Goal: Task Accomplishment & Management: Manage account settings

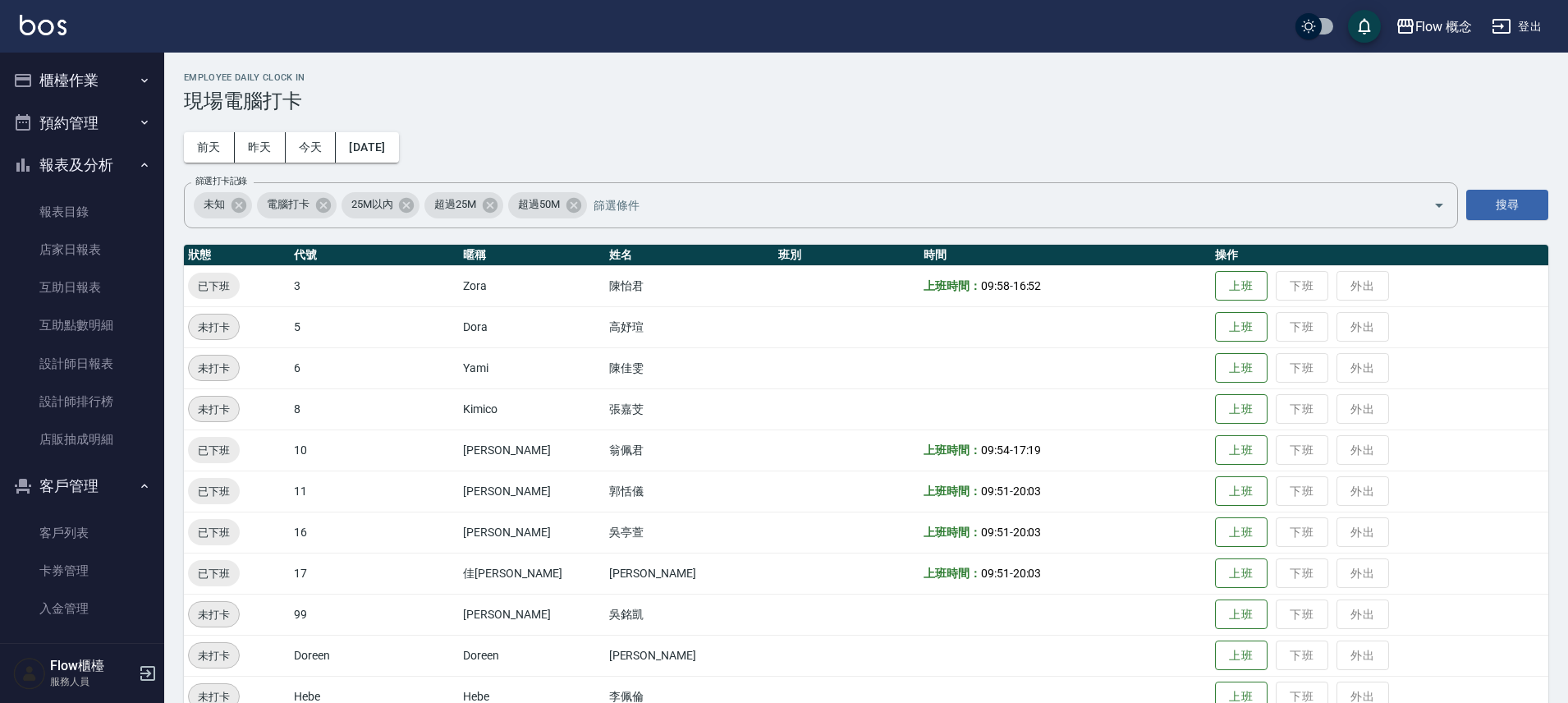
scroll to position [158, 0]
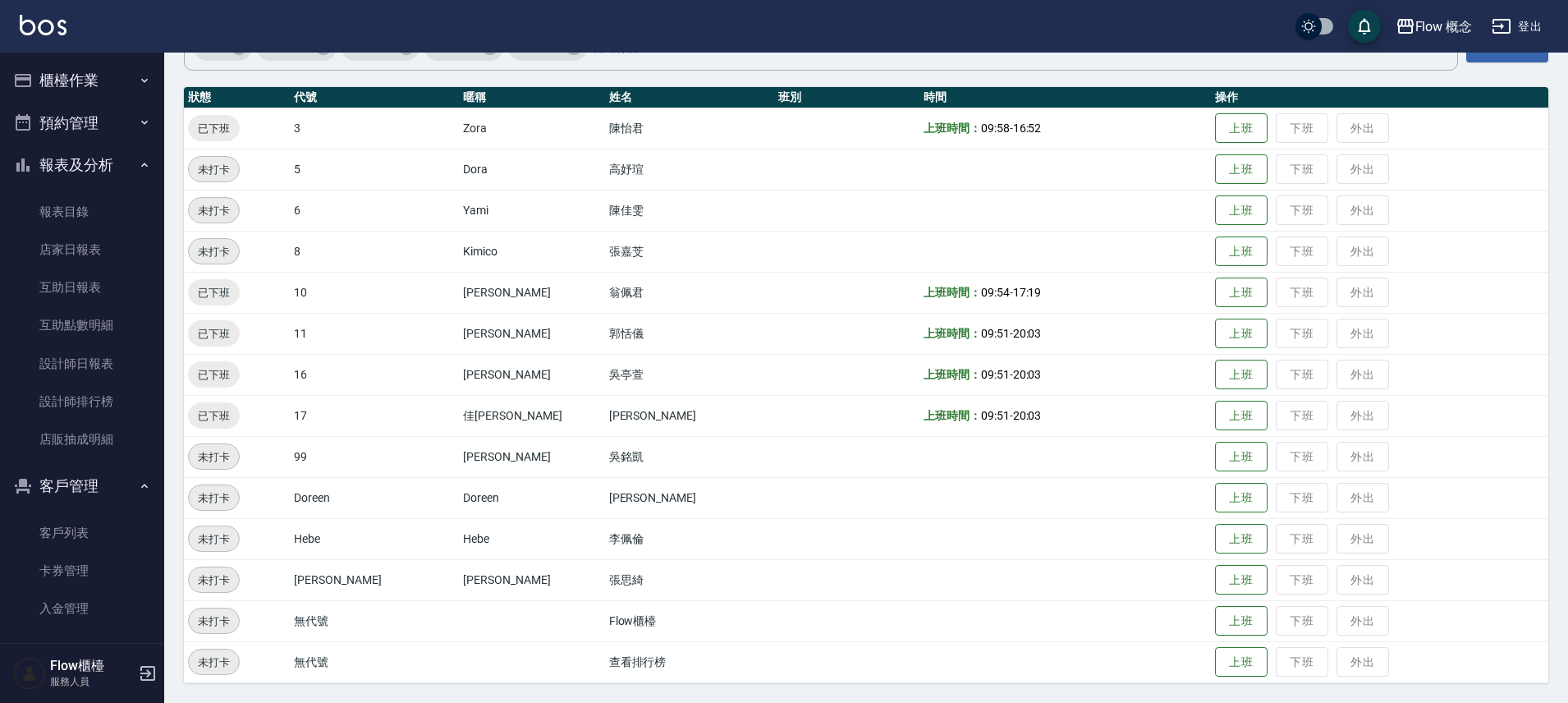
click at [138, 77] on icon "button" at bounding box center [144, 80] width 13 height 13
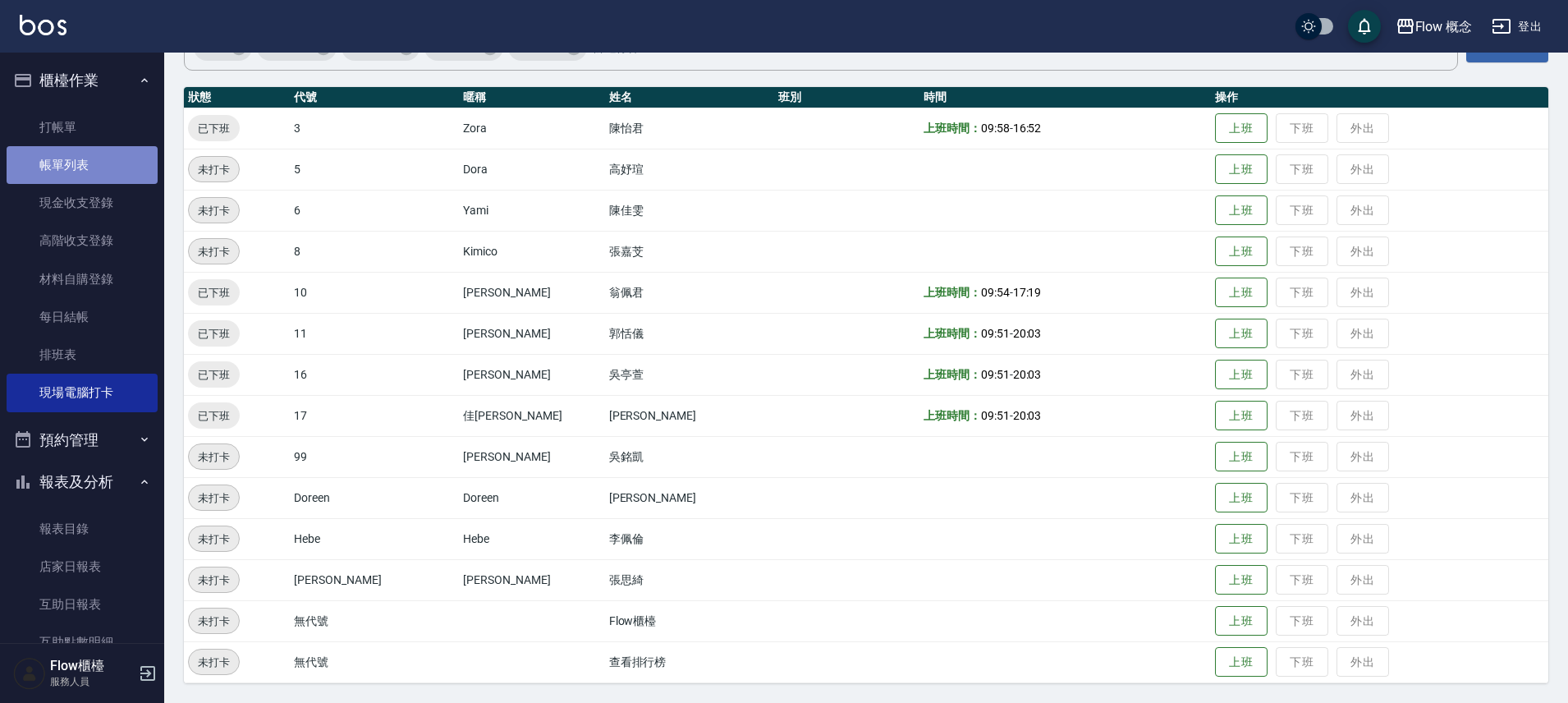
click at [87, 182] on link "帳單列表" at bounding box center [82, 165] width 151 height 38
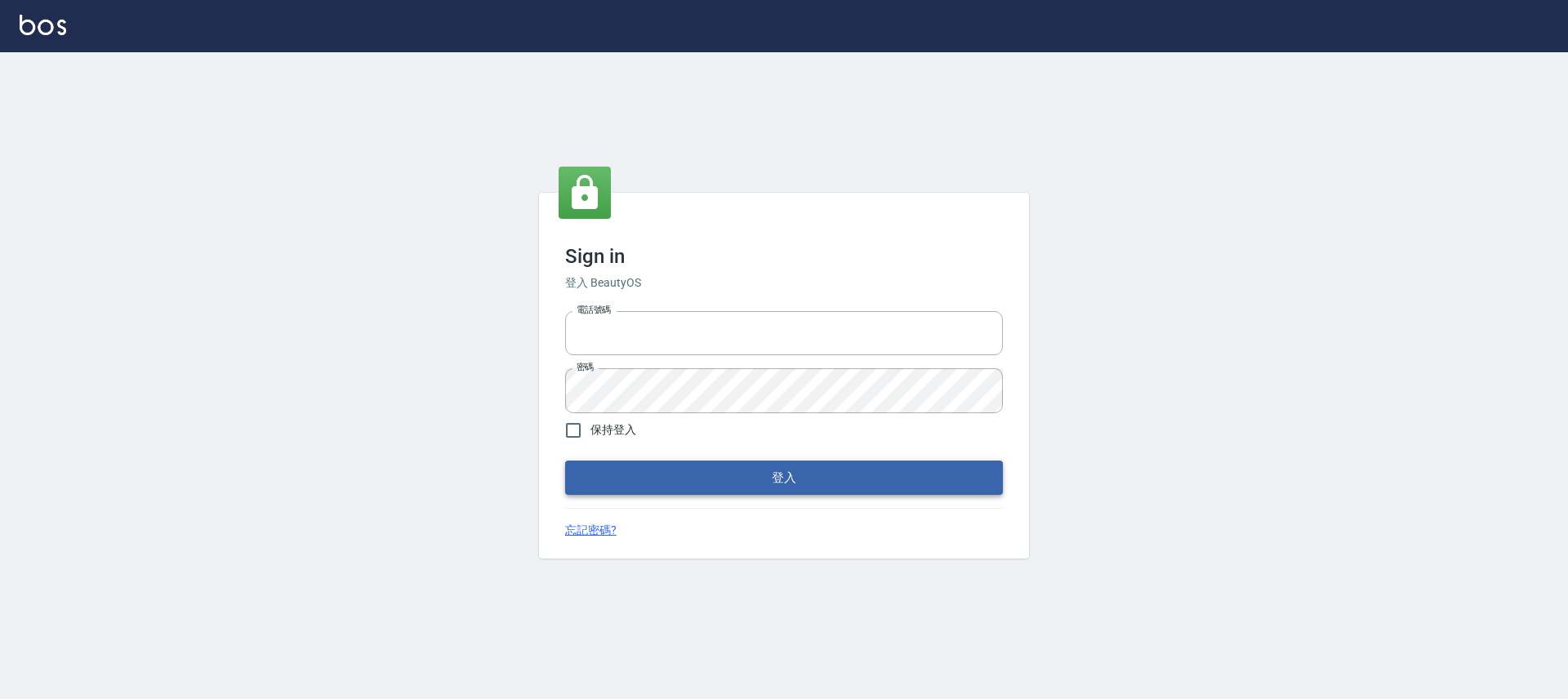
type input "25170116"
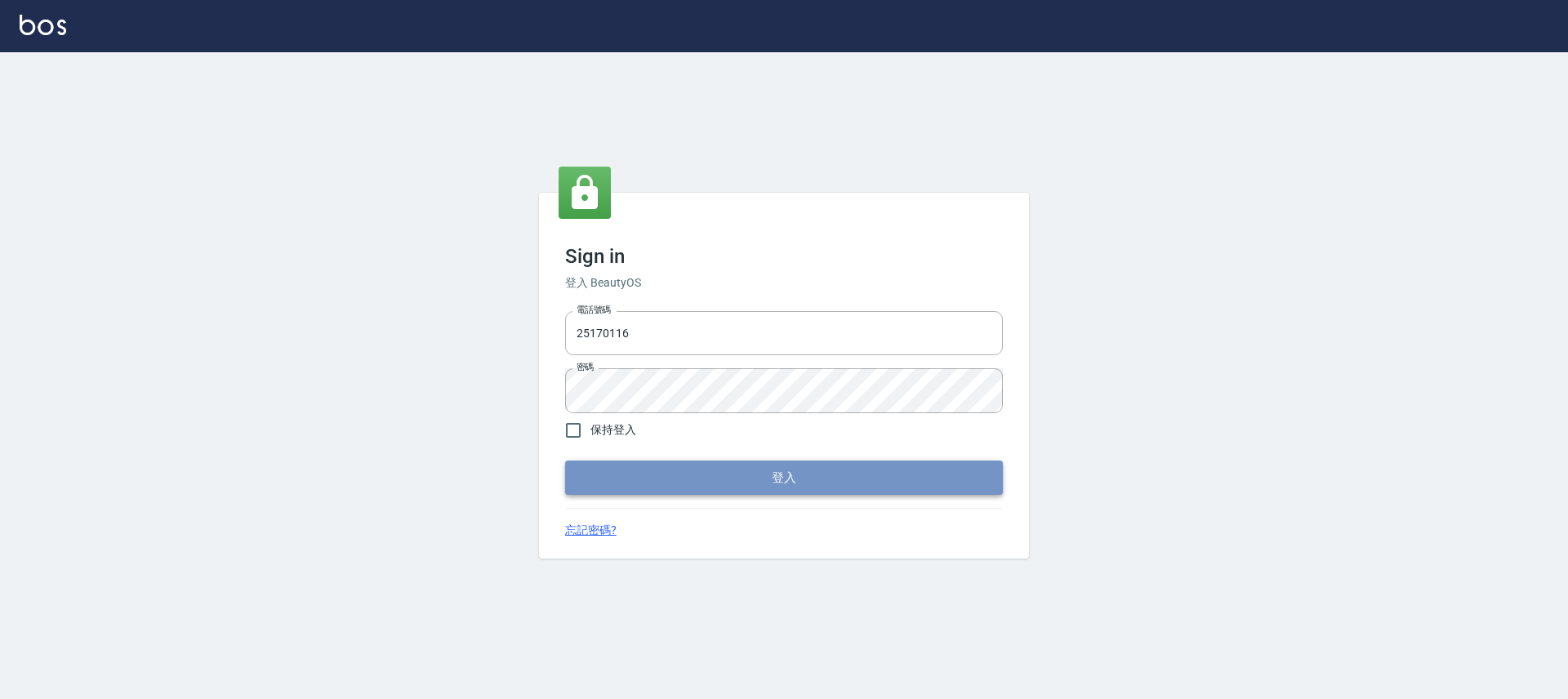
click at [720, 461] on button "登入" at bounding box center [784, 478] width 437 height 34
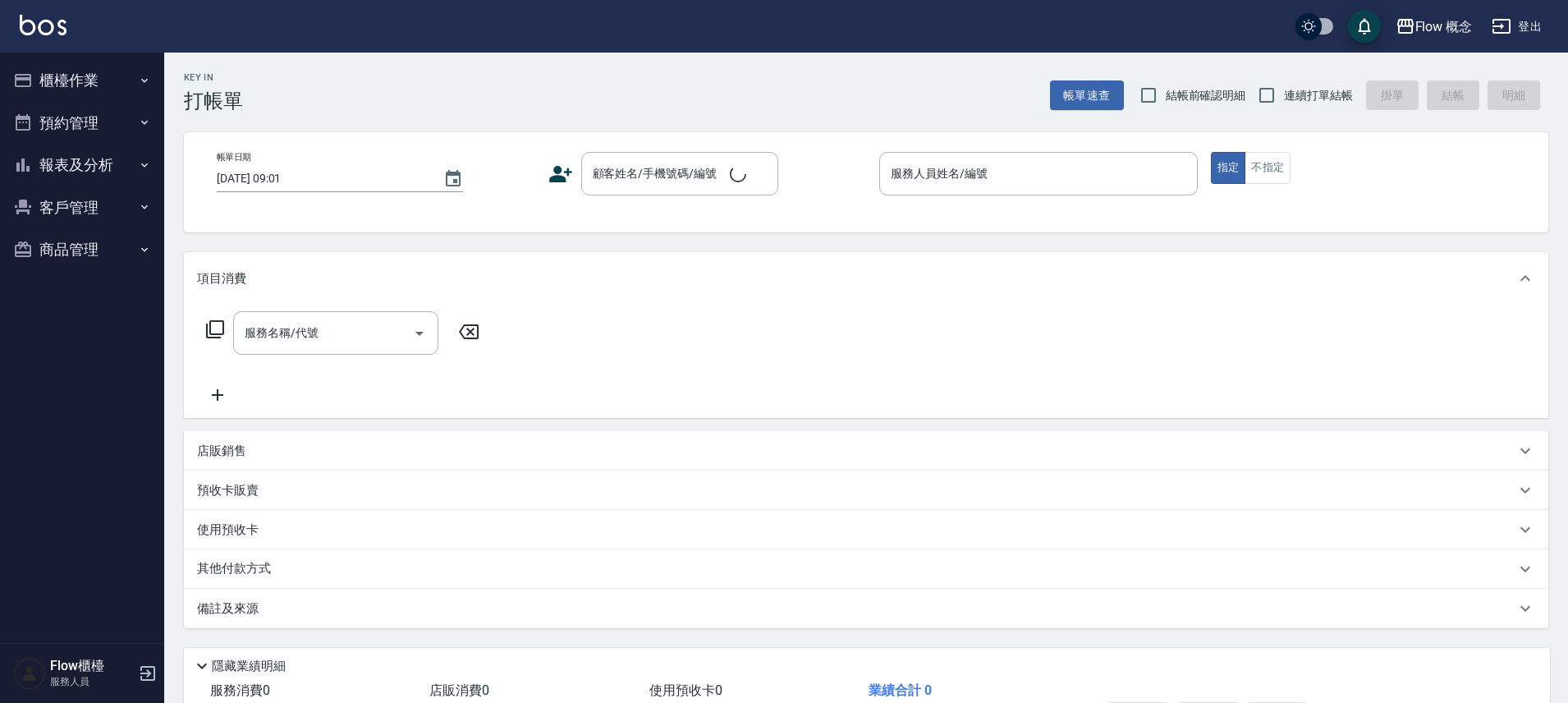
click at [73, 54] on ul "櫃檯作業 打帳單 帳單列表 現金收支登錄 高階收支登錄 材料自購登錄 每日結帳 排班表 現場電腦打卡 預約管理 預約管理 單日預約紀錄 單週預約紀錄 報表及分…" at bounding box center [82, 165] width 151 height 225
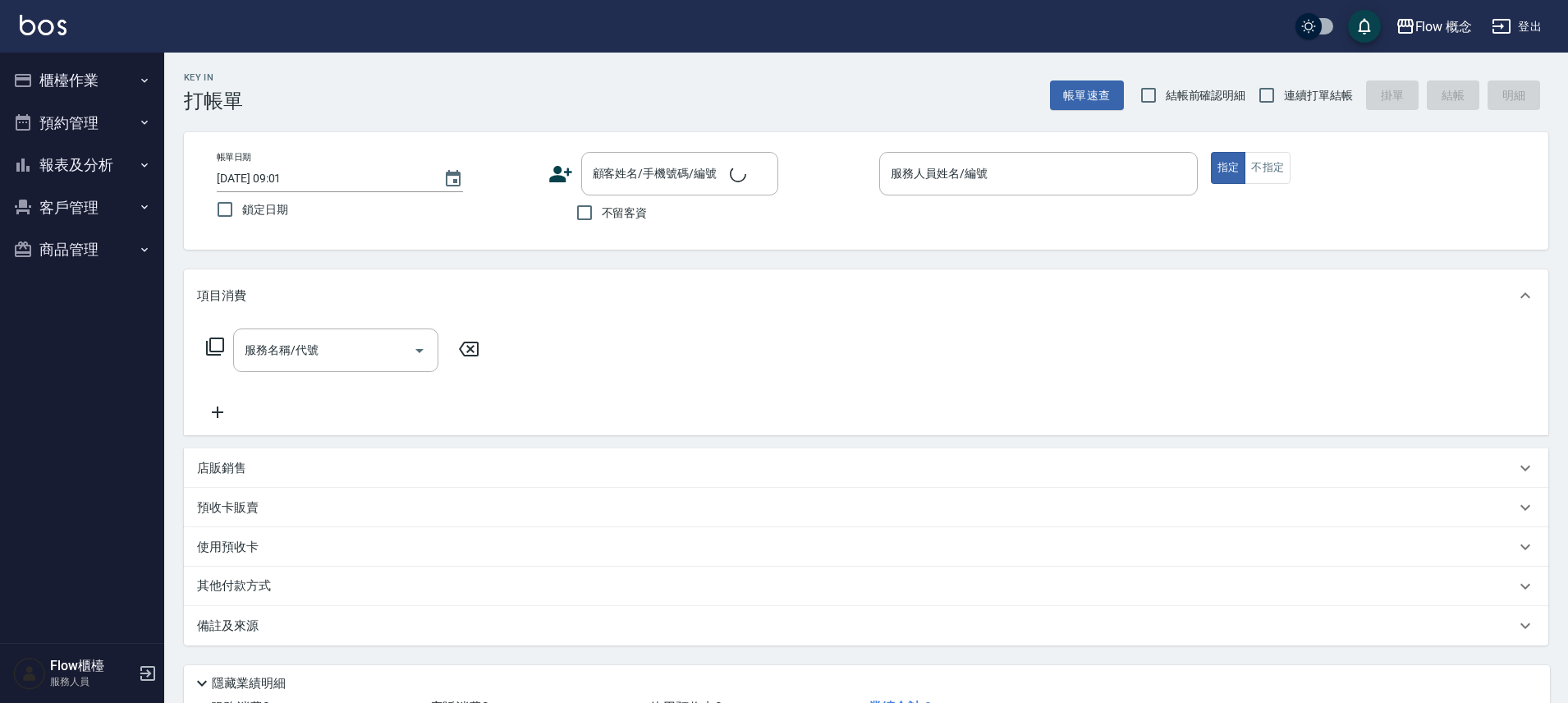
click at [77, 67] on button "櫃檯作業" at bounding box center [82, 80] width 151 height 43
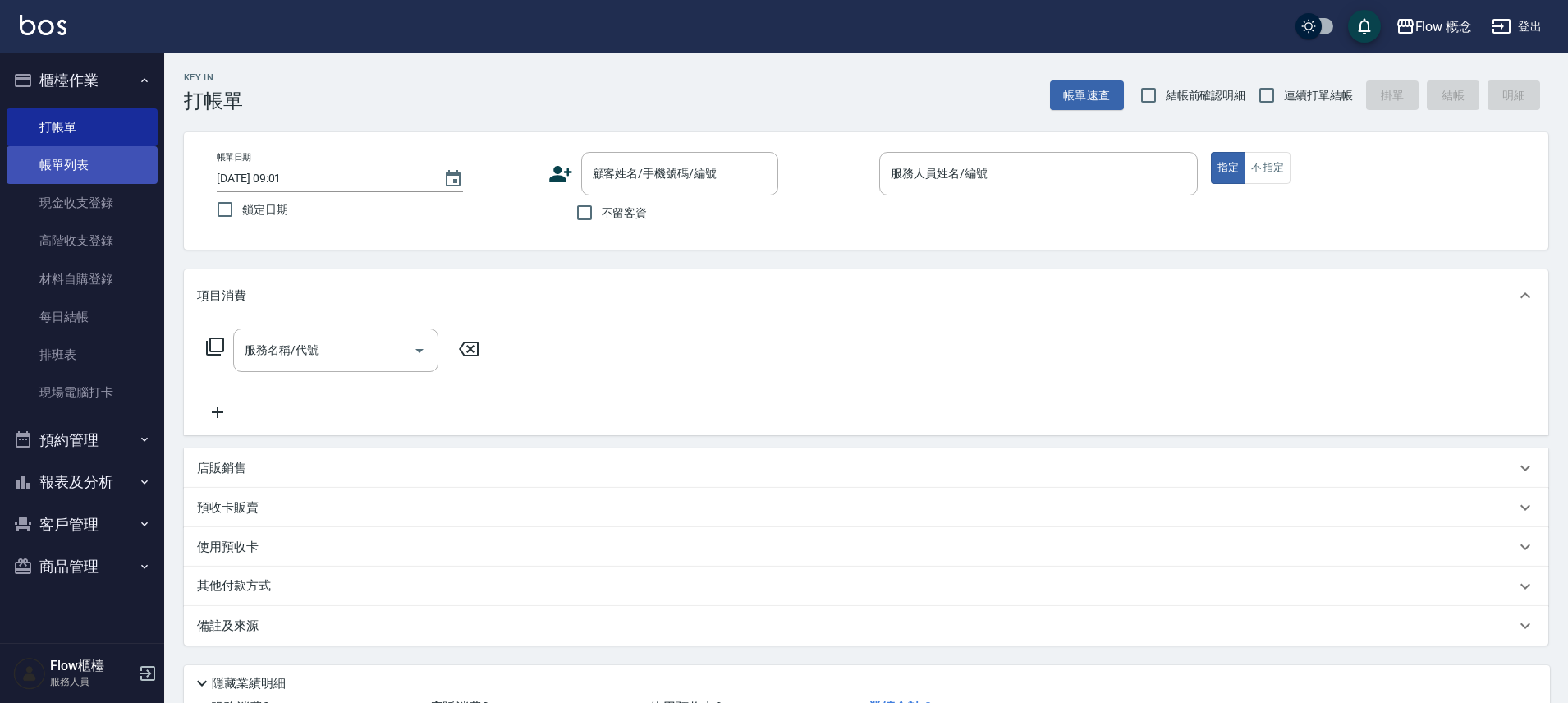
click at [85, 177] on link "帳單列表" at bounding box center [82, 165] width 151 height 38
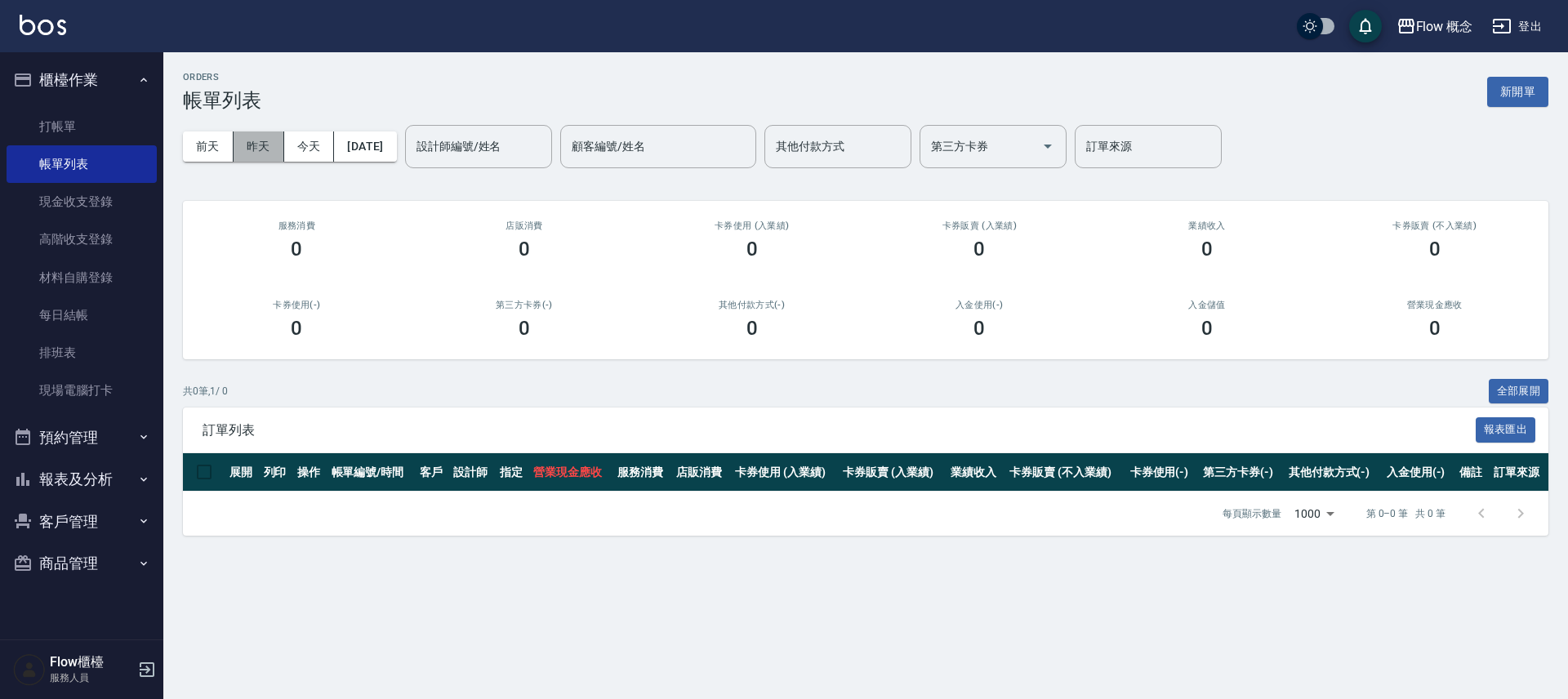
click at [249, 147] on button "昨天" at bounding box center [258, 146] width 51 height 30
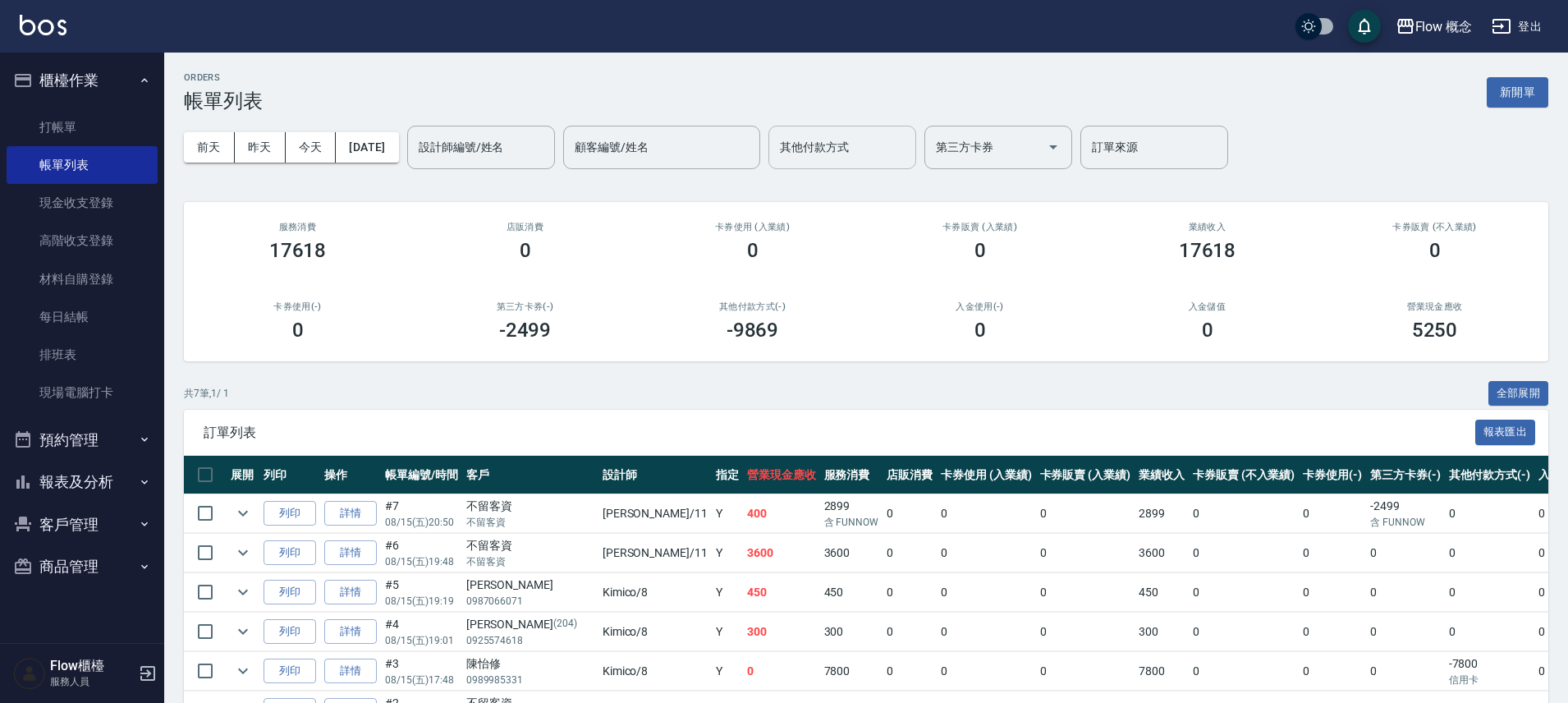
click at [851, 152] on input "其他付款方式" at bounding box center [842, 147] width 133 height 29
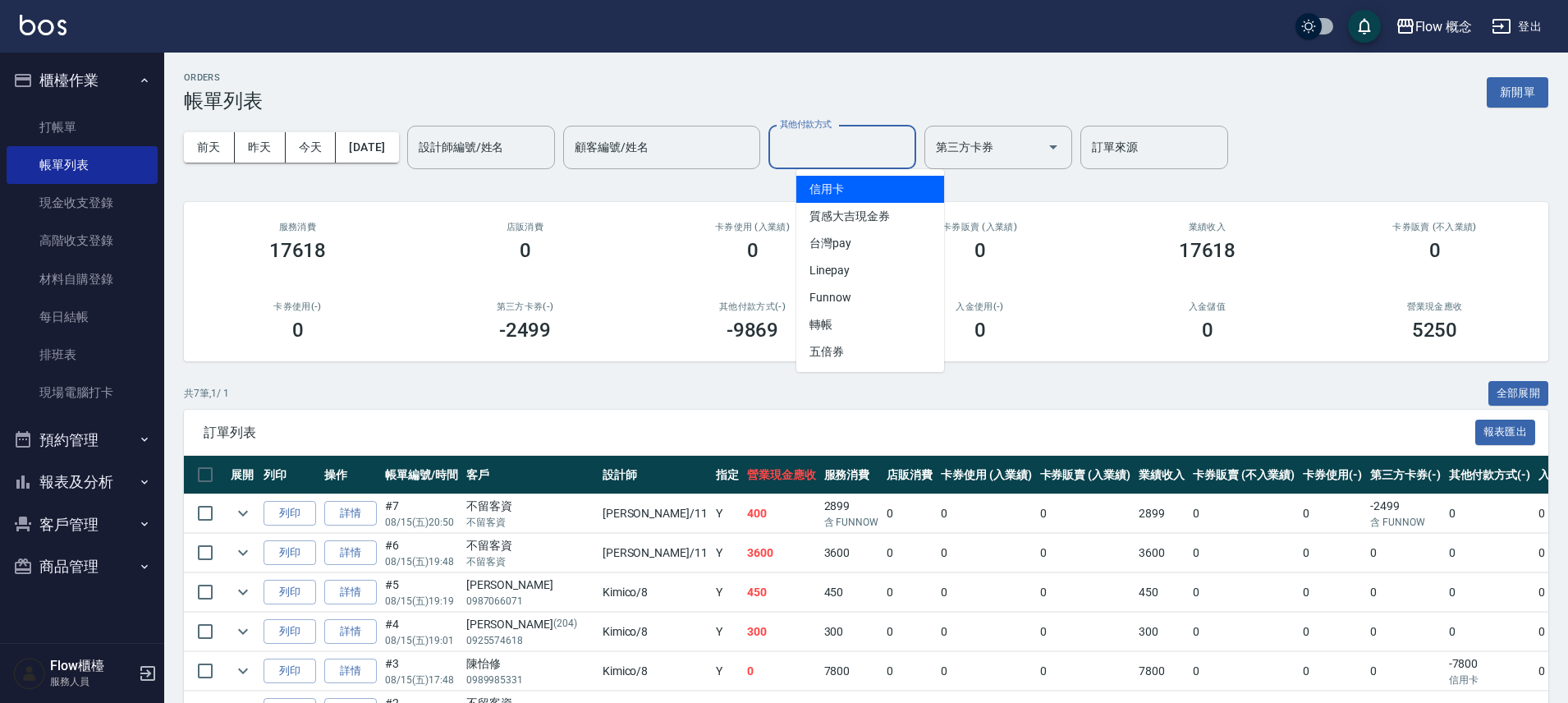
click at [858, 176] on span "信用卡" at bounding box center [870, 189] width 148 height 27
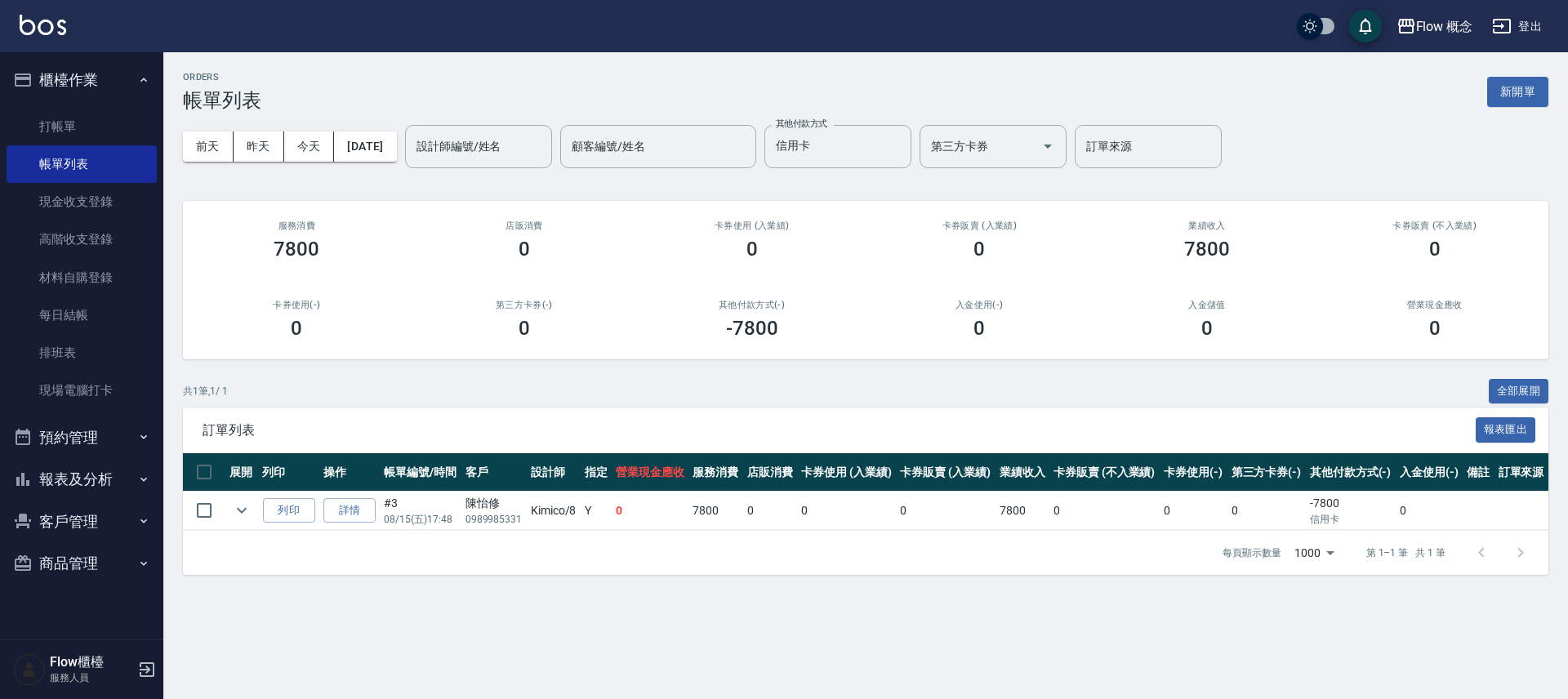
click at [878, 172] on div "[DATE] [DATE] [DATE] [DATE] 設計師編號/姓名 設計師編號/姓名 顧客編號/姓名 顧客編號/姓名 其他付款方式 信用卡 其他付款方式…" at bounding box center [865, 146] width 1366 height 70
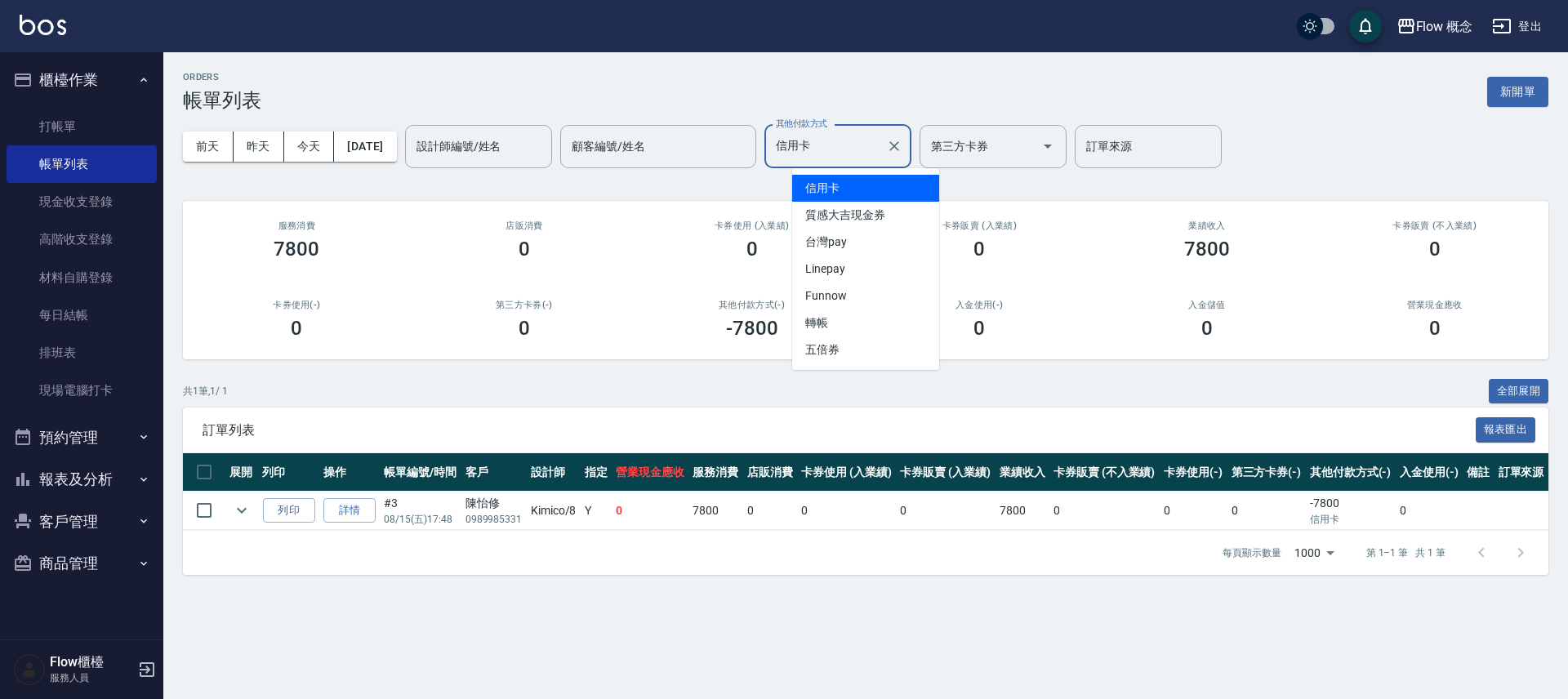
click at [862, 146] on input "信用卡" at bounding box center [825, 146] width 108 height 29
click at [818, 243] on span "台灣pay" at bounding box center [866, 242] width 147 height 27
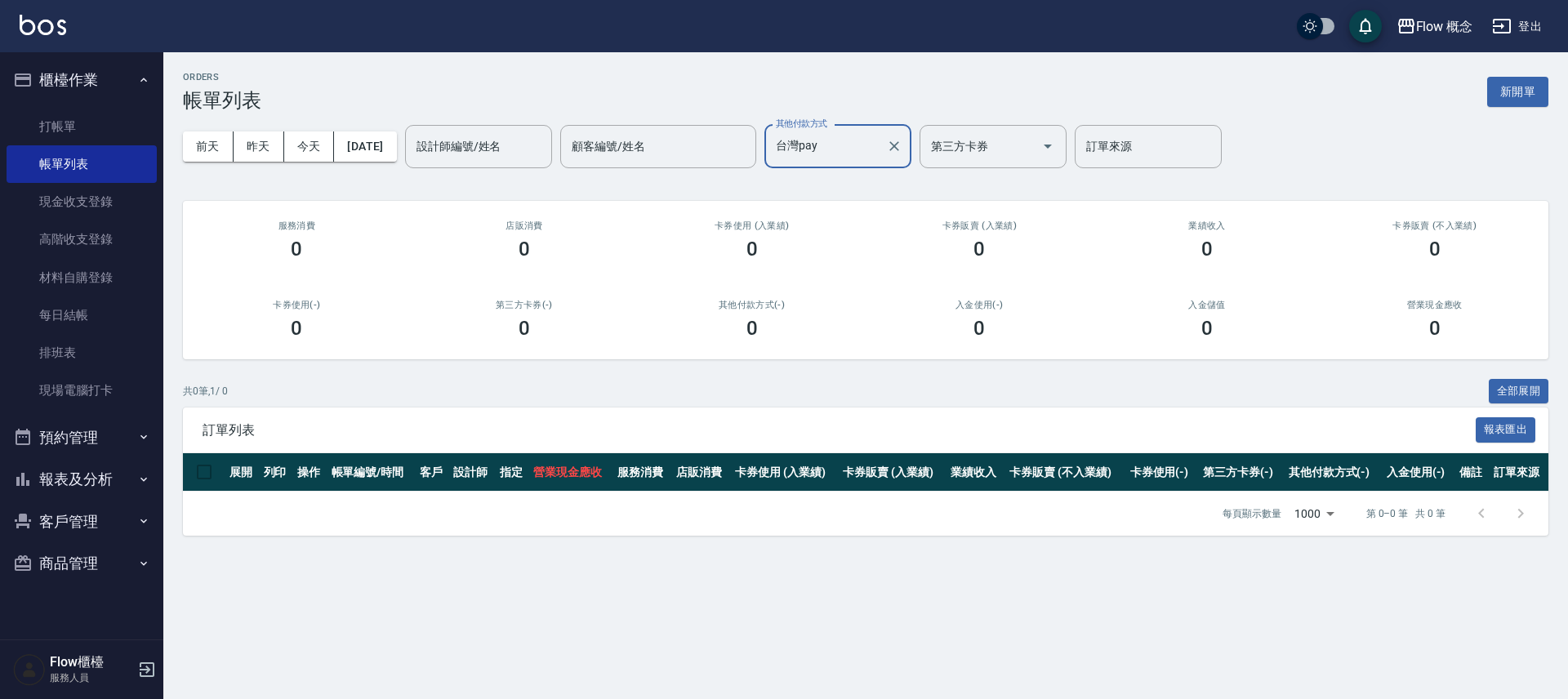
click at [847, 150] on input "台灣pay" at bounding box center [825, 146] width 108 height 29
click at [850, 180] on span "信用卡" at bounding box center [866, 188] width 147 height 27
type input "信用卡"
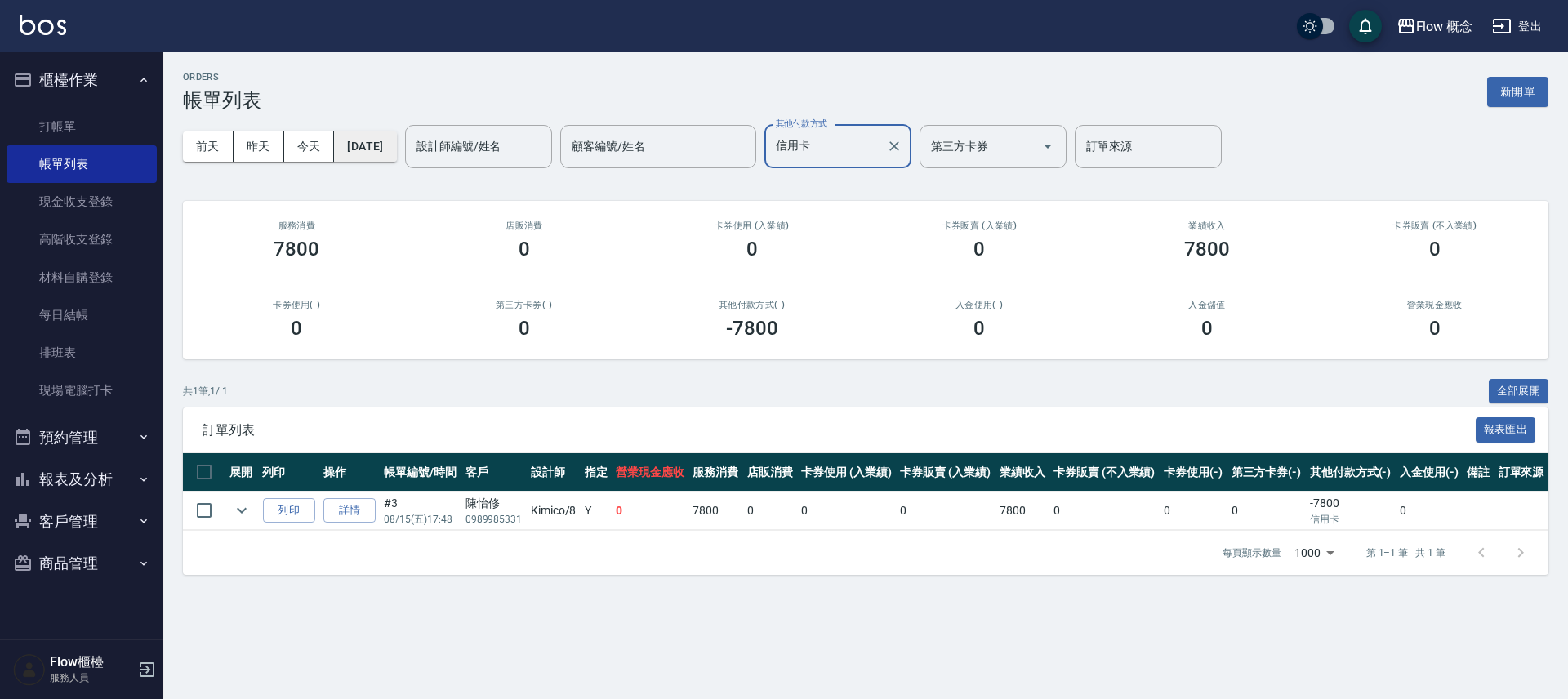
click at [361, 141] on button "[DATE]" at bounding box center [365, 146] width 62 height 30
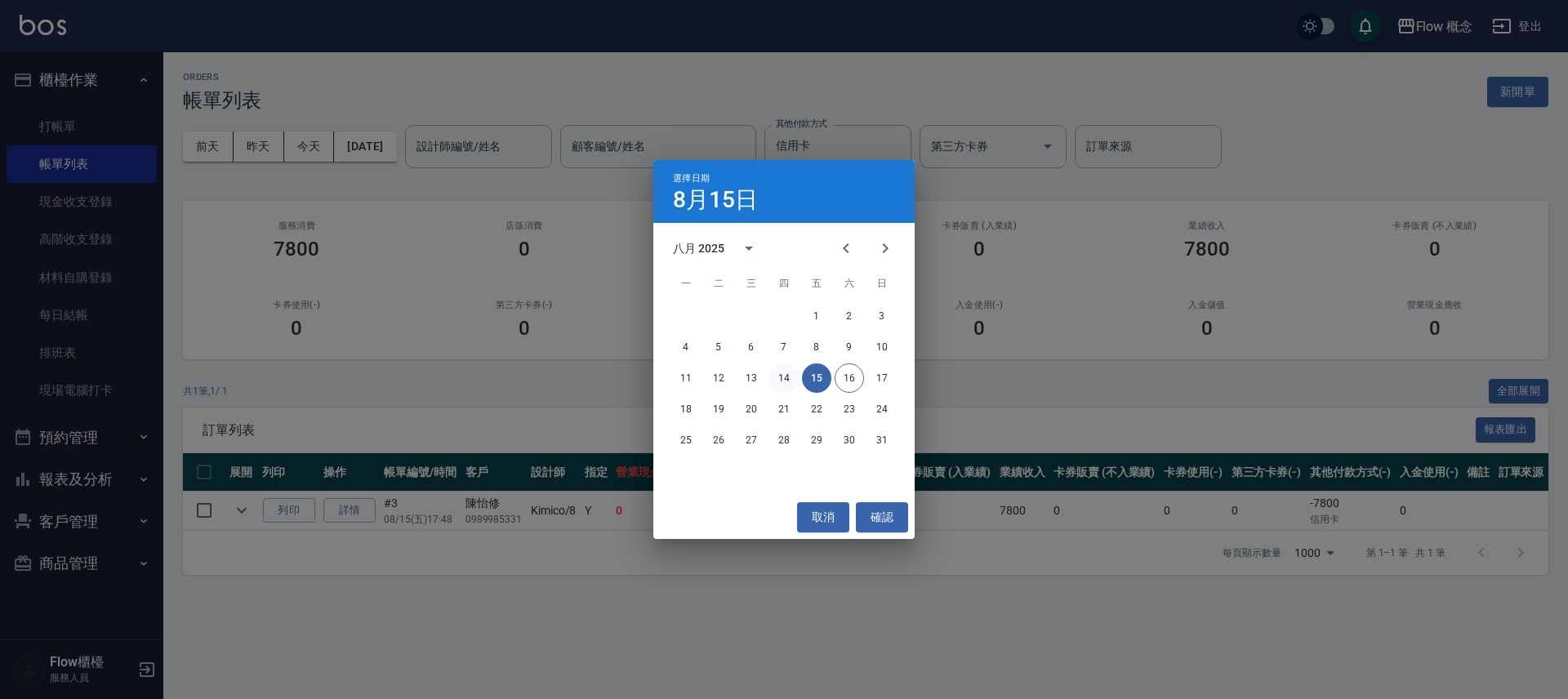
click at [779, 374] on button "14" at bounding box center [784, 377] width 30 height 30
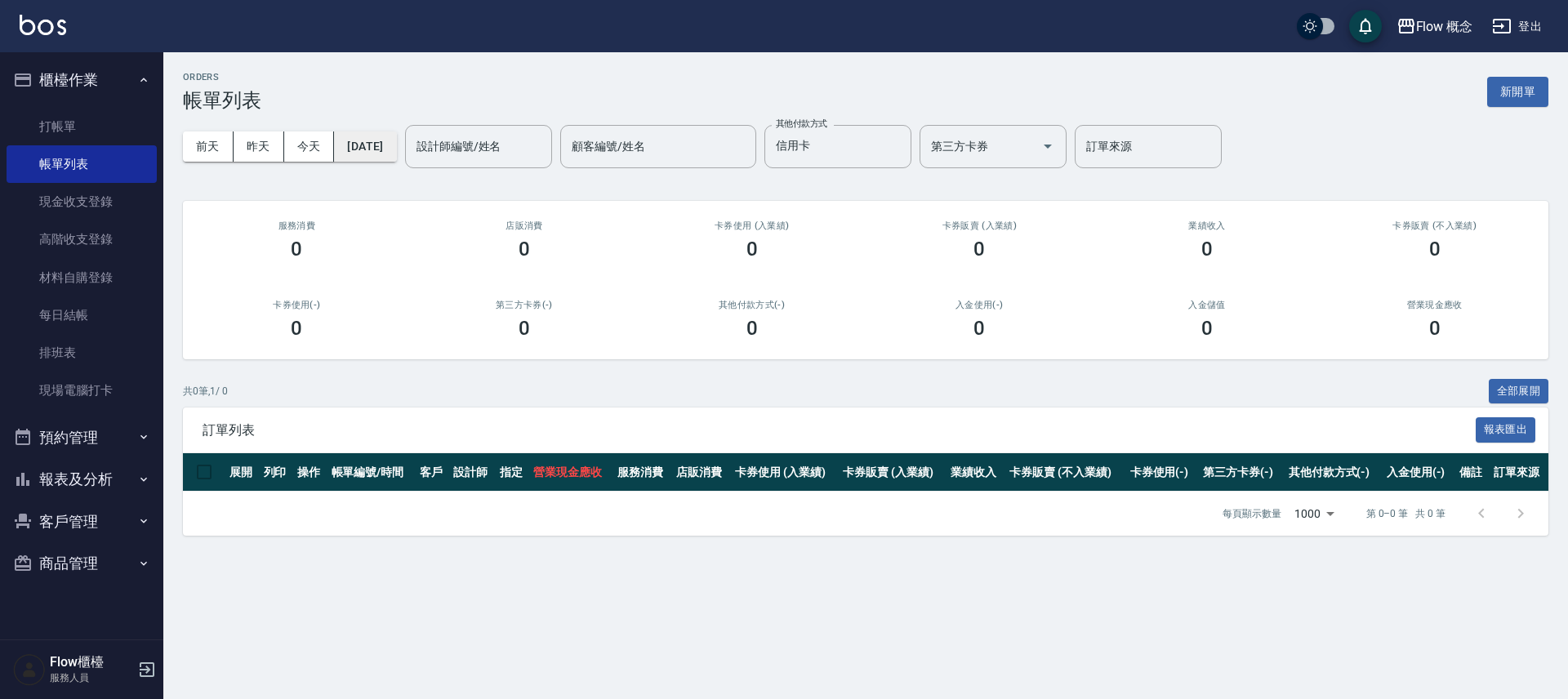
click at [374, 137] on button "2025/08/14" at bounding box center [365, 146] width 62 height 30
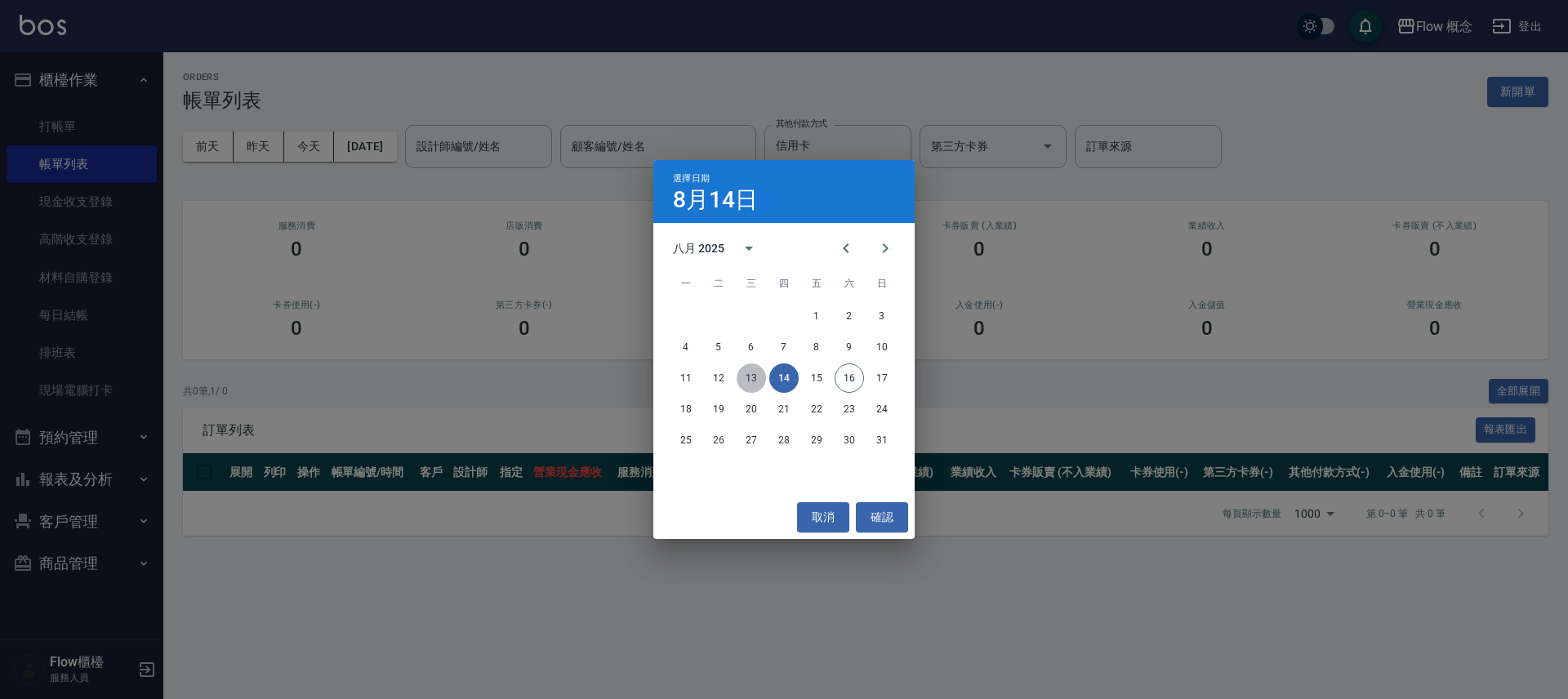
click at [755, 384] on button "13" at bounding box center [751, 377] width 30 height 30
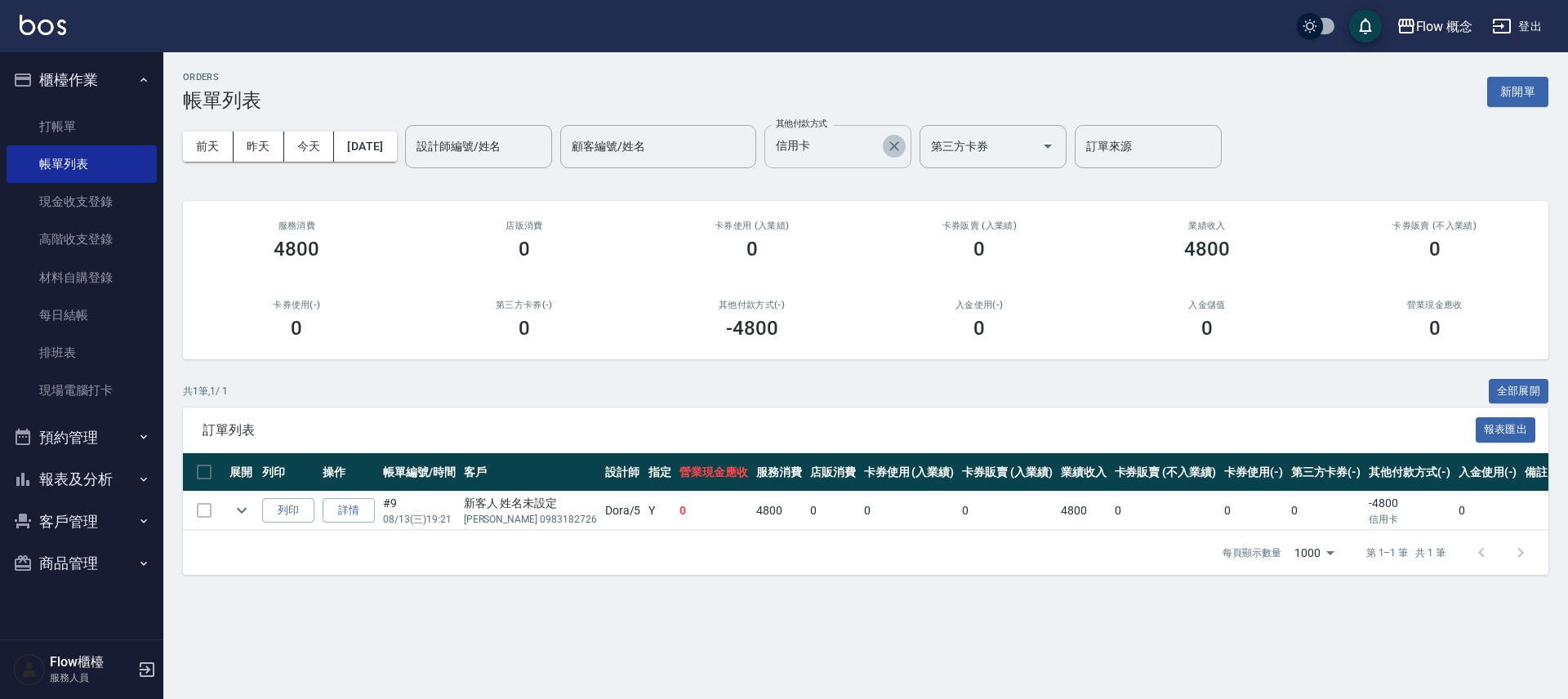
click at [903, 150] on icon "Clear" at bounding box center [895, 146] width 16 height 16
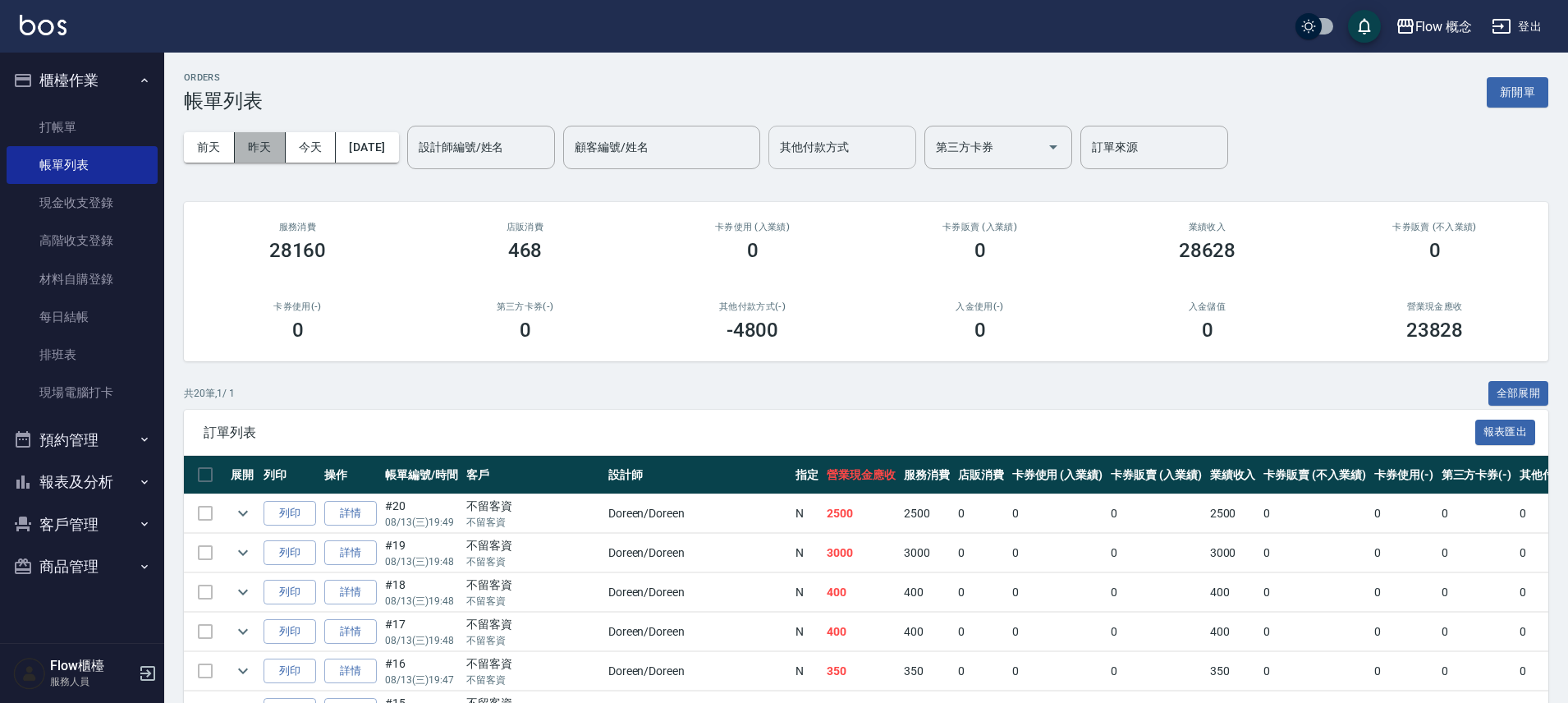
click at [260, 137] on button "昨天" at bounding box center [260, 147] width 51 height 30
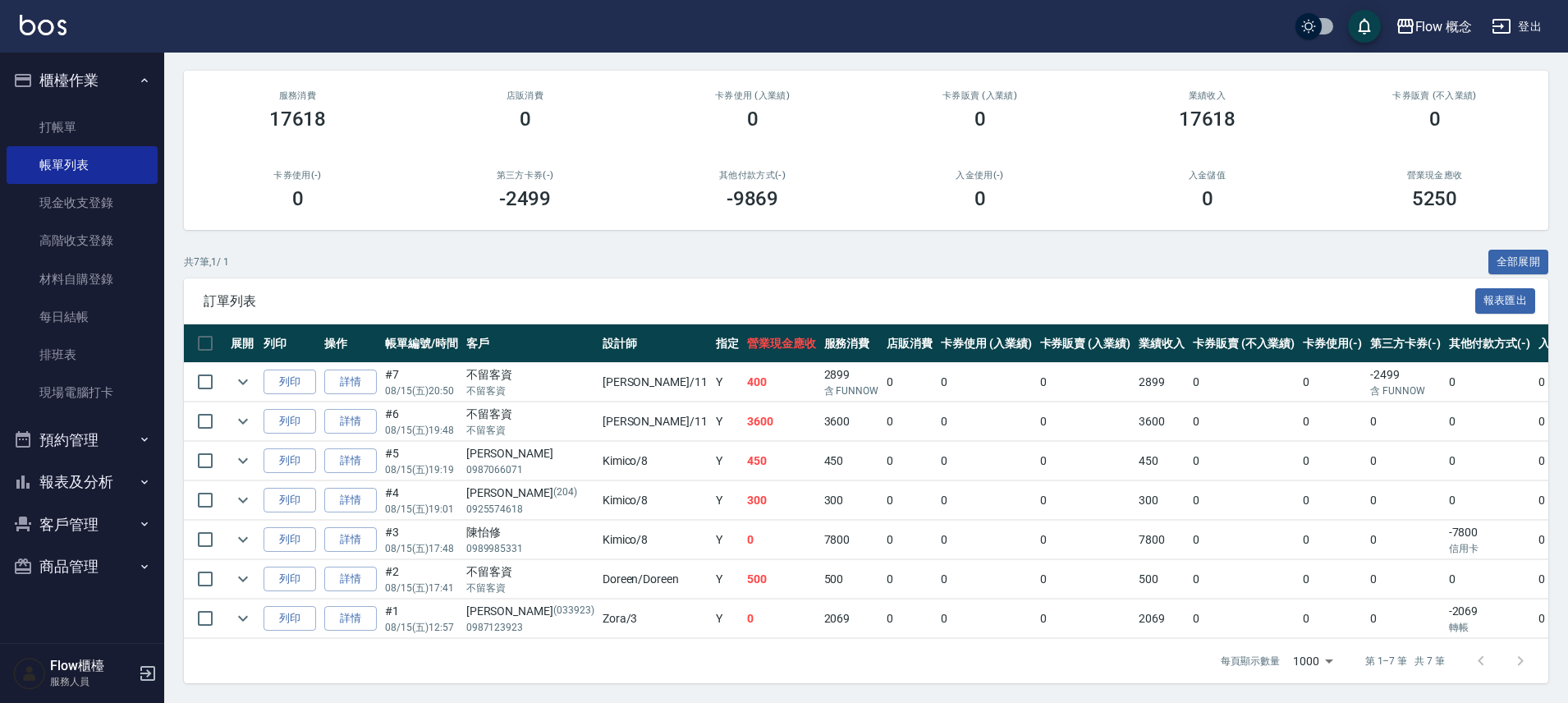
scroll to position [144, 0]
click at [362, 409] on link "詳情" at bounding box center [351, 421] width 53 height 25
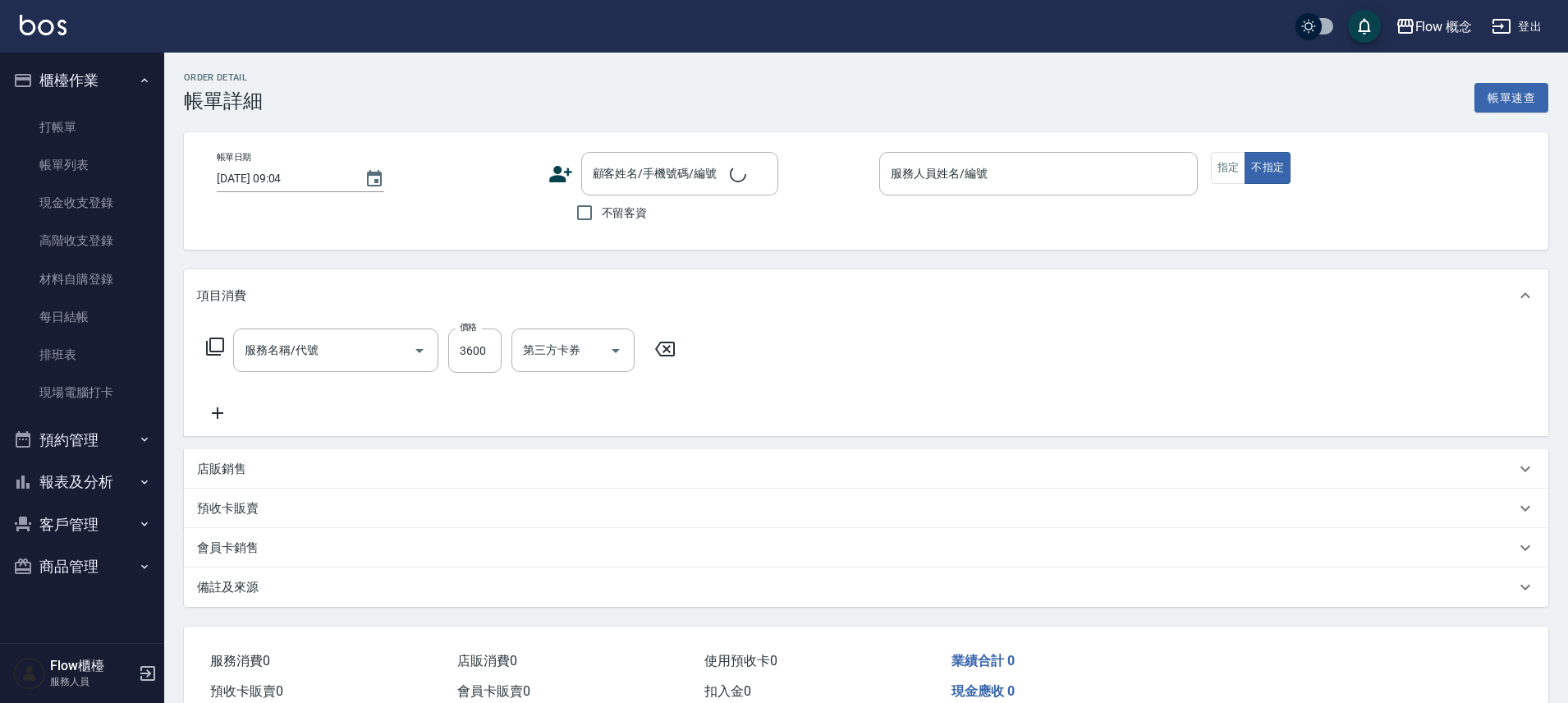
type input "2025/08/15 19:48"
checkbox input "true"
type input "恬恬-11"
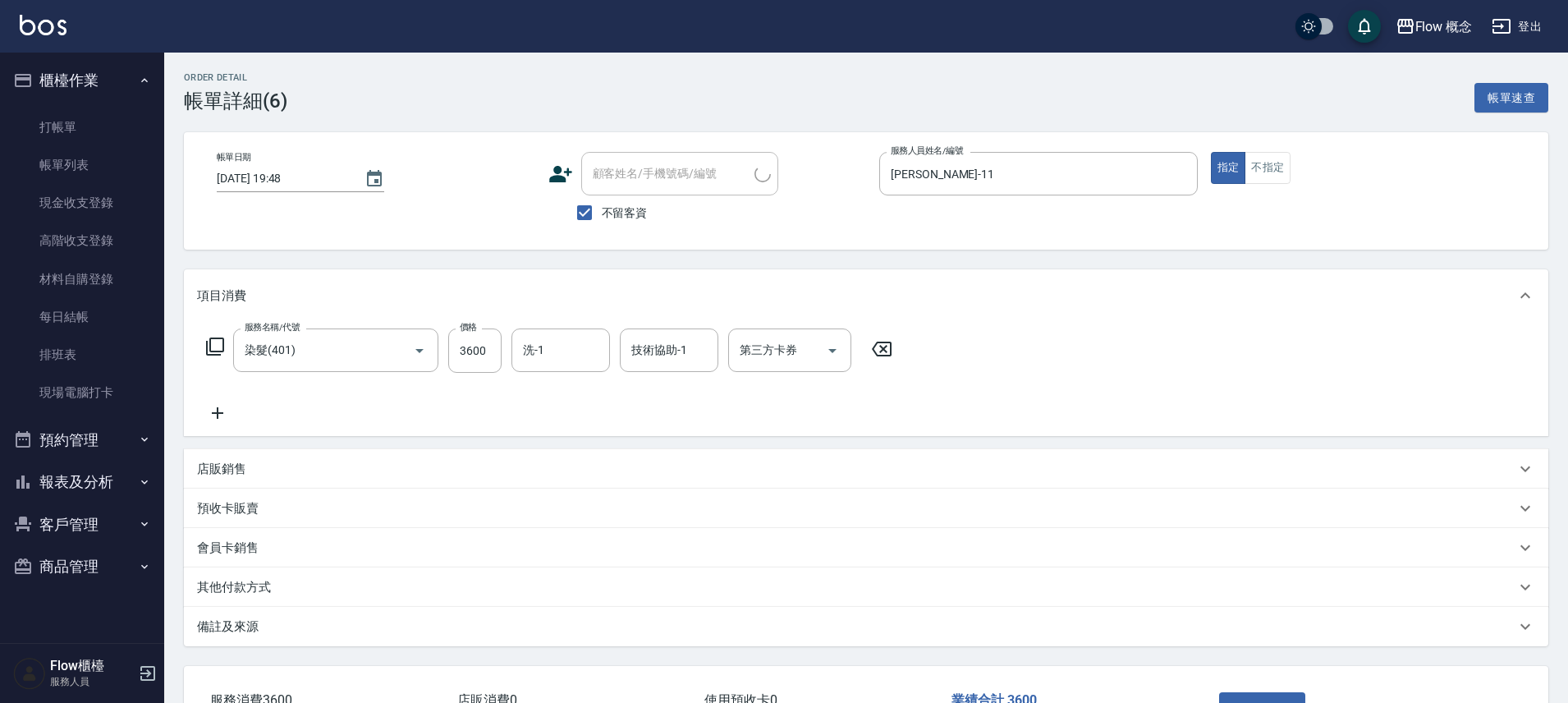
type input "染髮(401)"
click at [264, 585] on p "其他付款方式" at bounding box center [233, 587] width 74 height 17
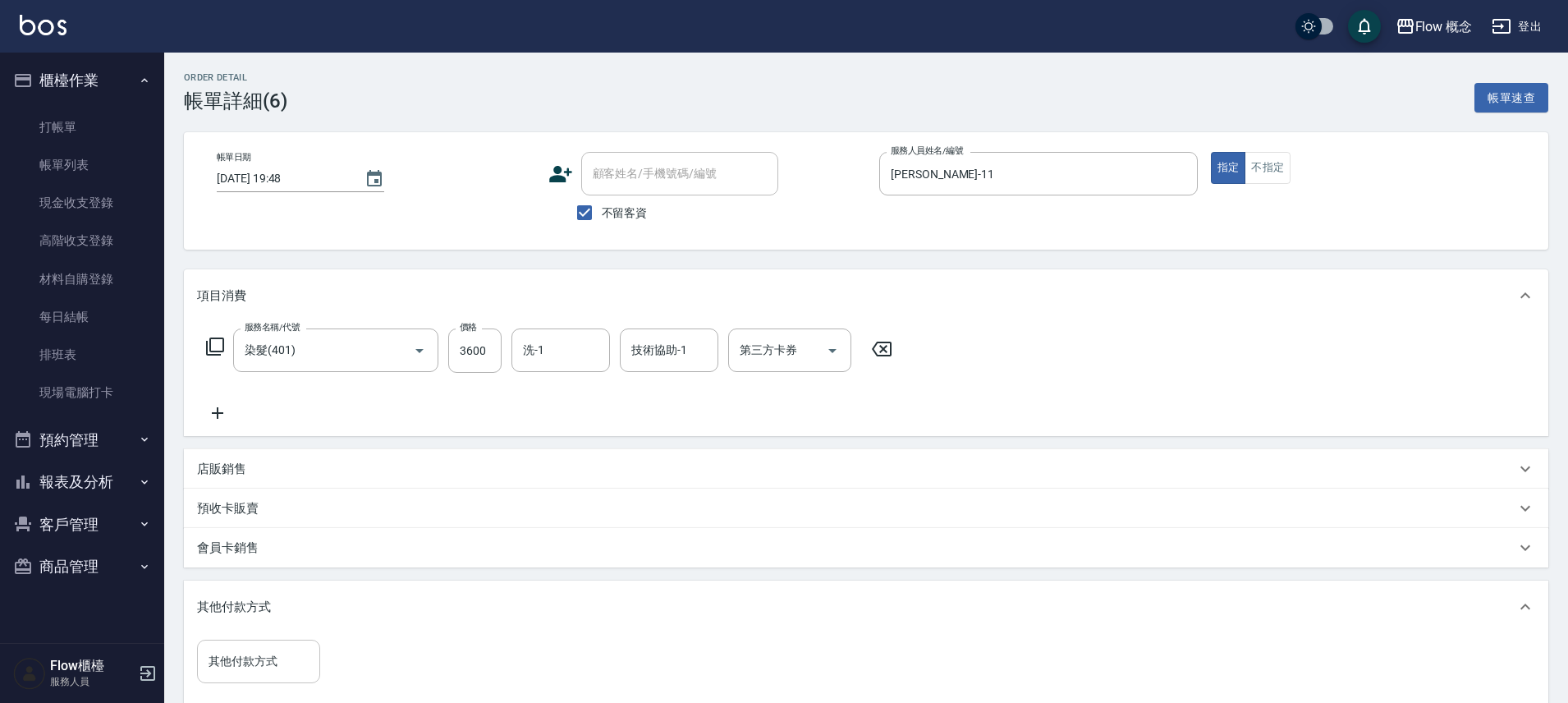
click at [270, 652] on input "其他付款方式" at bounding box center [258, 661] width 108 height 29
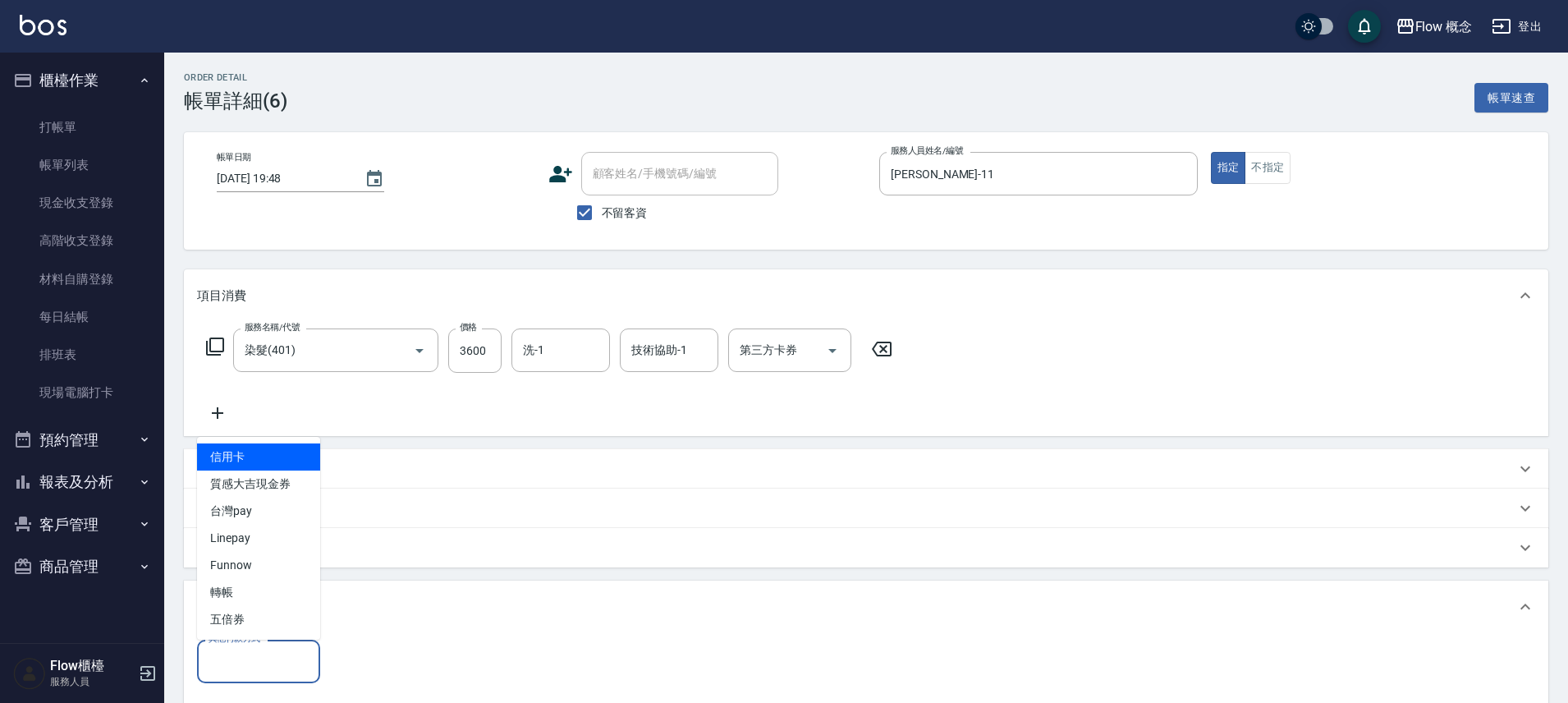
click at [285, 445] on span "信用卡" at bounding box center [259, 457] width 124 height 27
type input "信用卡"
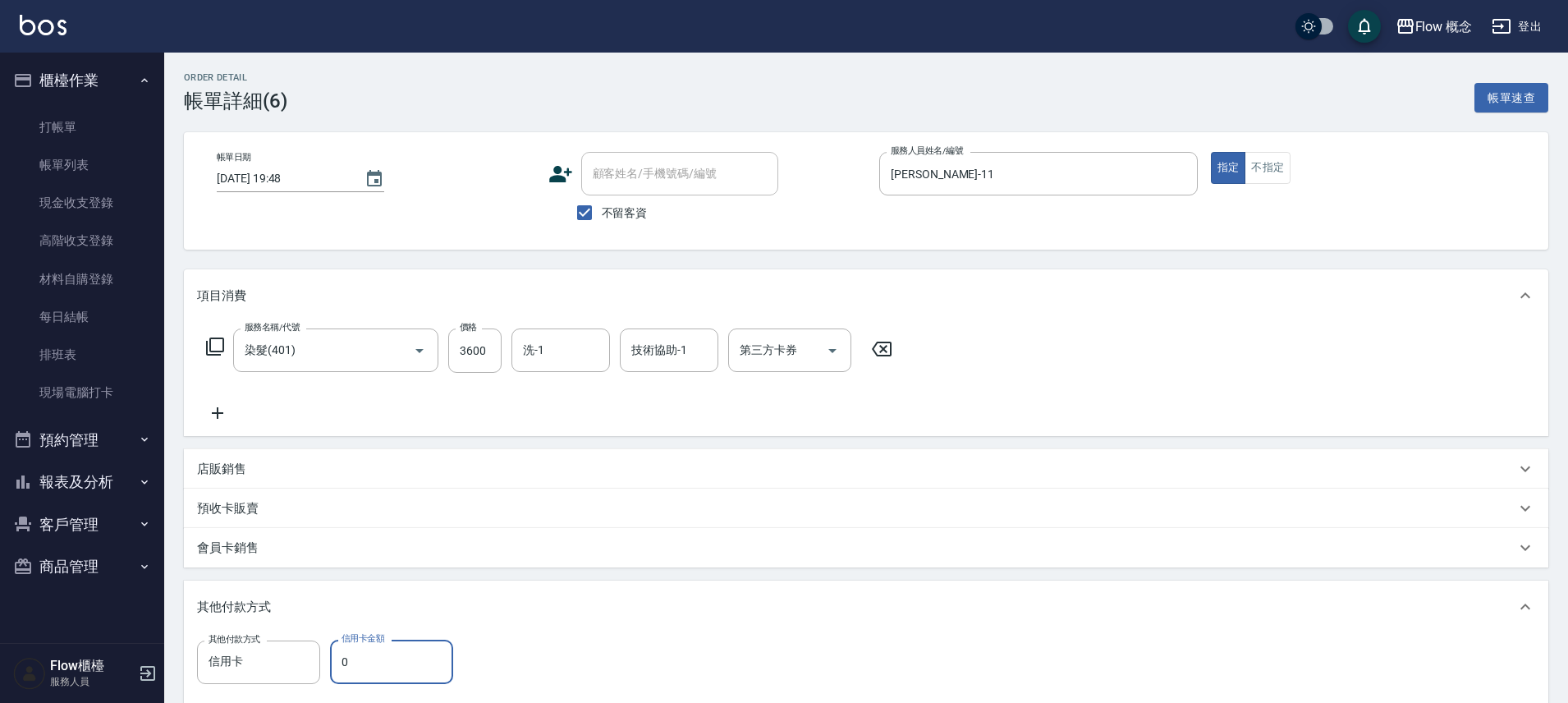
click at [385, 668] on input "0" at bounding box center [392, 661] width 124 height 45
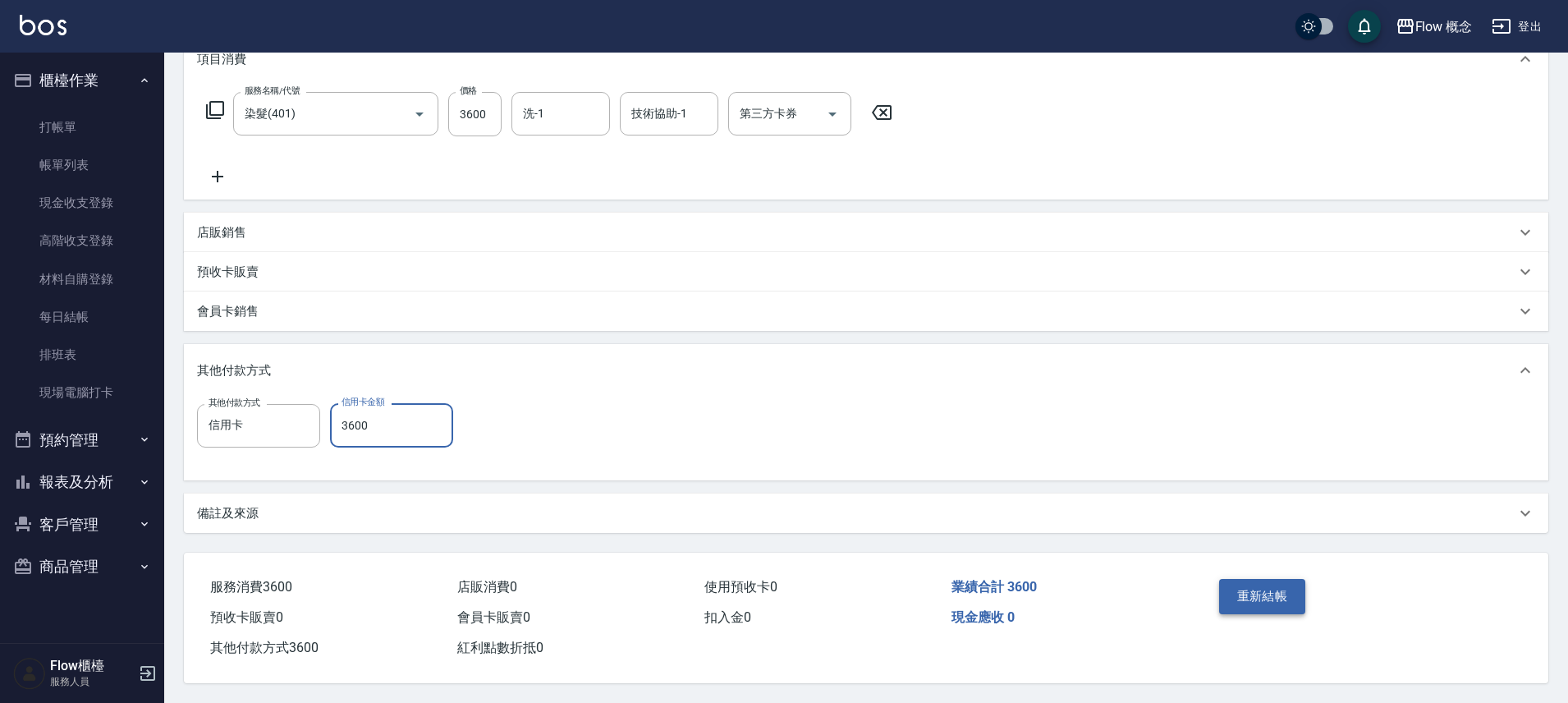
type input "3600"
click at [1258, 588] on button "重新結帳" at bounding box center [1263, 596] width 87 height 35
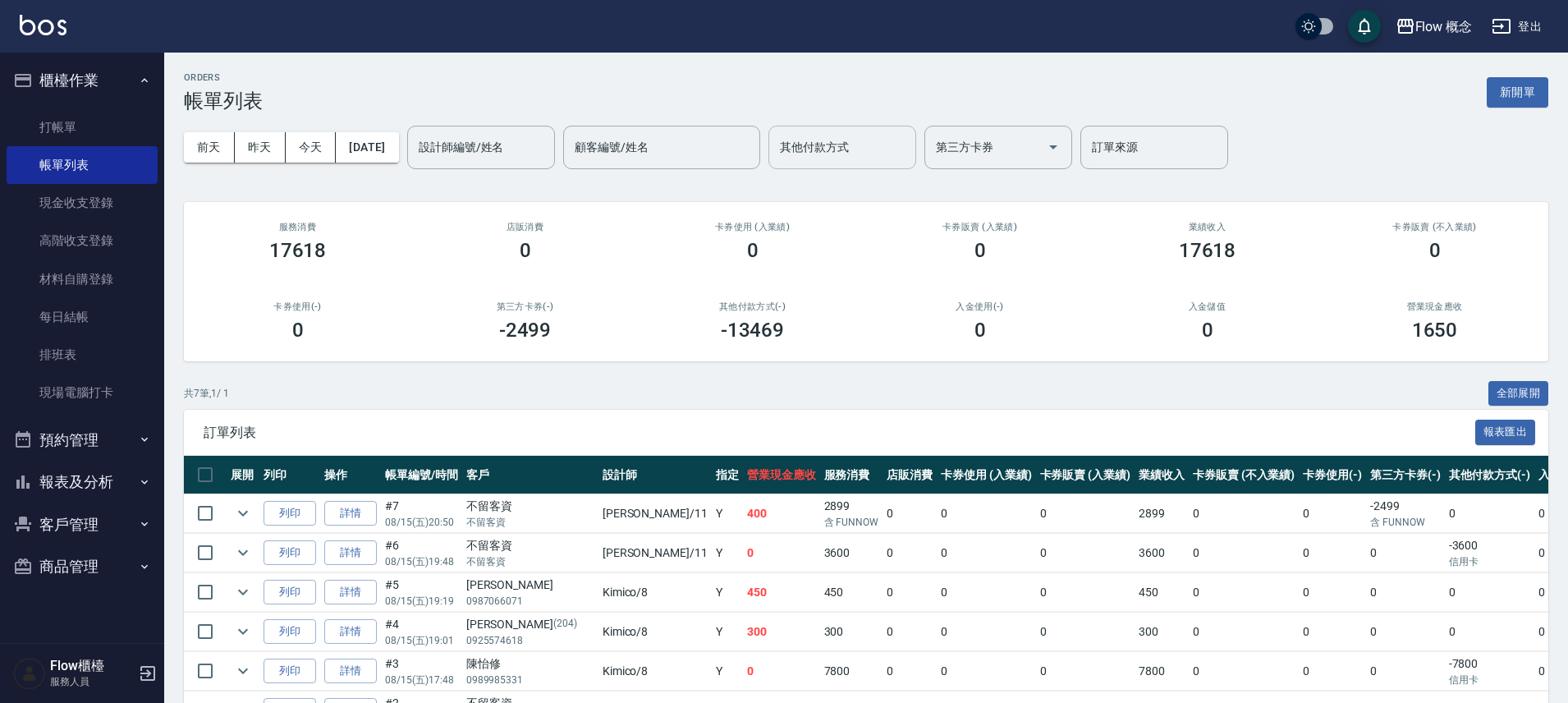
click at [839, 129] on div "其他付款方式" at bounding box center [842, 147] width 148 height 44
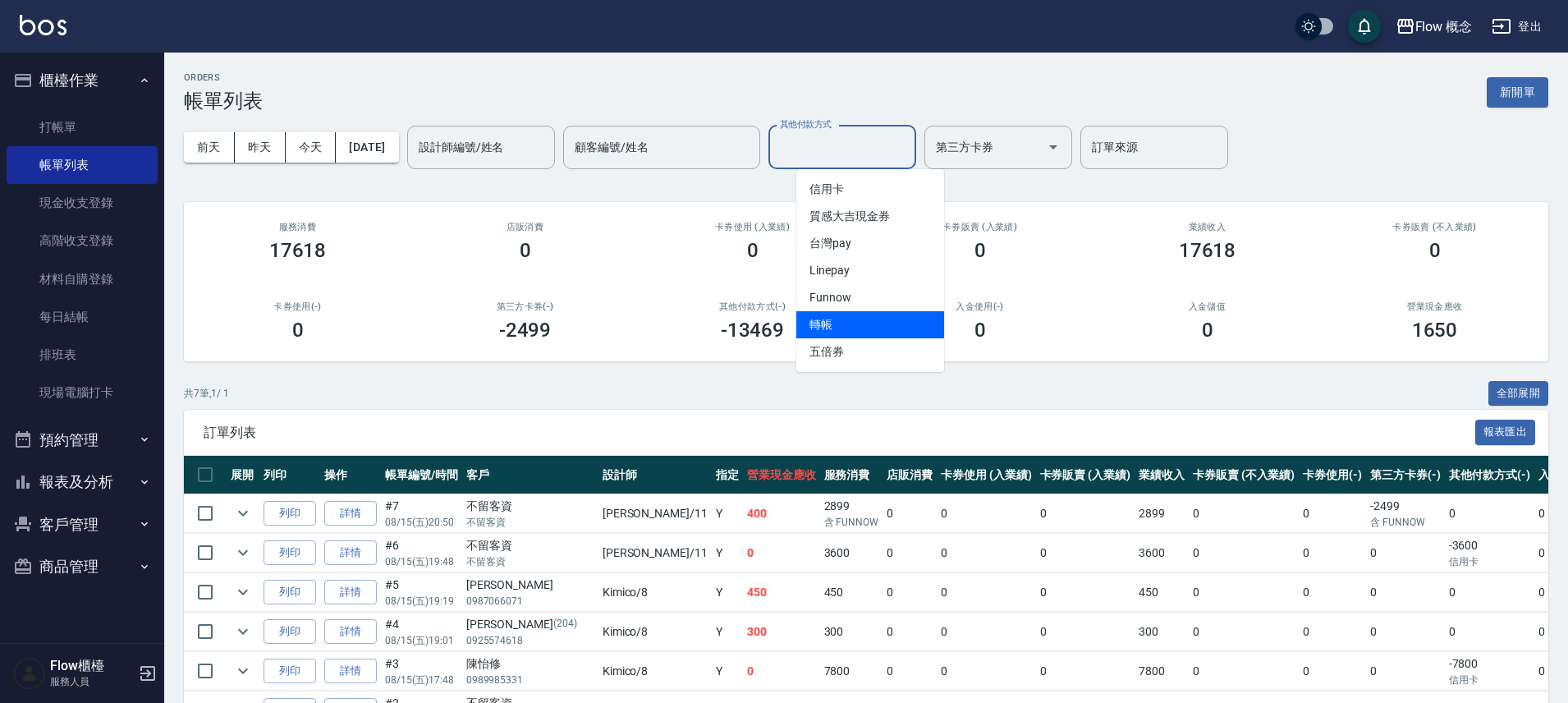
click at [855, 333] on span "轉帳" at bounding box center [870, 325] width 148 height 27
type input "轉帳"
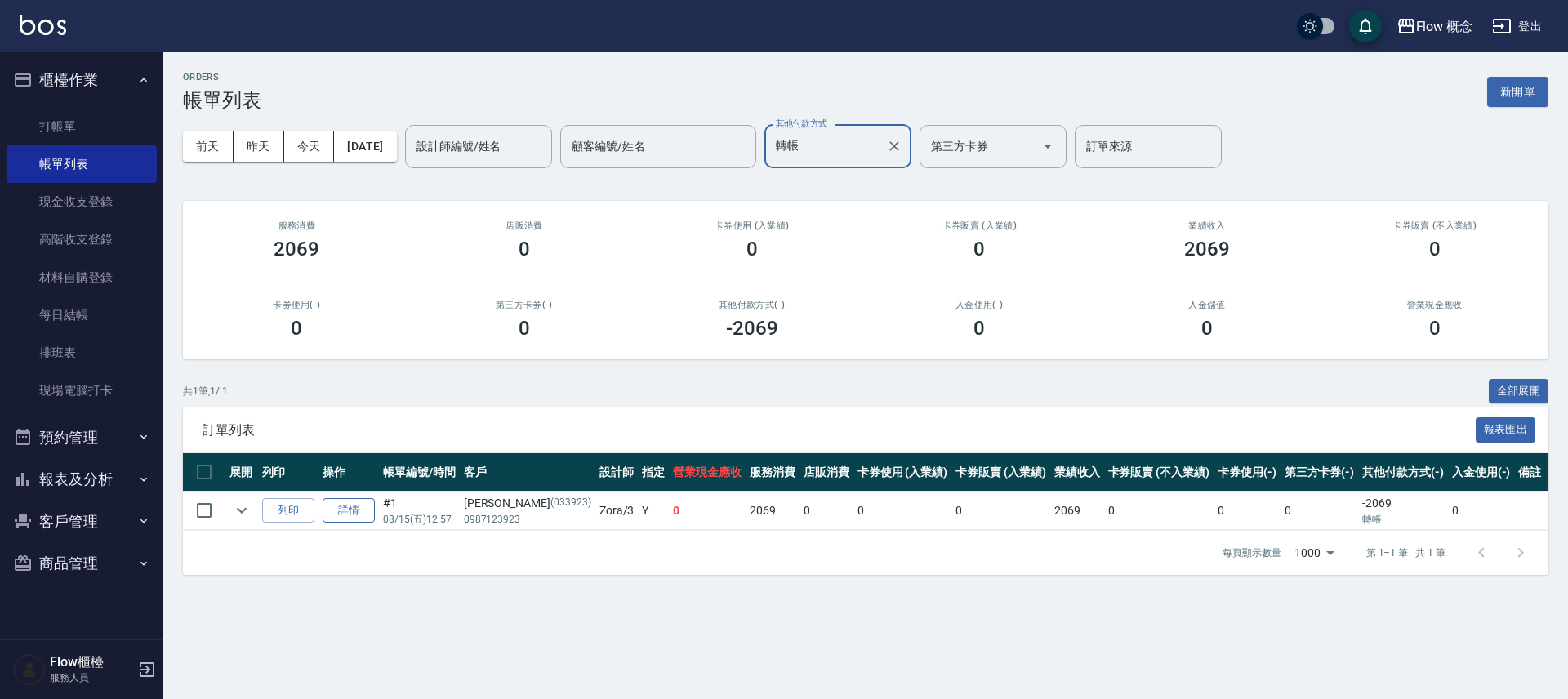
click at [351, 518] on link "詳情" at bounding box center [349, 510] width 52 height 25
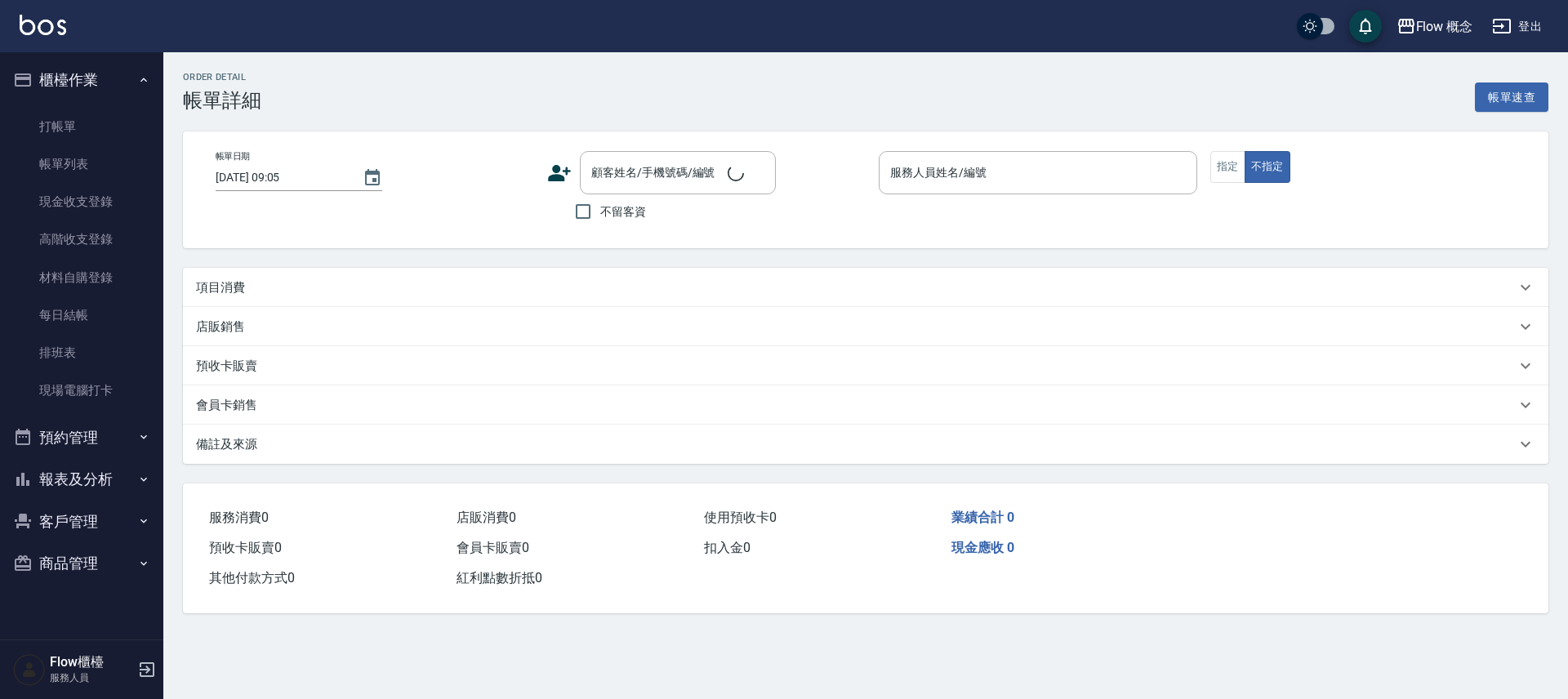
type input "2025/08/15 12:57"
type input "Zora-3"
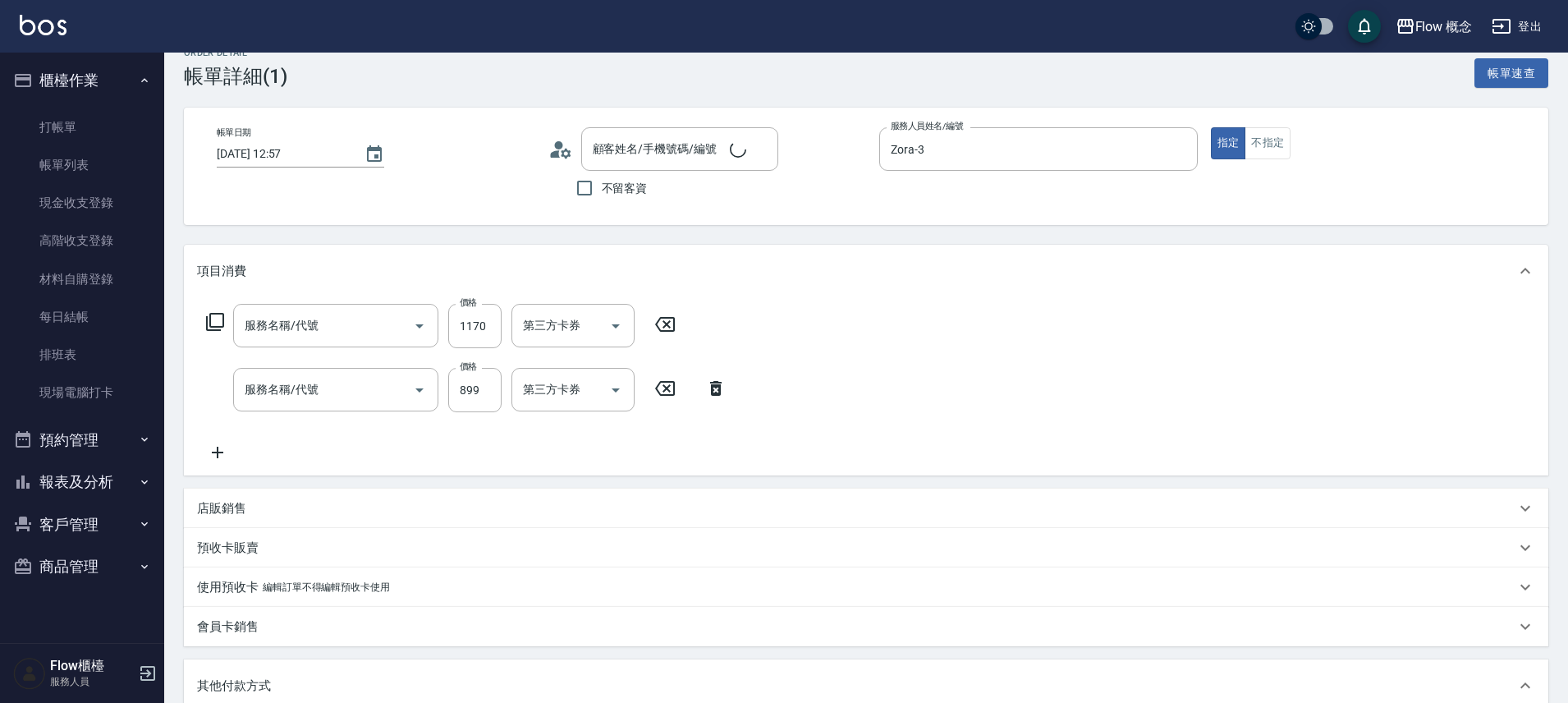
type input "王菀婷/0987123923/033923"
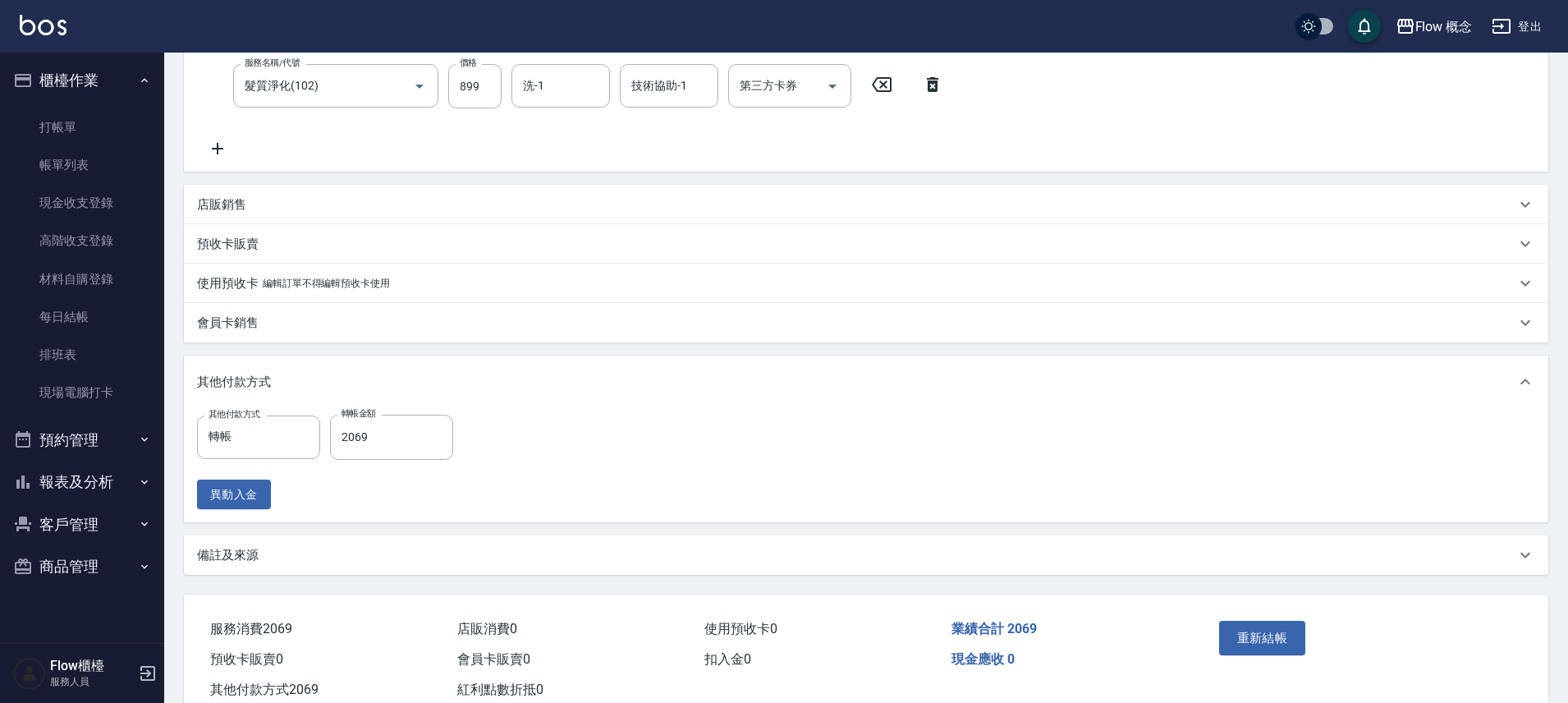
type input "深層蘊髮(602)"
type input "髮質淨化(102)"
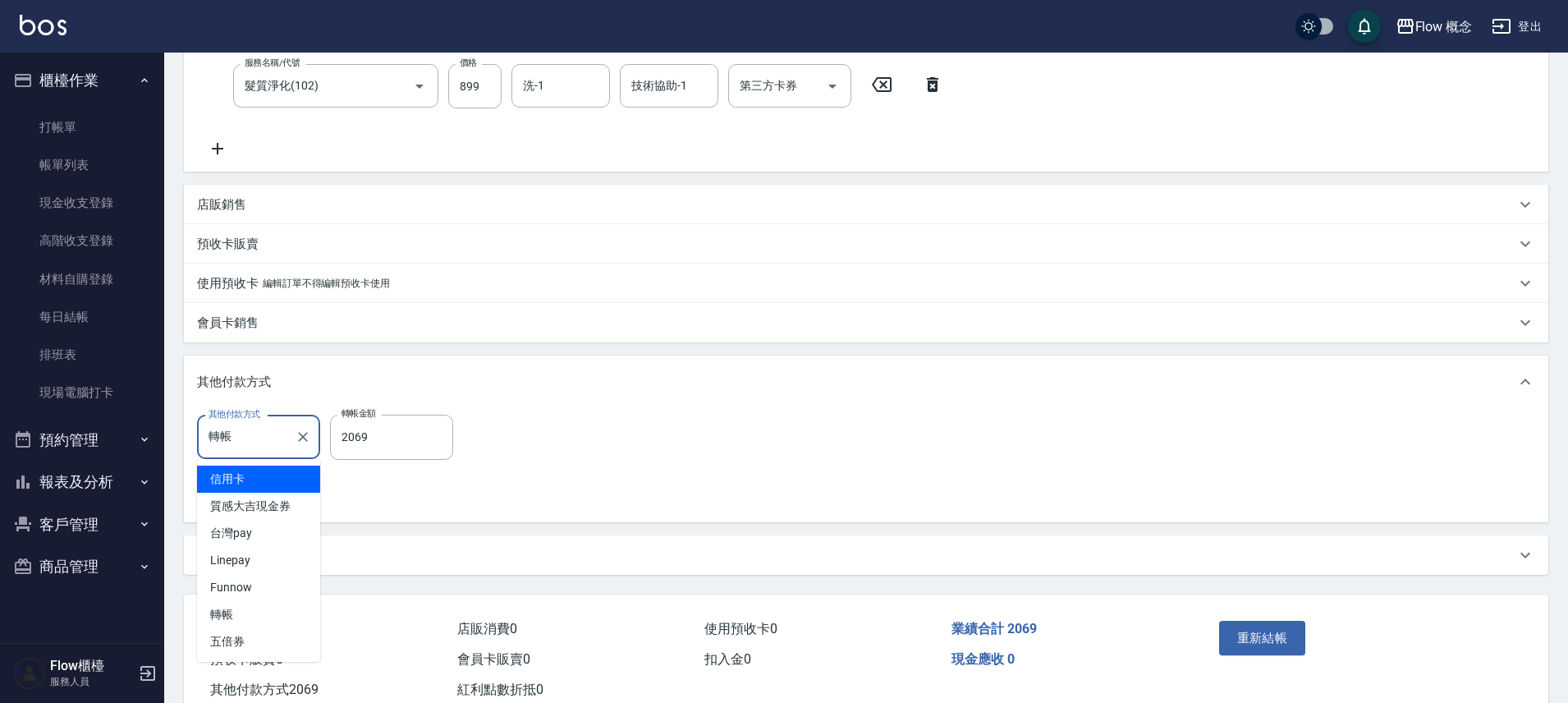
click at [240, 437] on input "轉帳" at bounding box center [246, 437] width 84 height 29
click at [268, 526] on span "台灣pay" at bounding box center [259, 533] width 124 height 27
type input "台灣pay"
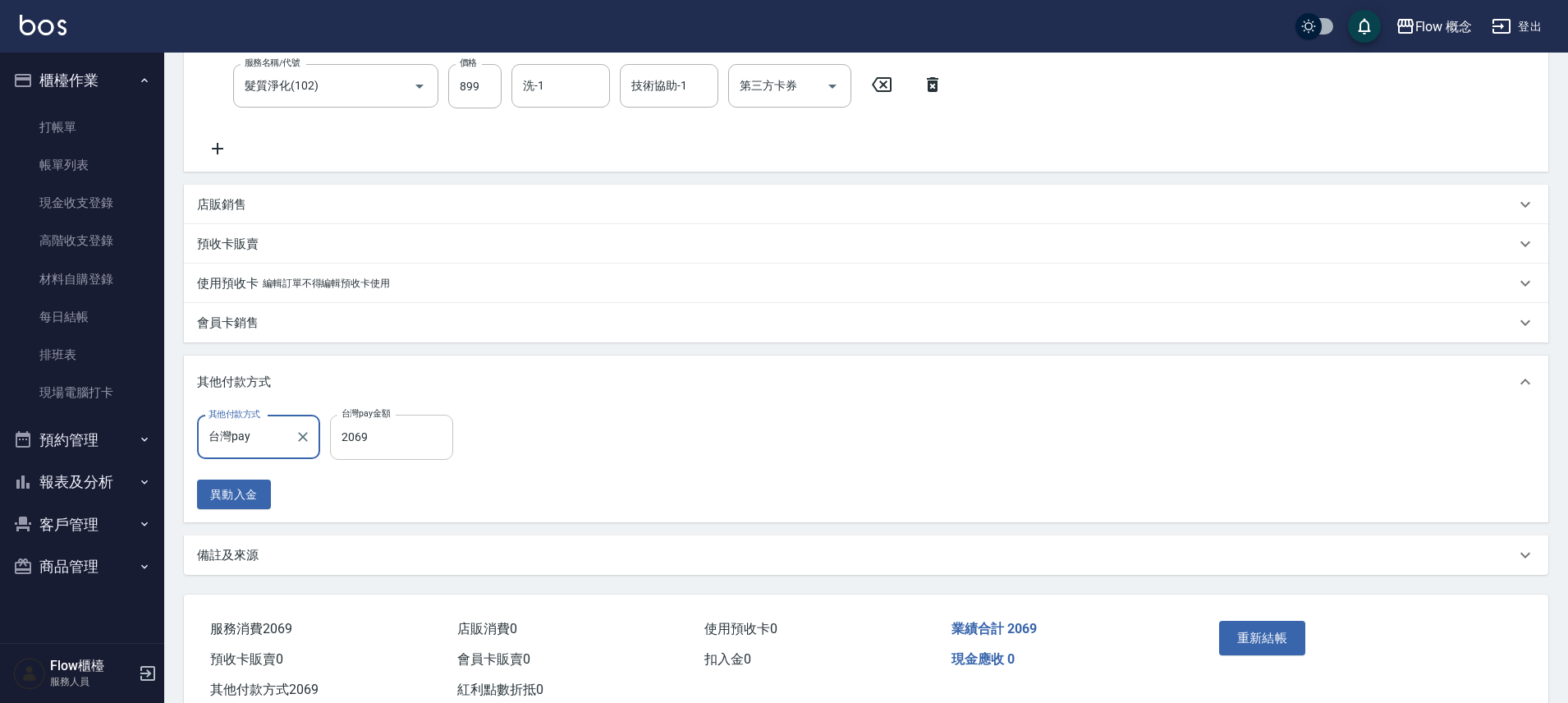
click at [370, 444] on input "2069" at bounding box center [392, 436] width 124 height 45
click at [1284, 635] on button "重新結帳" at bounding box center [1263, 638] width 87 height 35
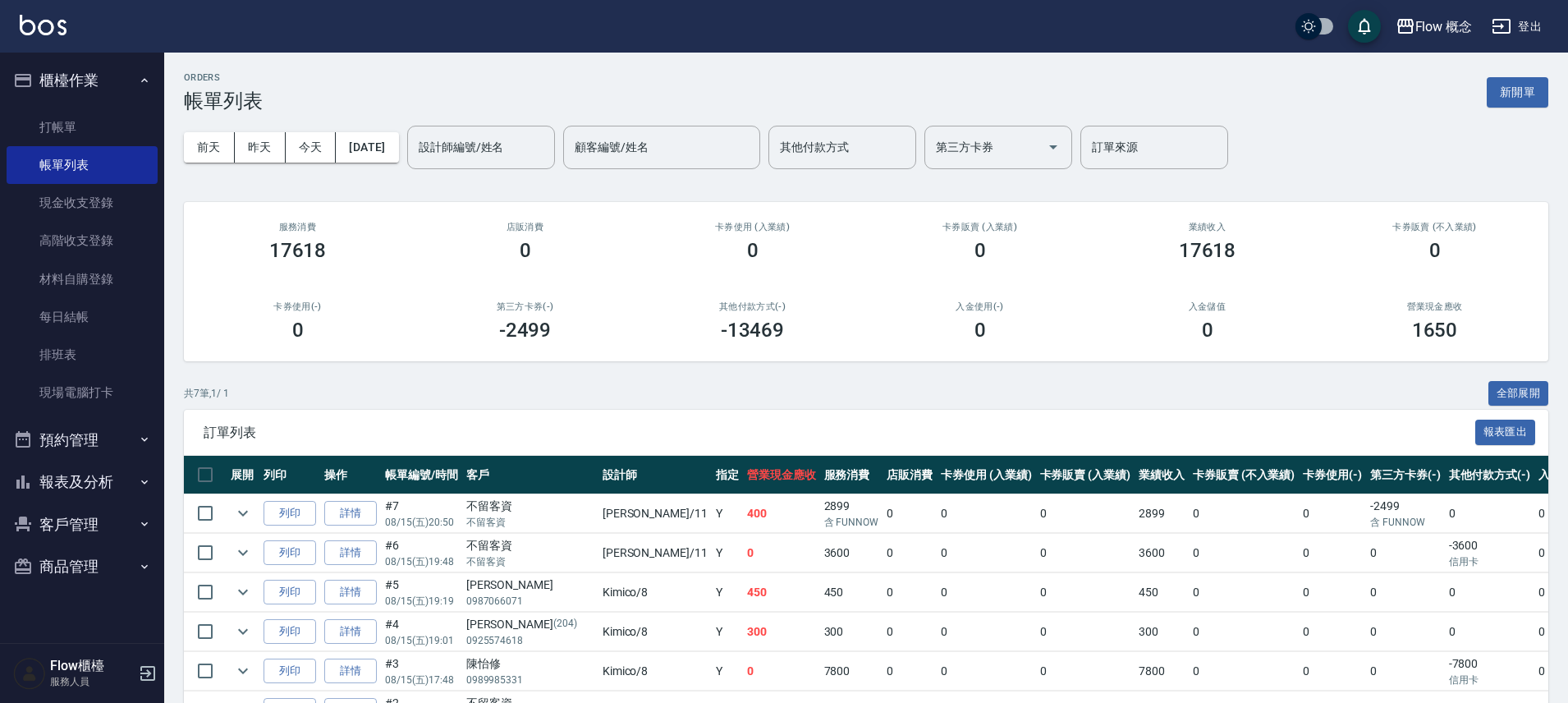
click at [92, 473] on button "報表及分析" at bounding box center [82, 481] width 151 height 43
click at [77, 574] on link "店家日報表" at bounding box center [82, 567] width 151 height 38
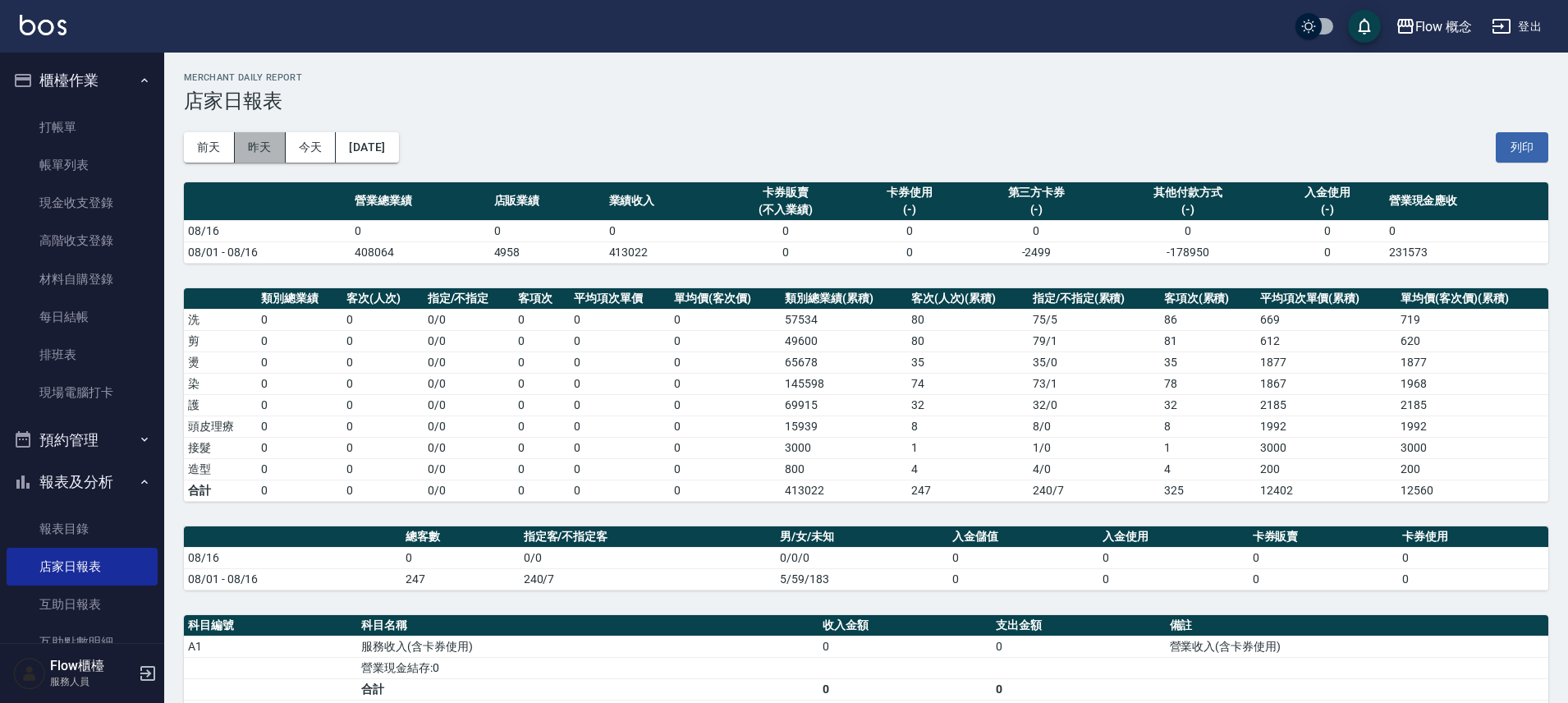
click at [263, 141] on button "昨天" at bounding box center [260, 147] width 51 height 30
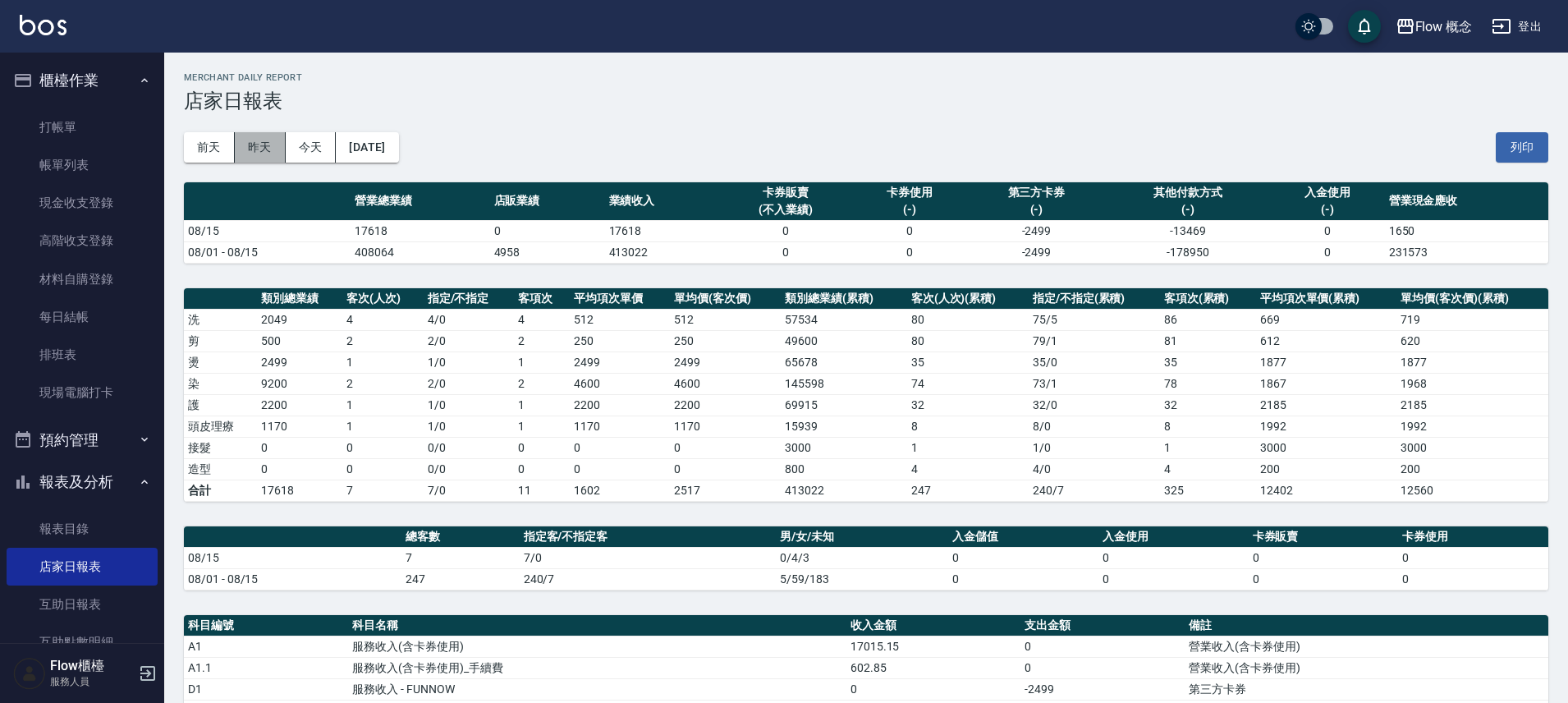
click at [265, 152] on button "昨天" at bounding box center [260, 147] width 51 height 30
click at [113, 171] on link "帳單列表" at bounding box center [82, 165] width 151 height 38
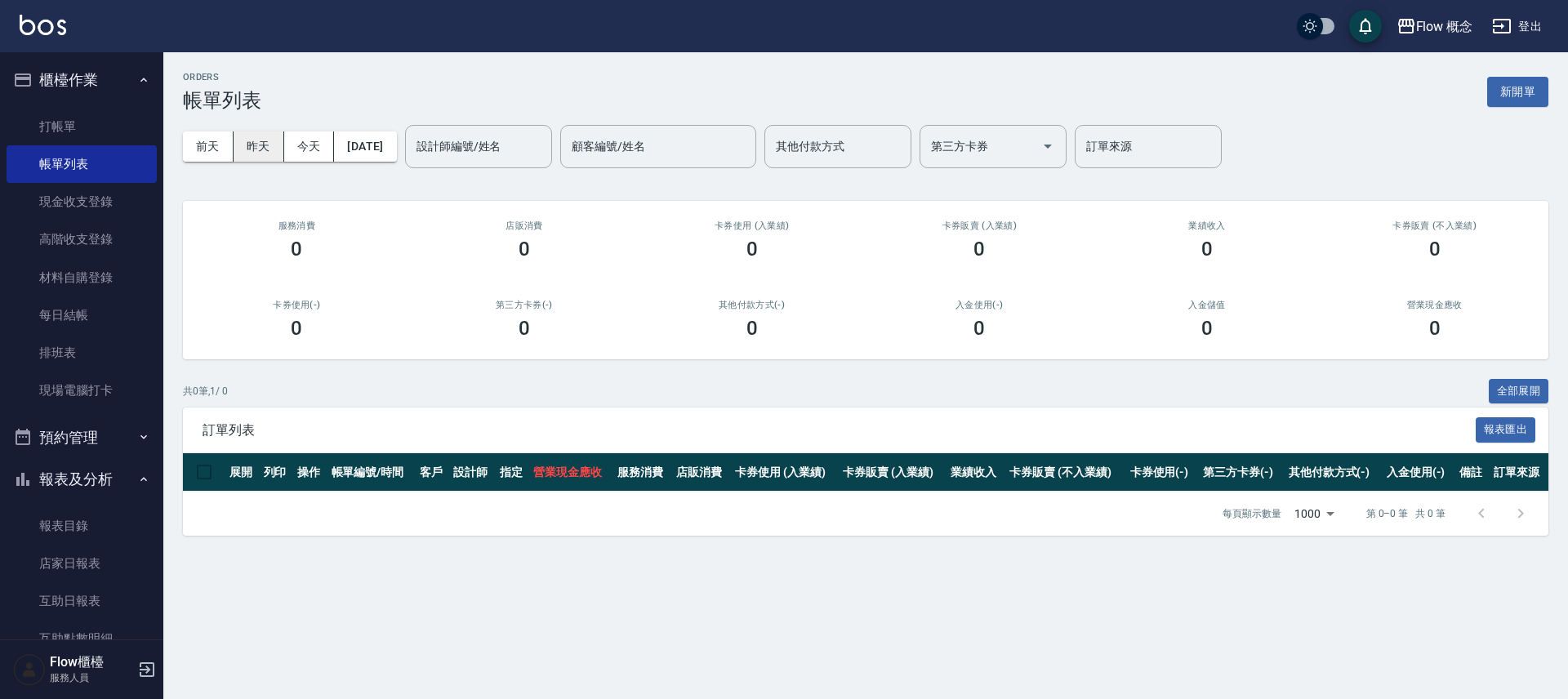
click at [256, 143] on button "昨天" at bounding box center [258, 146] width 51 height 30
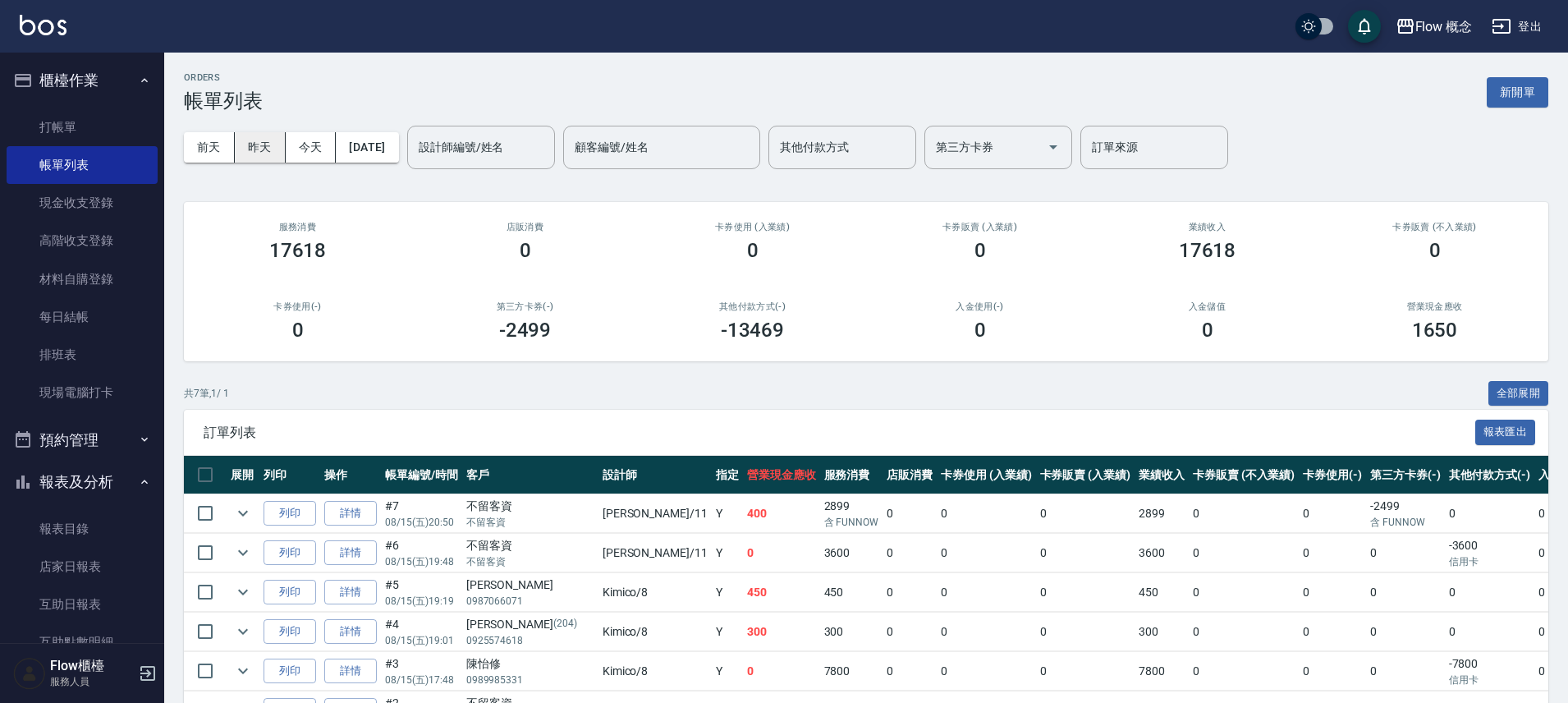
click at [246, 149] on button "昨天" at bounding box center [260, 147] width 51 height 30
click at [659, 150] on input "顧客編號/姓名" at bounding box center [661, 147] width 183 height 29
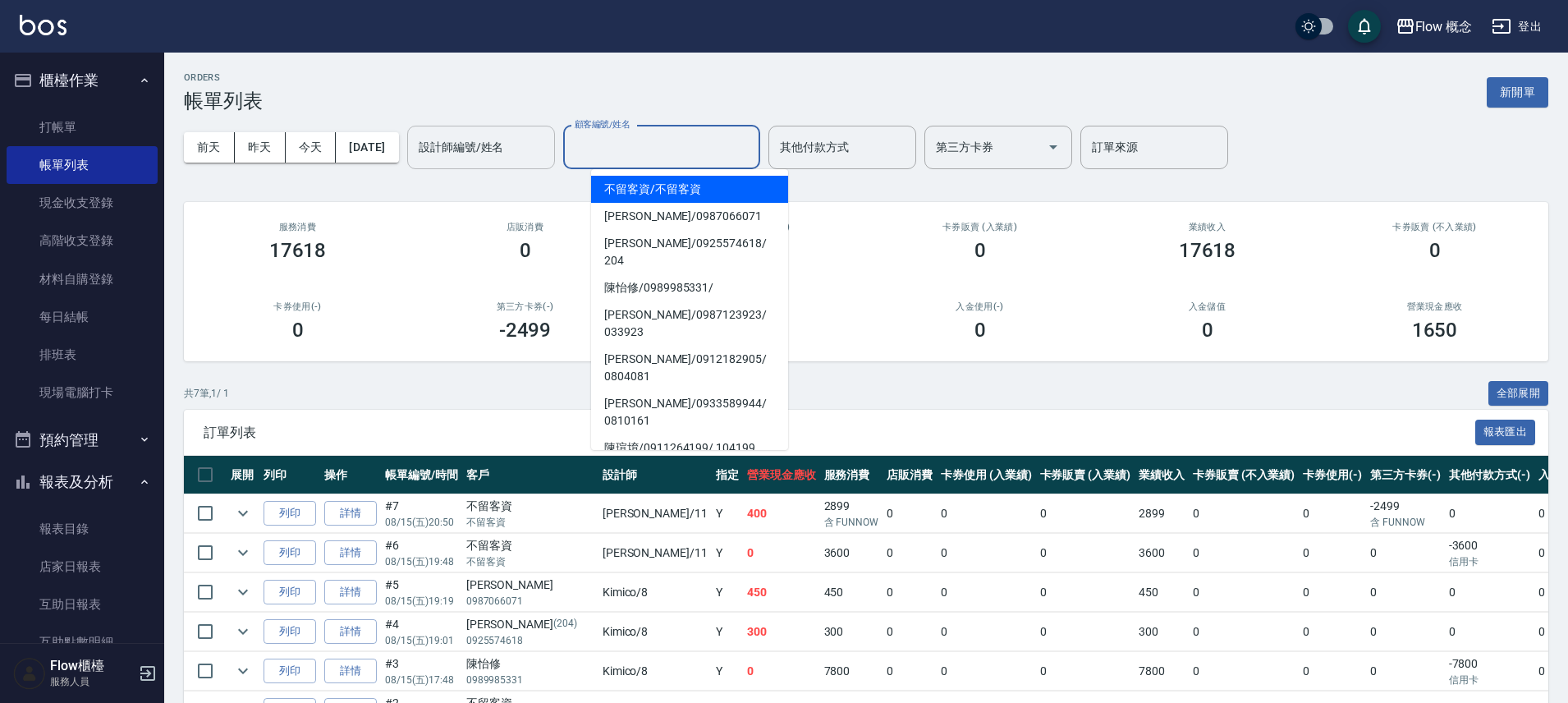
click at [530, 134] on input "設計師編號/姓名" at bounding box center [481, 147] width 133 height 29
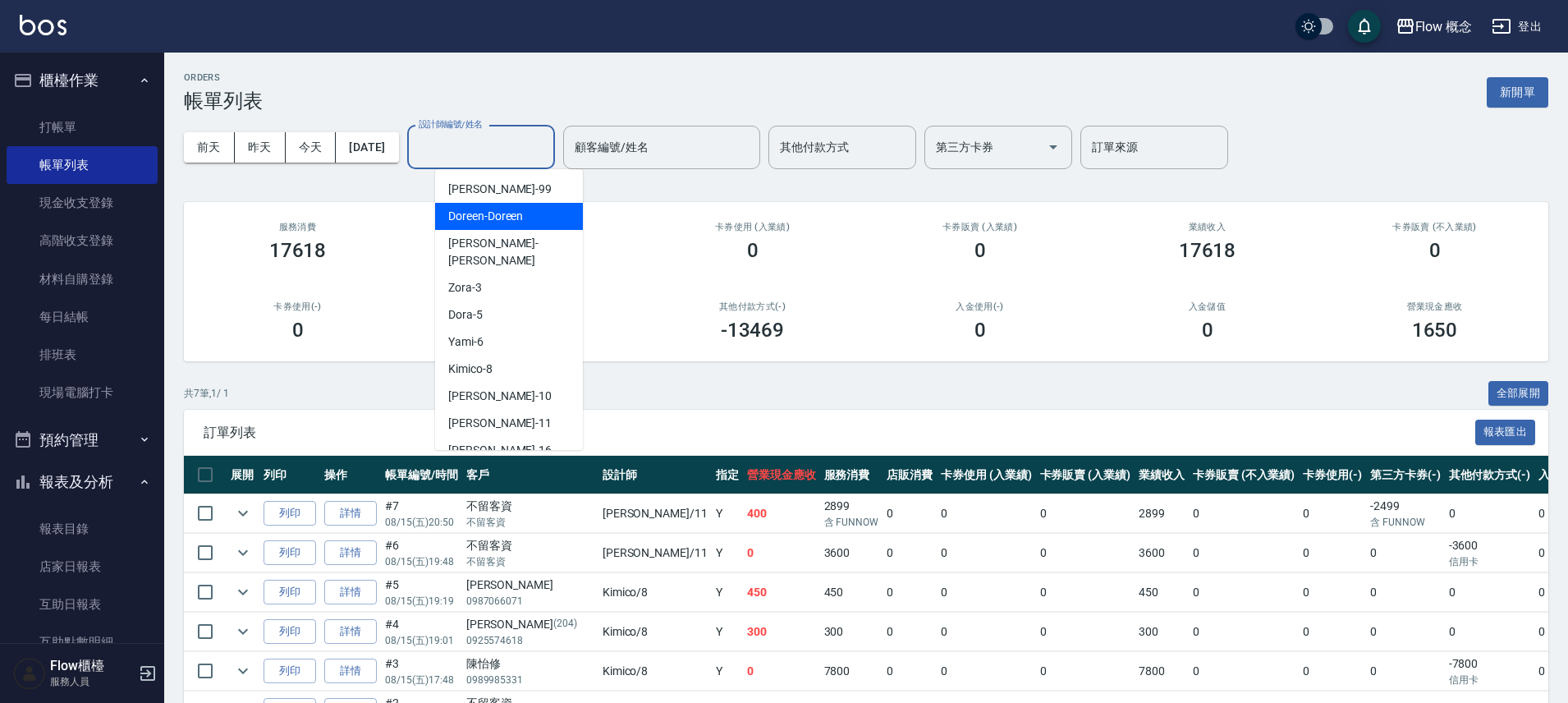
click at [531, 208] on div "Doreen -Doreen" at bounding box center [509, 216] width 148 height 27
type input "Doreen-Doreen"
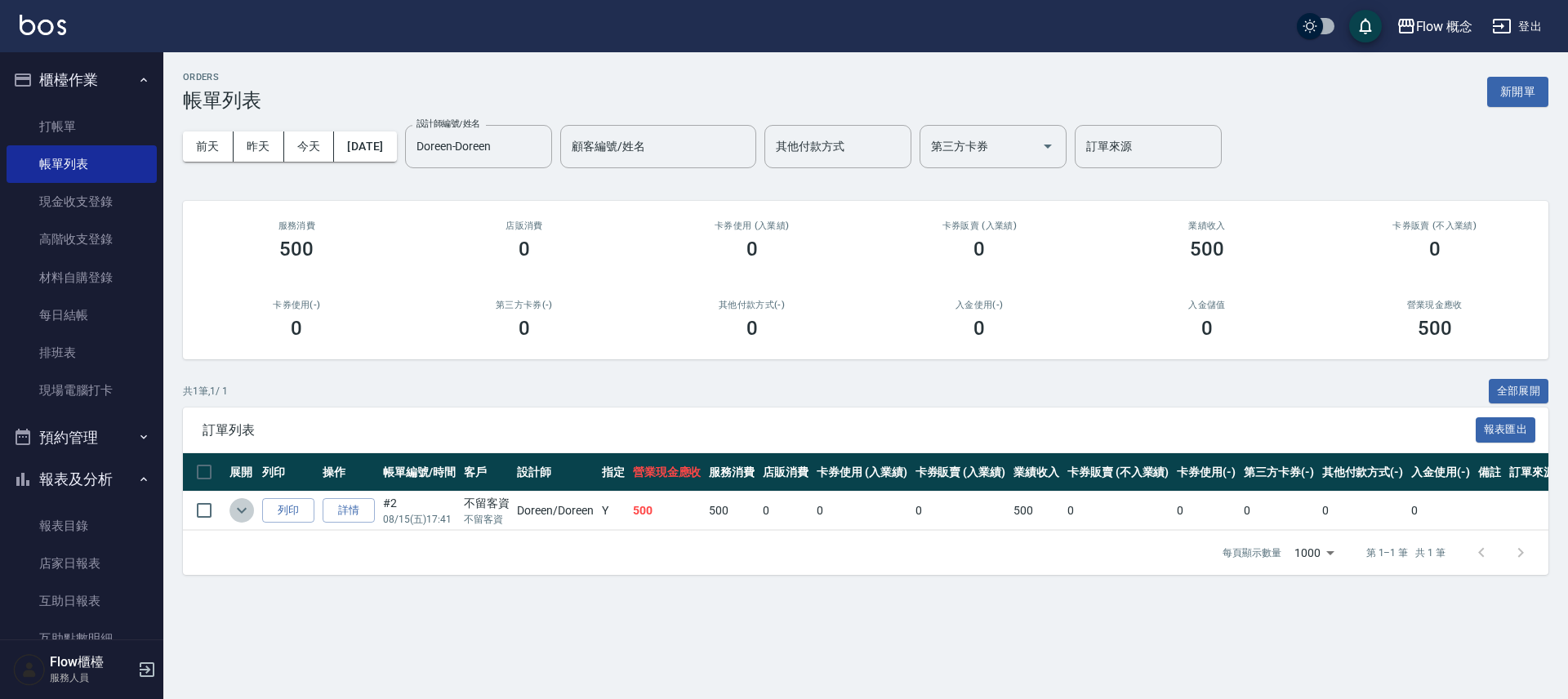
click at [247, 510] on icon "expand row" at bounding box center [242, 510] width 20 height 20
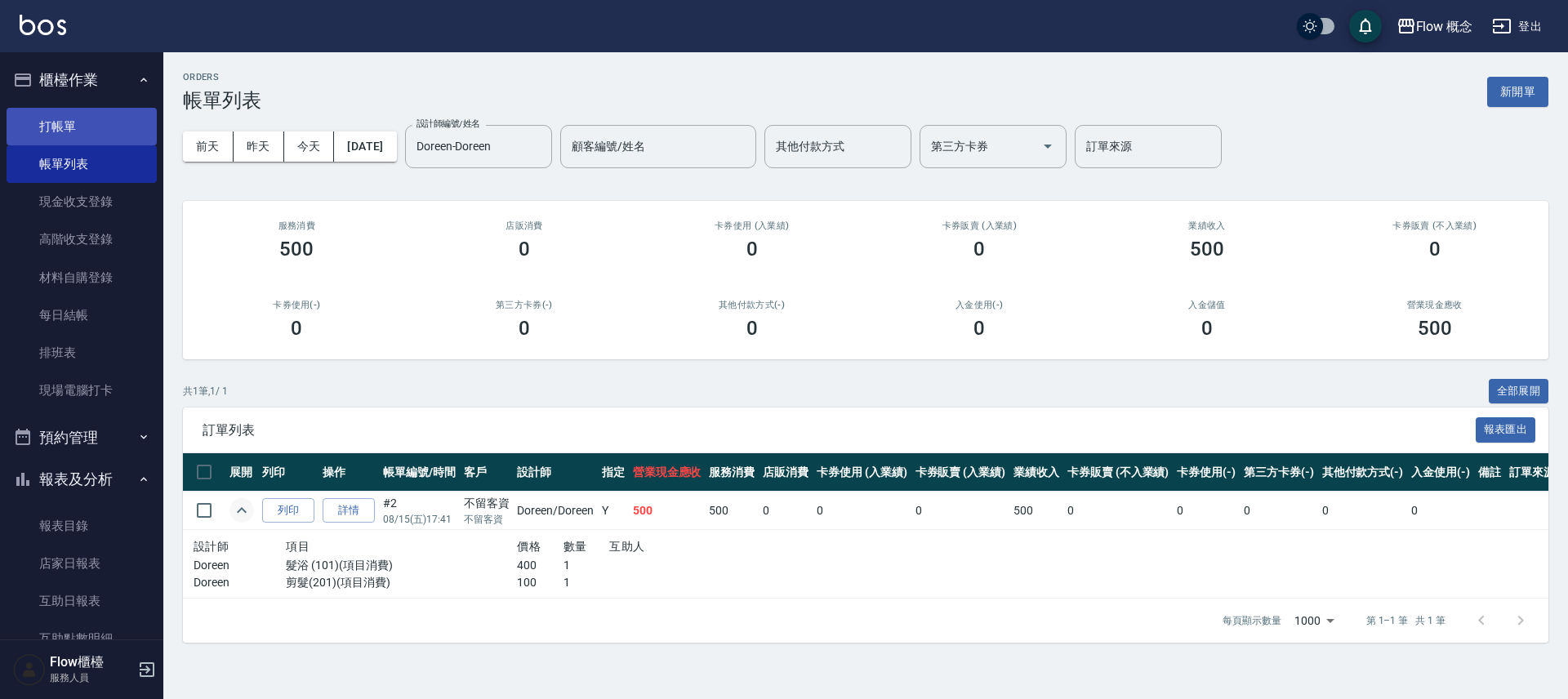
click at [74, 129] on link "打帳單" at bounding box center [81, 126] width 150 height 38
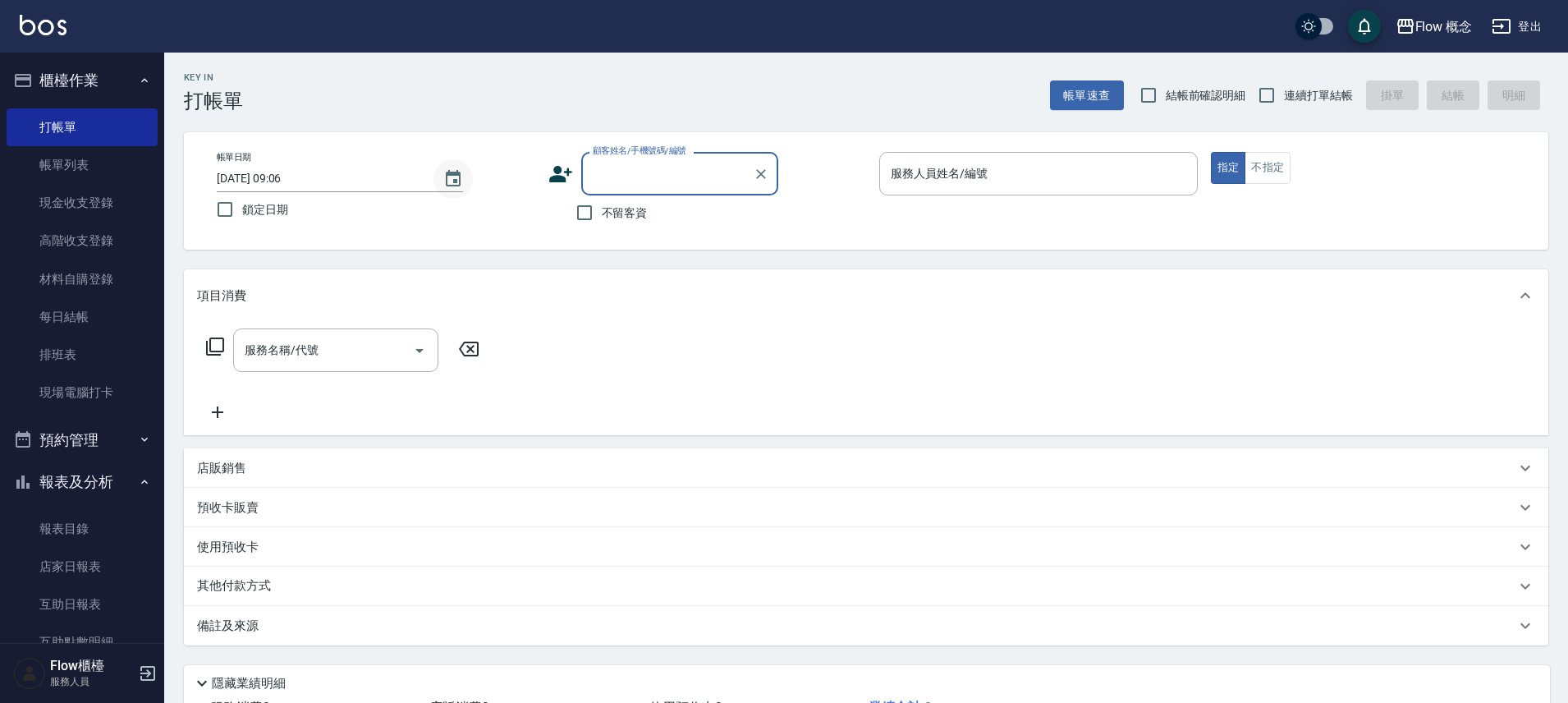
click at [460, 185] on icon "Choose date, selected date is 2025-08-16" at bounding box center [453, 179] width 20 height 20
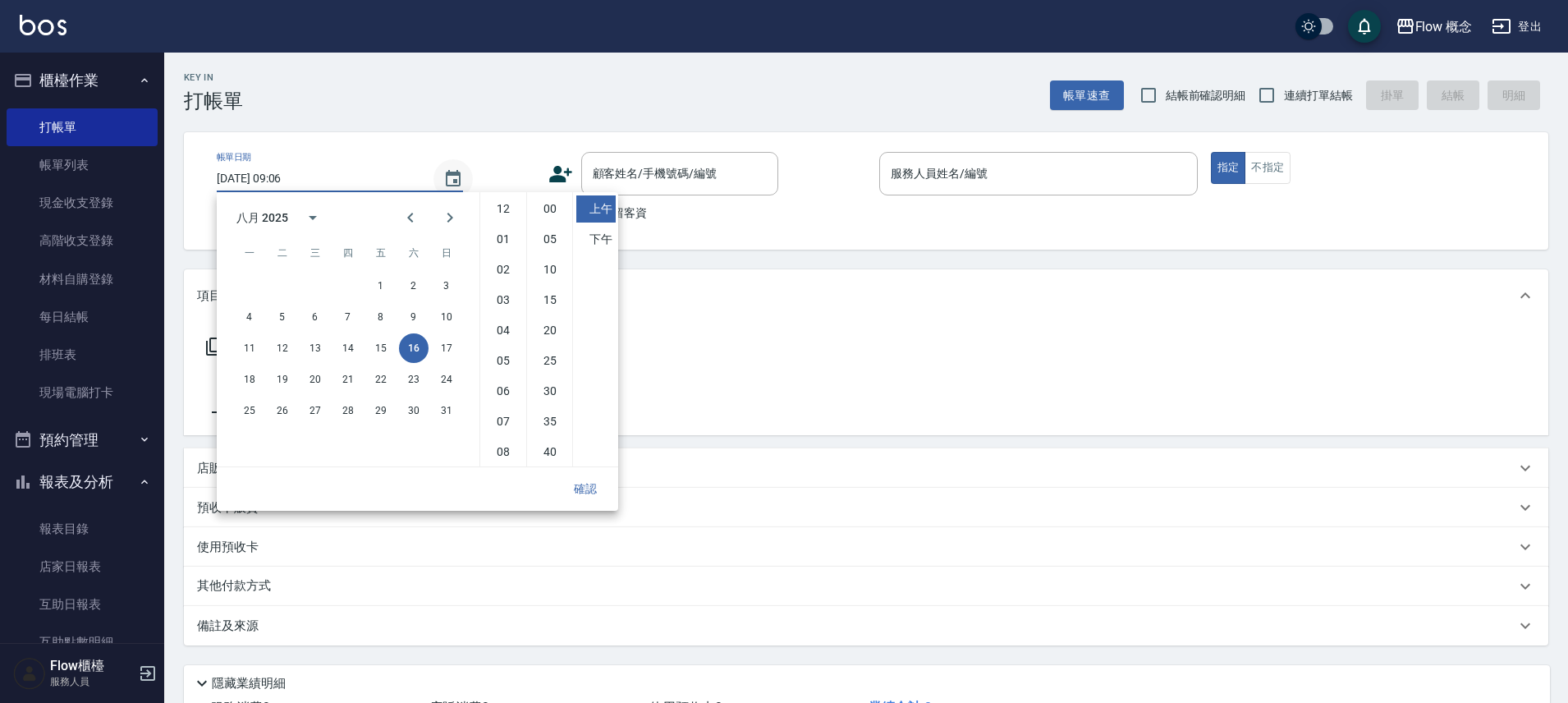
scroll to position [92, 0]
click at [379, 342] on button "15" at bounding box center [381, 348] width 30 height 30
click at [610, 242] on li "下午" at bounding box center [595, 240] width 39 height 27
type input "2025/08/15 21:06"
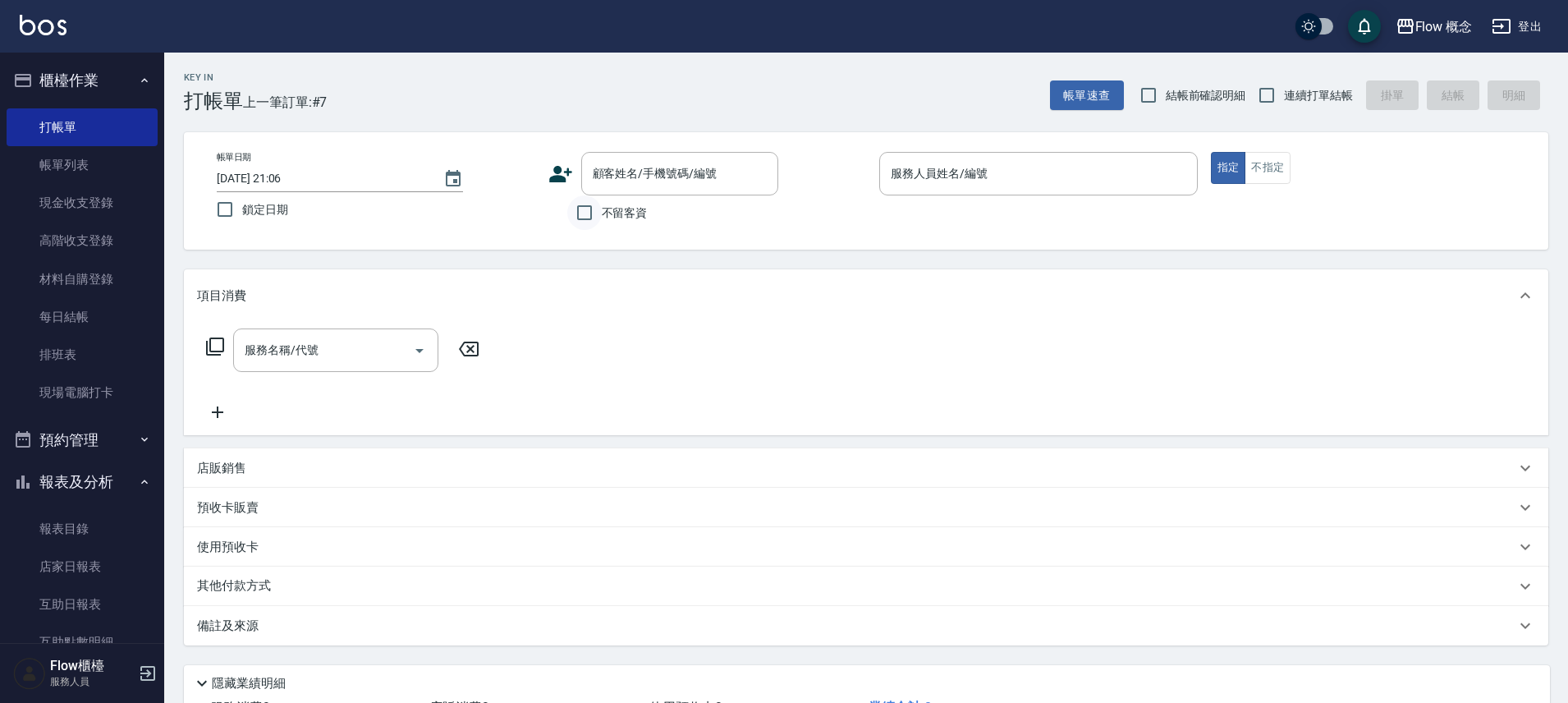
click at [599, 206] on input "不留客資" at bounding box center [584, 213] width 35 height 35
checkbox input "true"
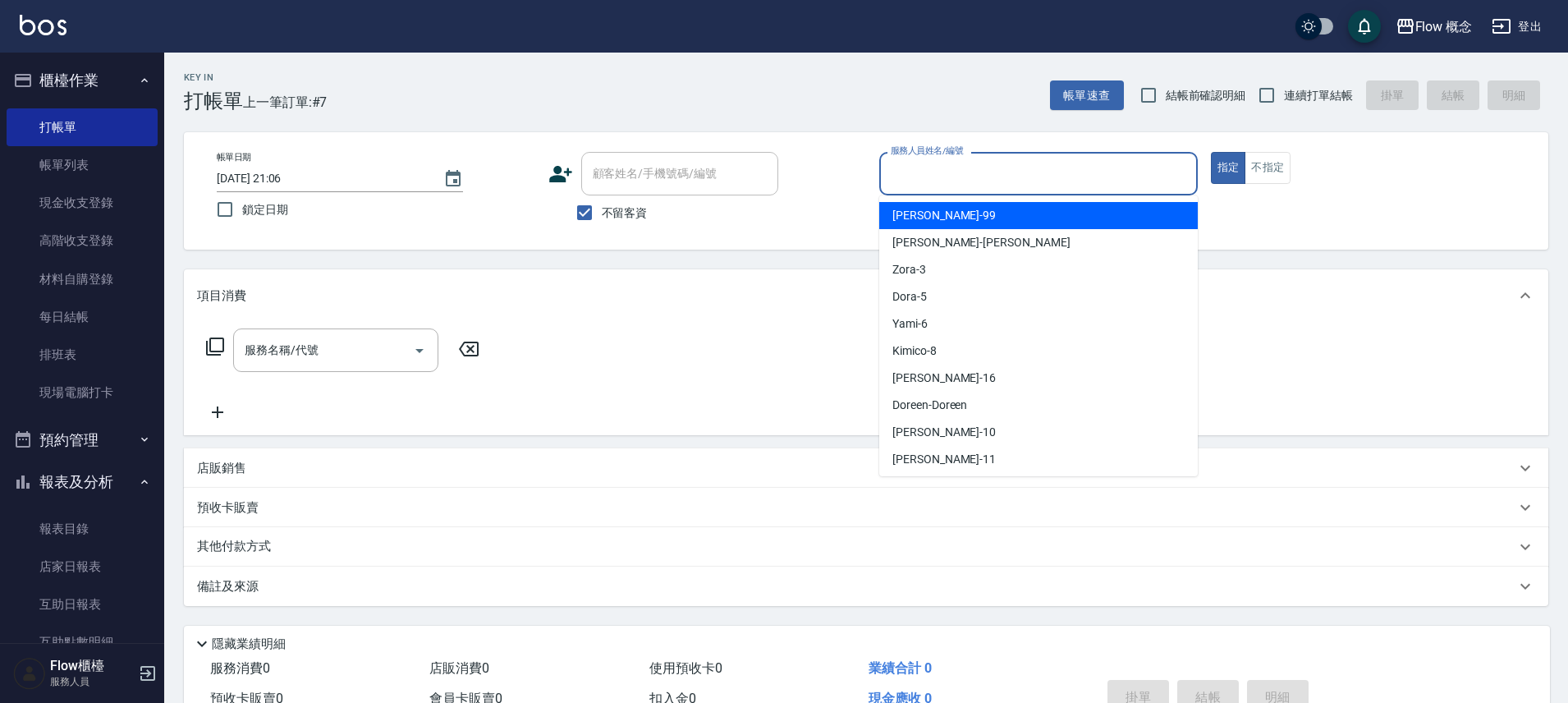
click at [1006, 169] on input "服務人員姓名/編號" at bounding box center [1038, 173] width 303 height 29
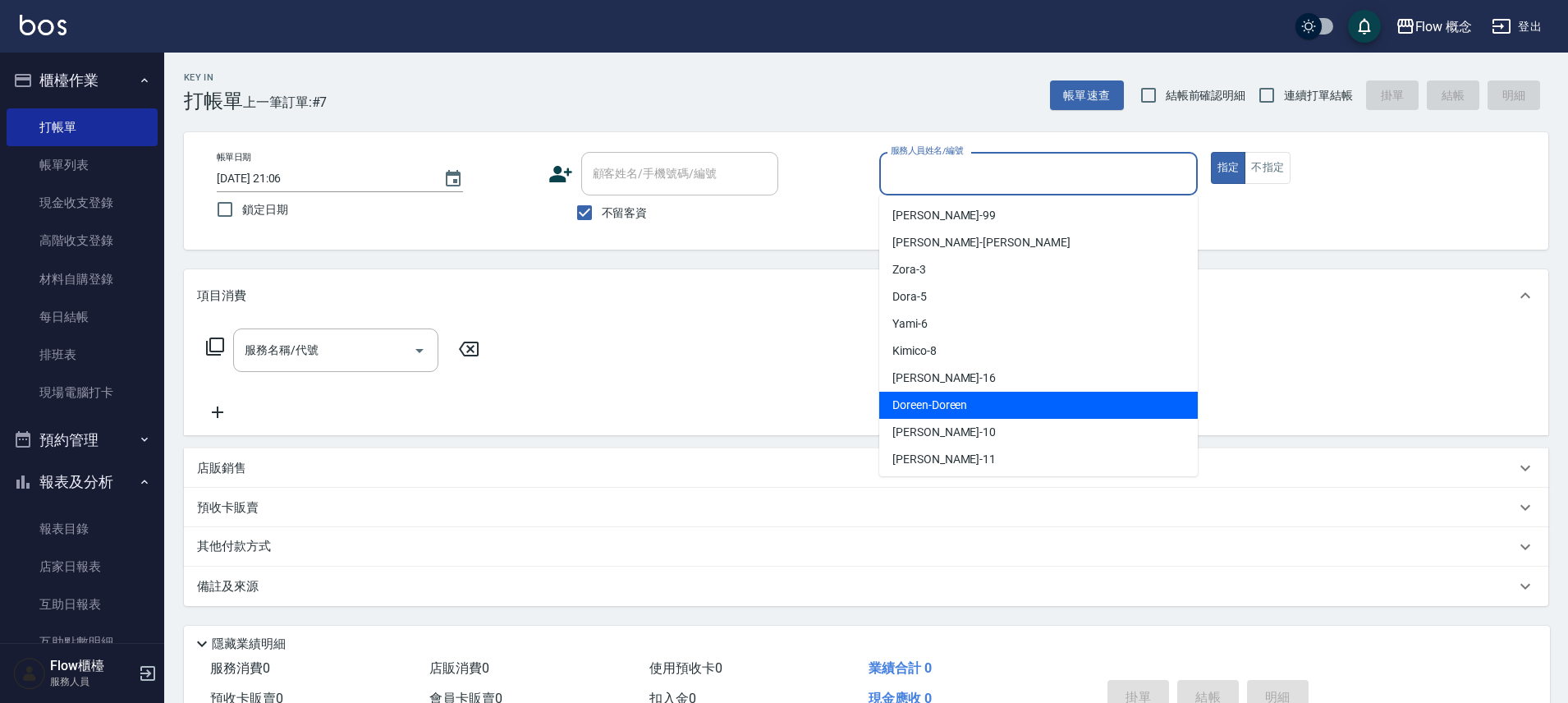
click at [940, 402] on span "Doreen -Doreen" at bounding box center [929, 405] width 74 height 17
type input "Doreen-Doreen"
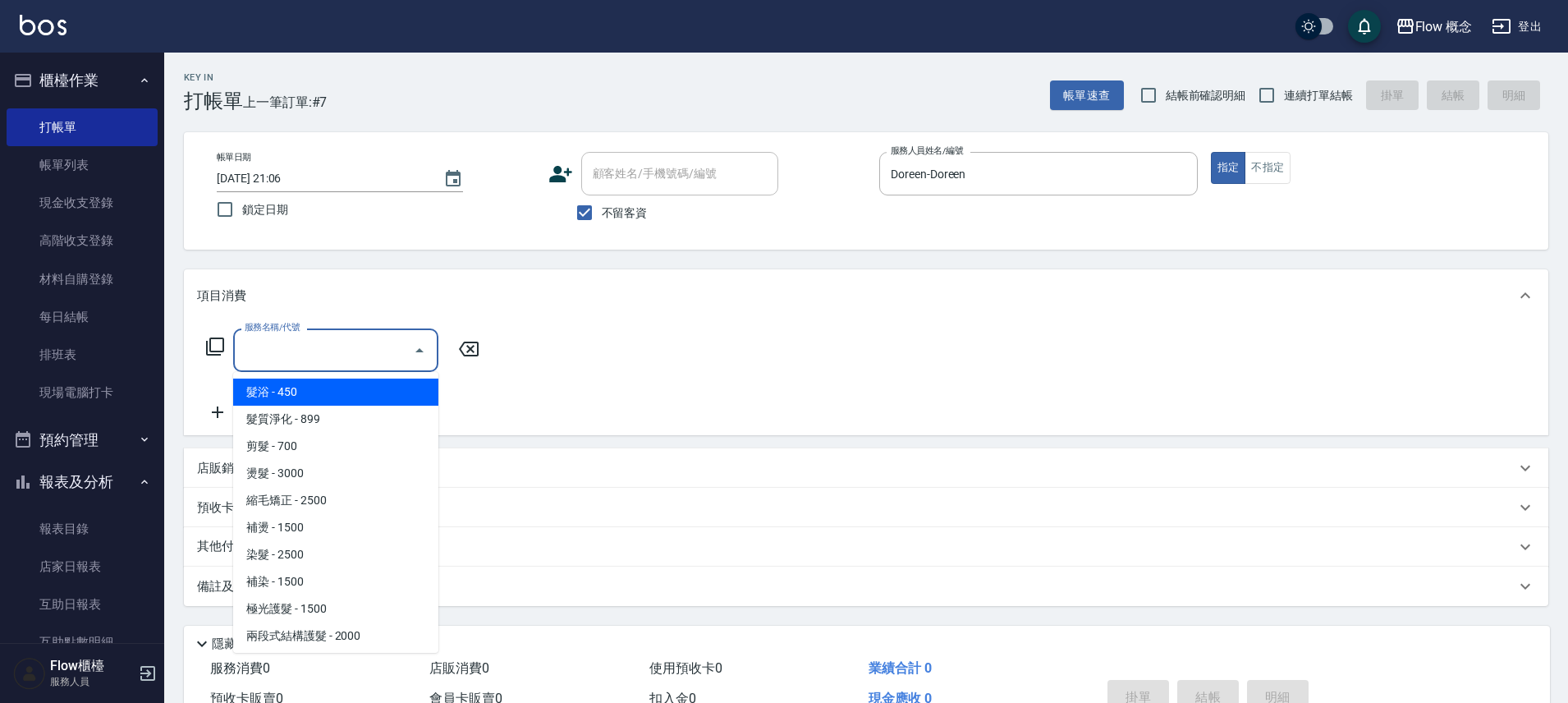
click at [320, 354] on input "服務名稱/代號" at bounding box center [323, 351] width 166 height 29
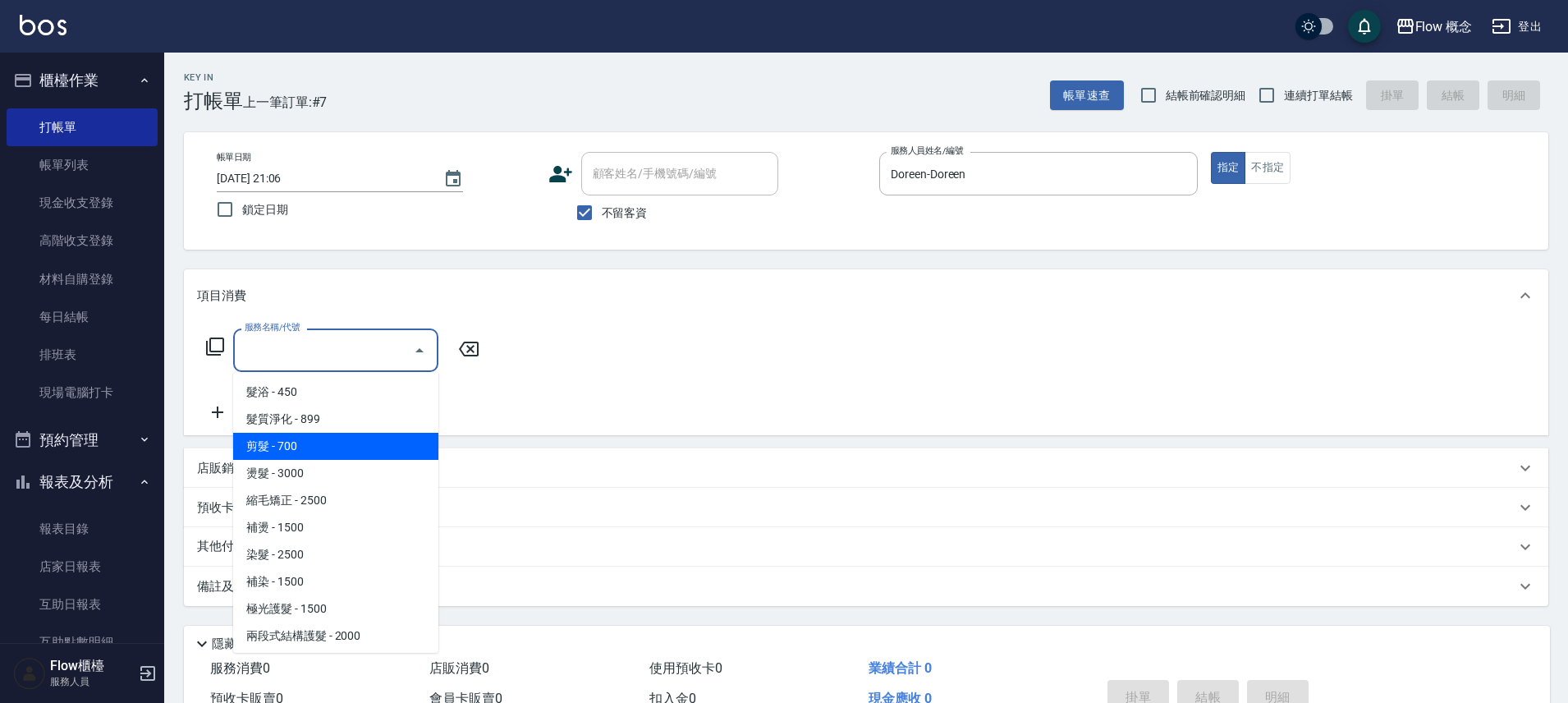
click at [302, 440] on span "剪髮 - 700" at bounding box center [336, 446] width 205 height 27
type input "剪髮(201)"
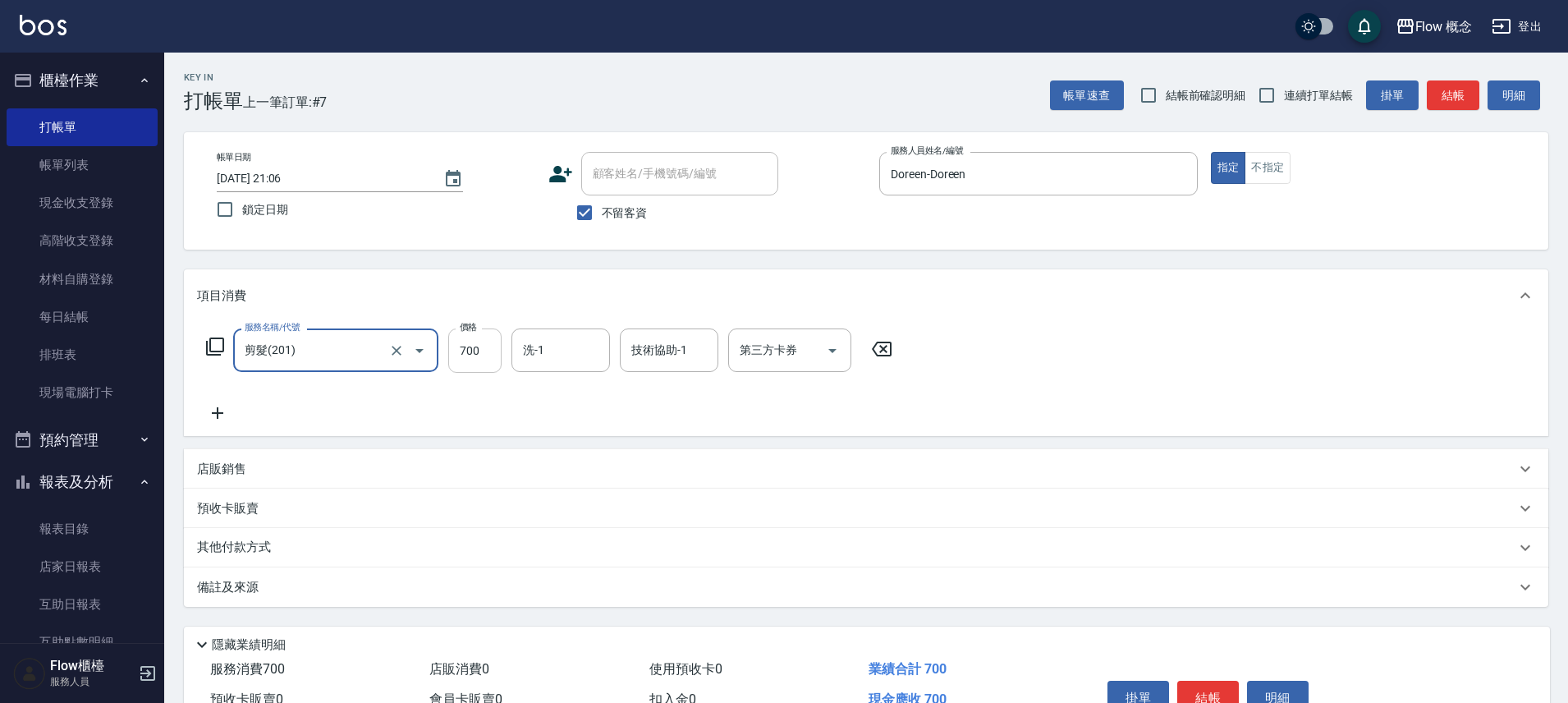
click at [481, 356] on input "700" at bounding box center [474, 350] width 54 height 45
type input "800"
click at [1224, 685] on button "結帳" at bounding box center [1208, 698] width 62 height 35
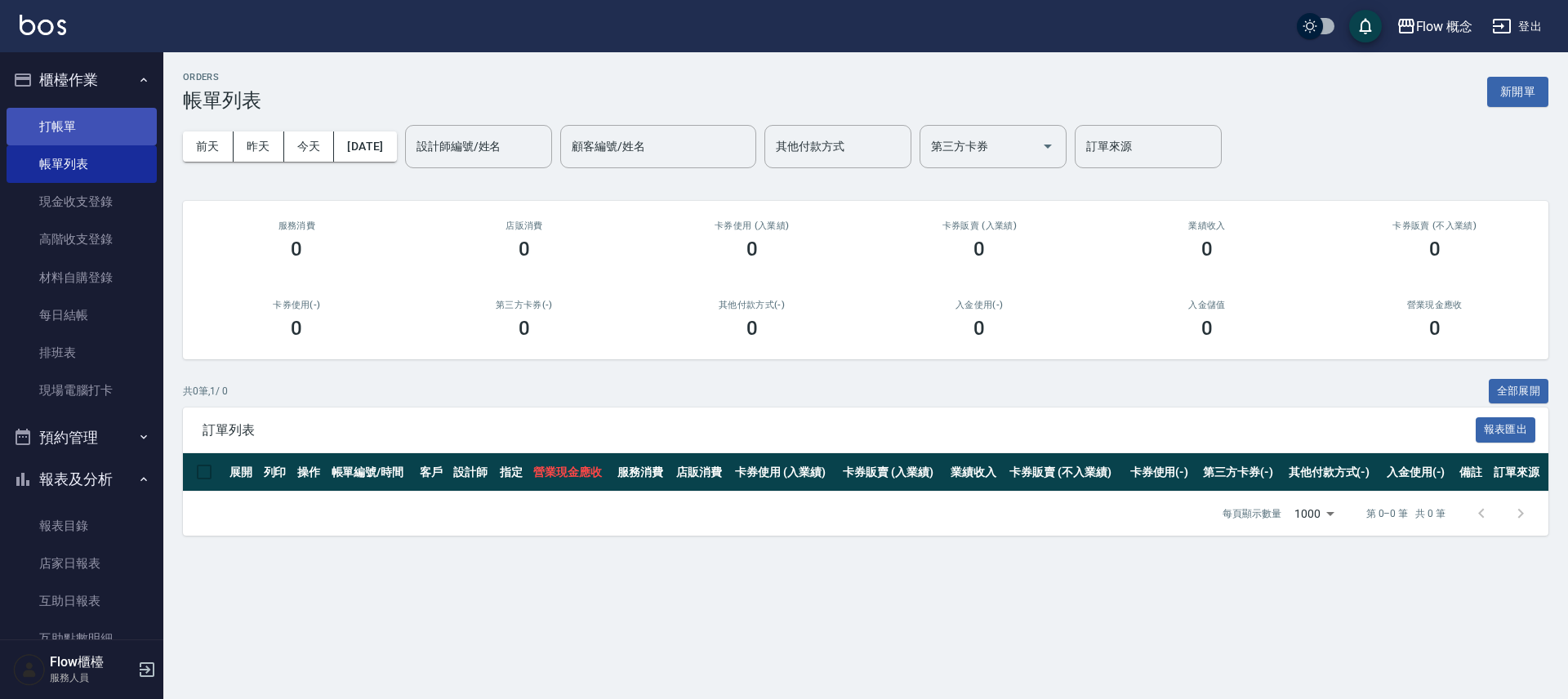
click at [84, 115] on link "打帳單" at bounding box center [81, 126] width 150 height 38
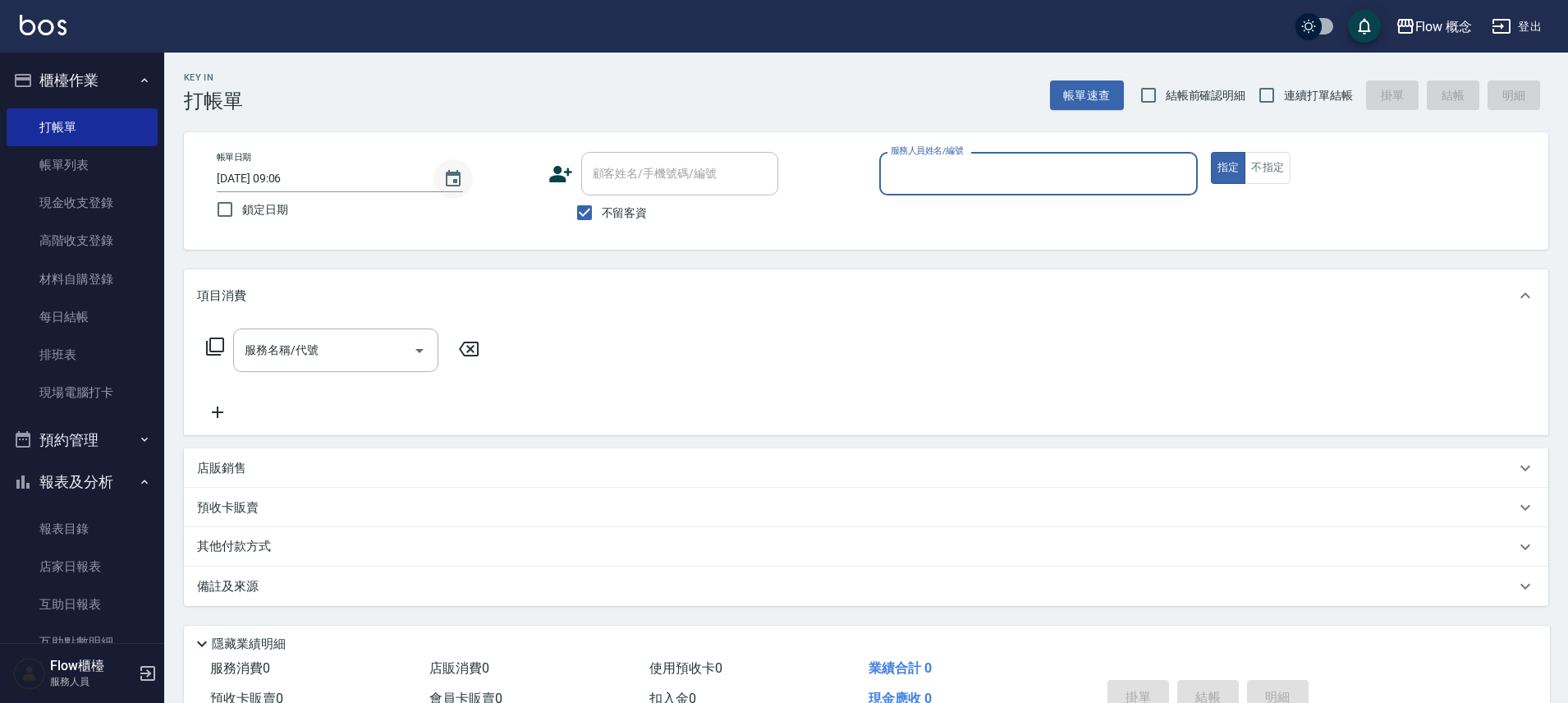
click at [451, 187] on icon "Choose date, selected date is 2025-08-16" at bounding box center [453, 179] width 20 height 20
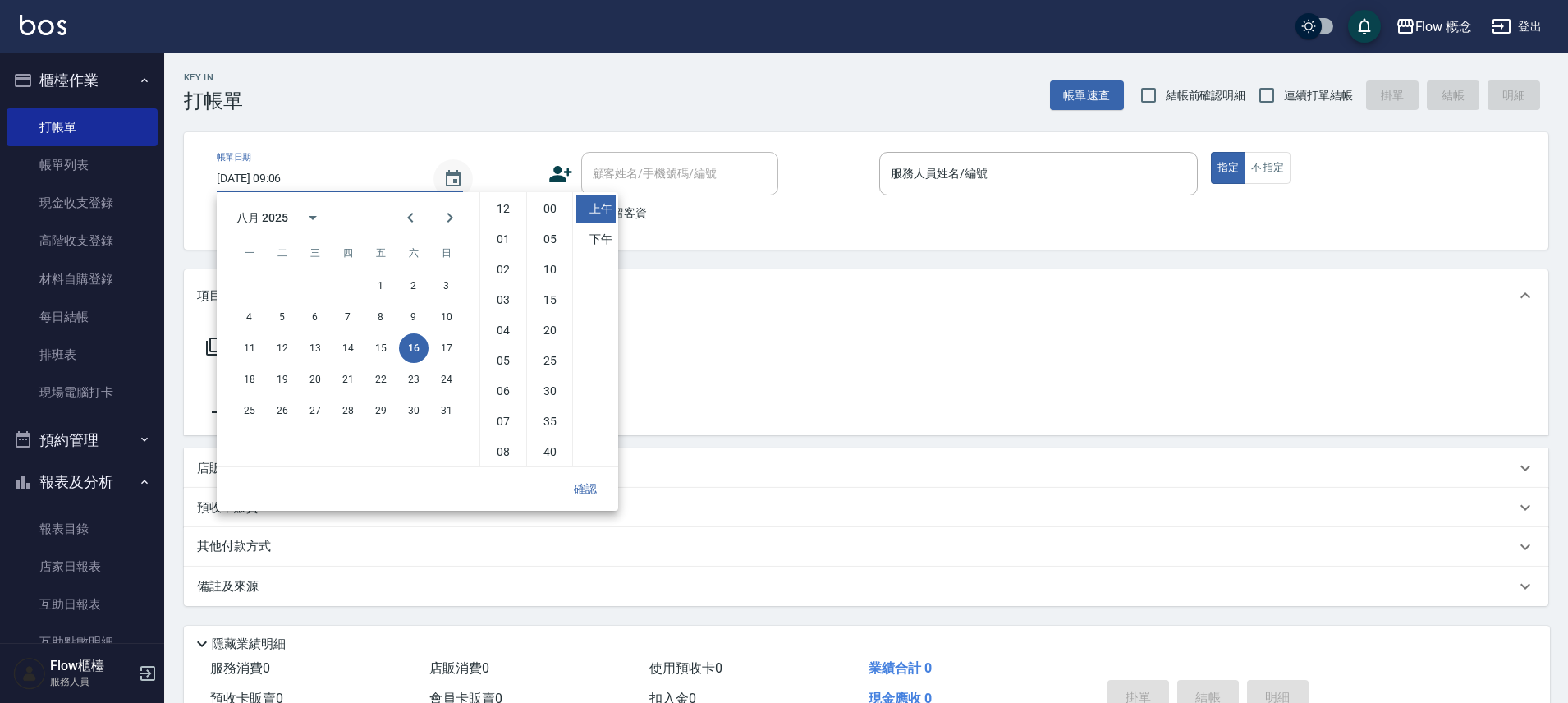
scroll to position [92, 0]
click at [383, 348] on button "15" at bounding box center [381, 348] width 30 height 30
click at [605, 242] on li "下午" at bounding box center [595, 240] width 39 height 27
type input "2025/08/15 21:06"
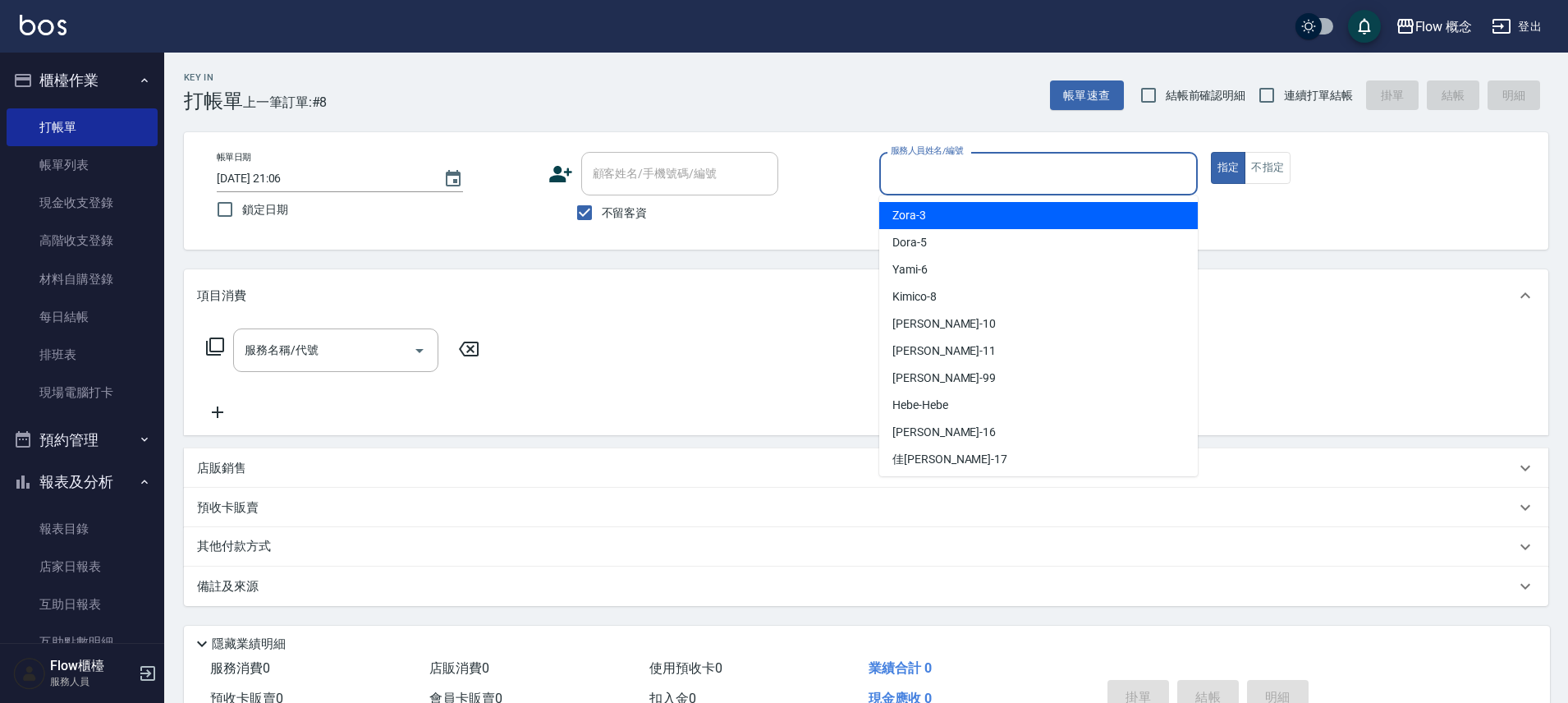
click at [973, 181] on input "服務人員姓名/編號" at bounding box center [1038, 173] width 303 height 29
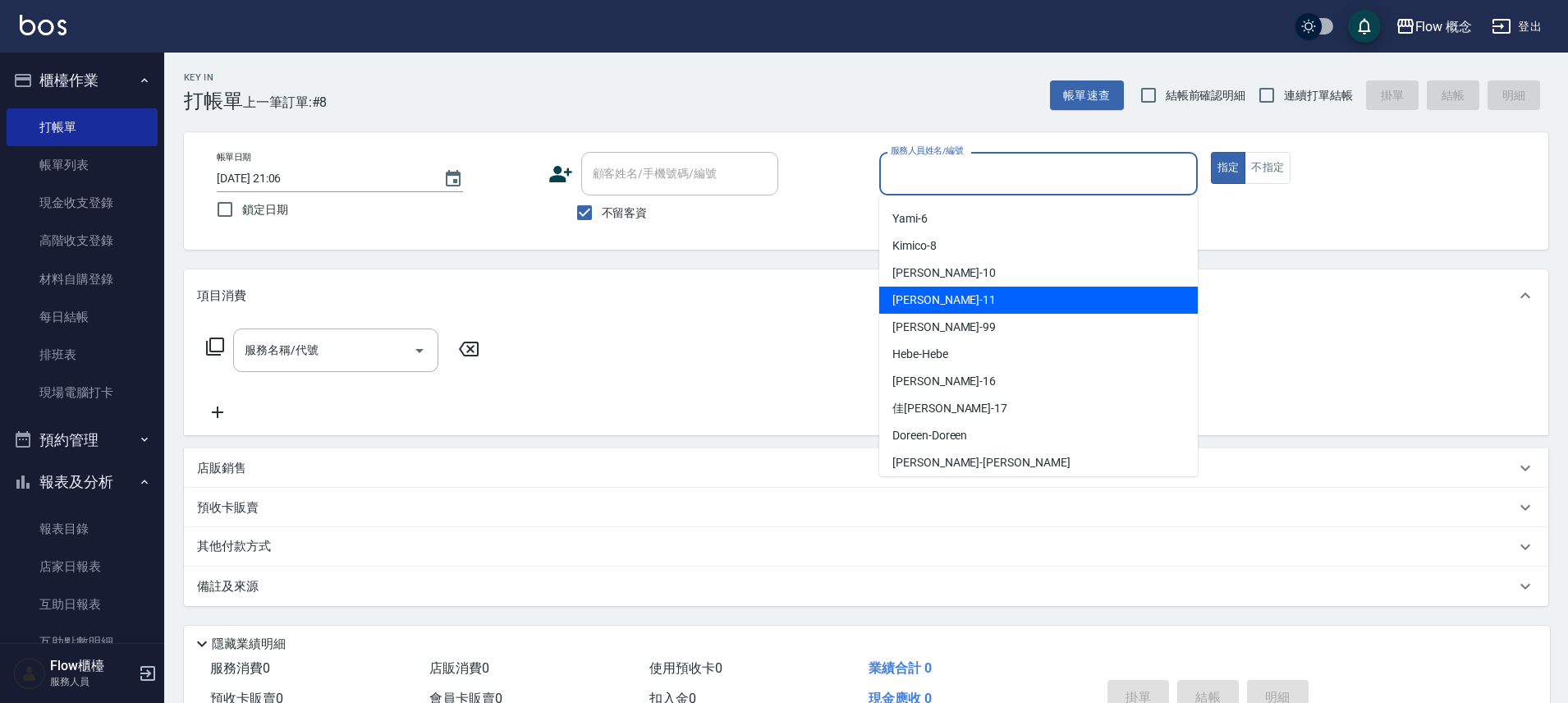
scroll to position [57, 0]
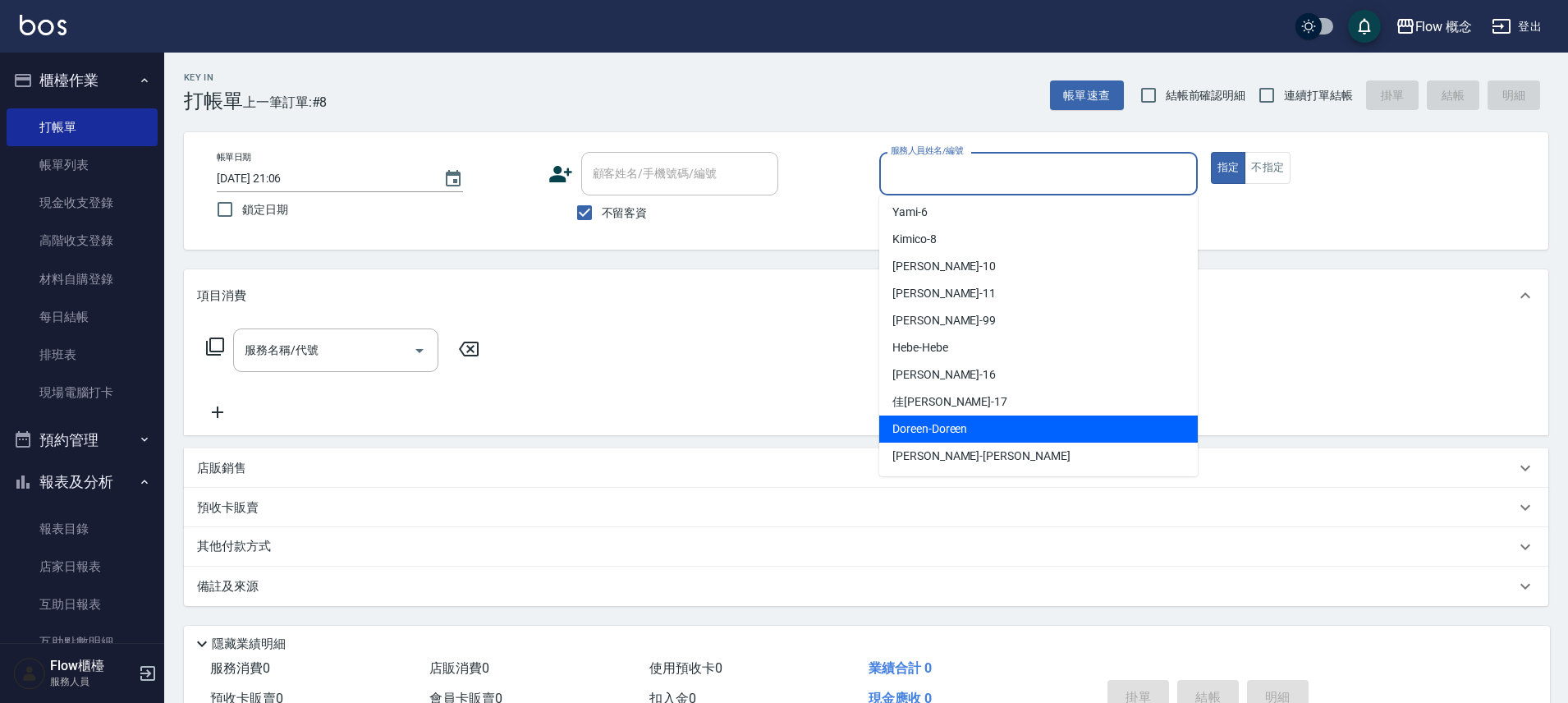
click at [931, 435] on span "Doreen -Doreen" at bounding box center [929, 429] width 74 height 17
type input "Doreen-Doreen"
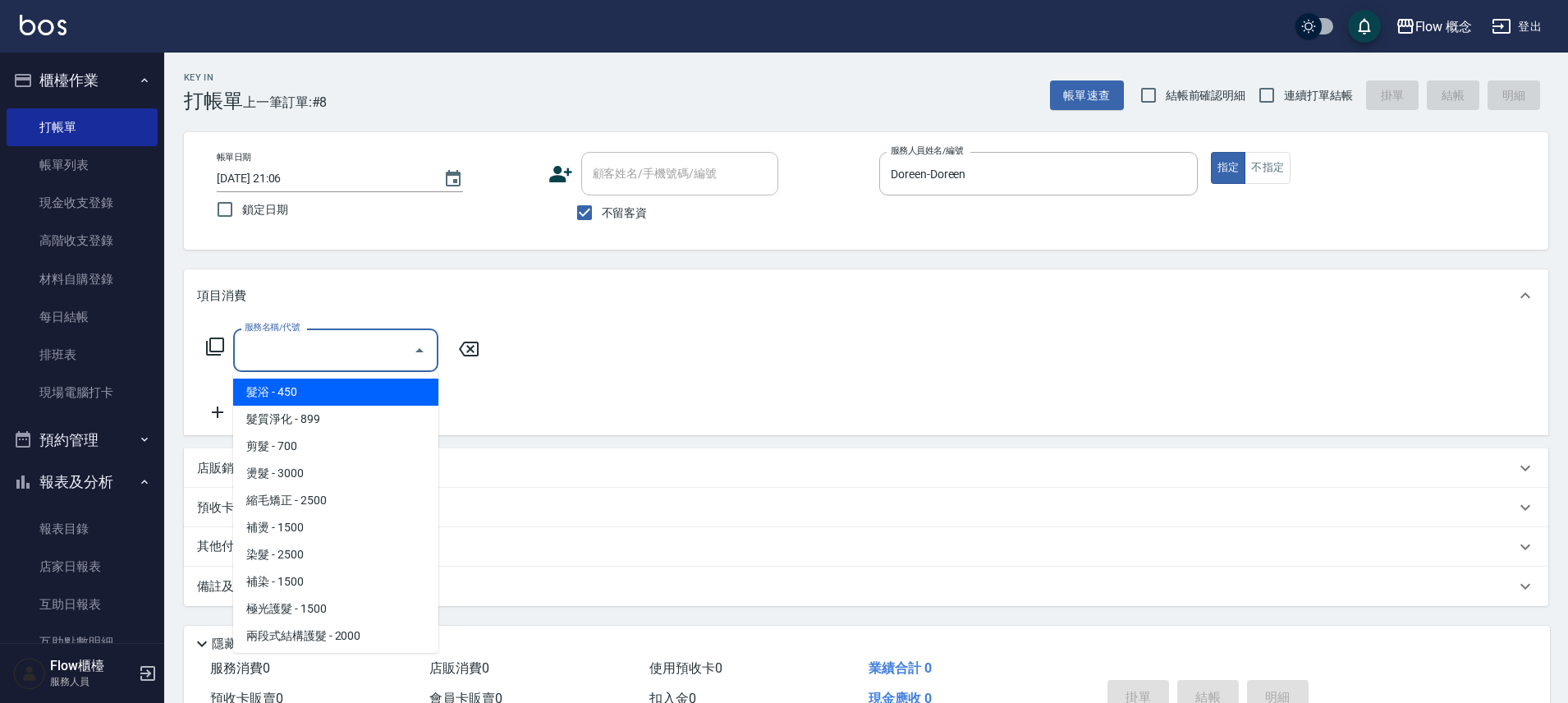
click at [312, 336] on input "服務名稱/代號" at bounding box center [323, 351] width 166 height 29
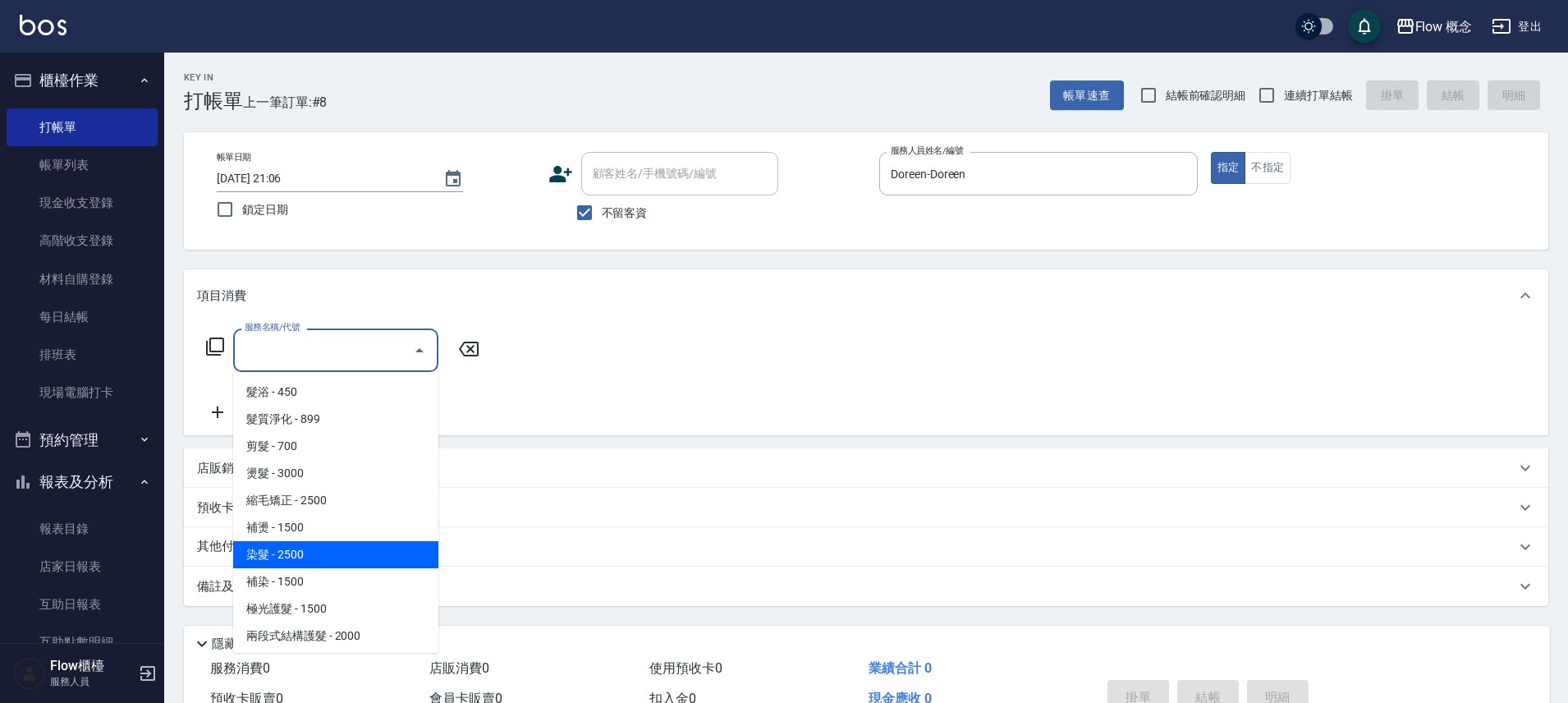
click at [283, 546] on span "染髮 - 2500" at bounding box center [336, 555] width 205 height 27
type input "染髮(401)"
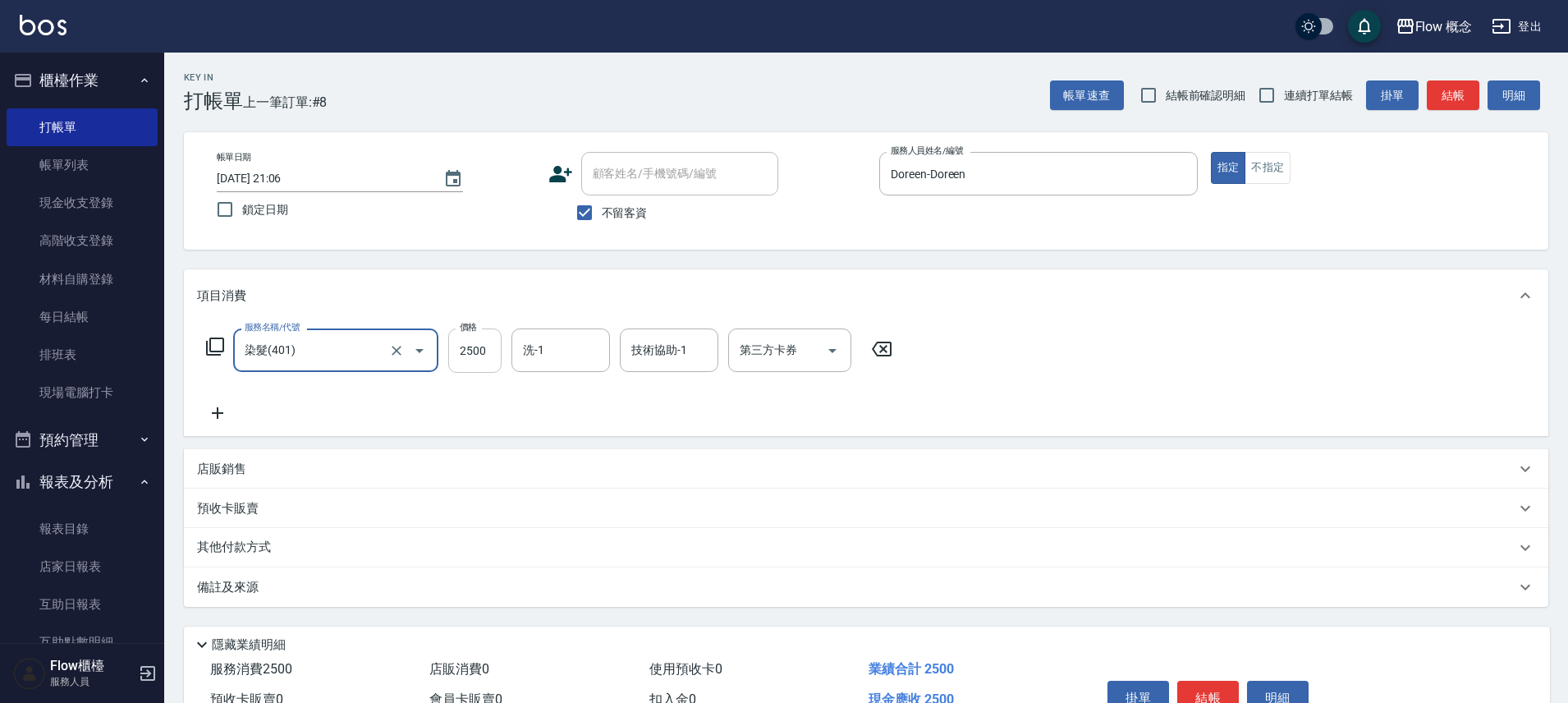
click at [482, 345] on input "2500" at bounding box center [474, 350] width 54 height 45
type input "2300"
click at [1207, 692] on button "結帳" at bounding box center [1208, 698] width 62 height 35
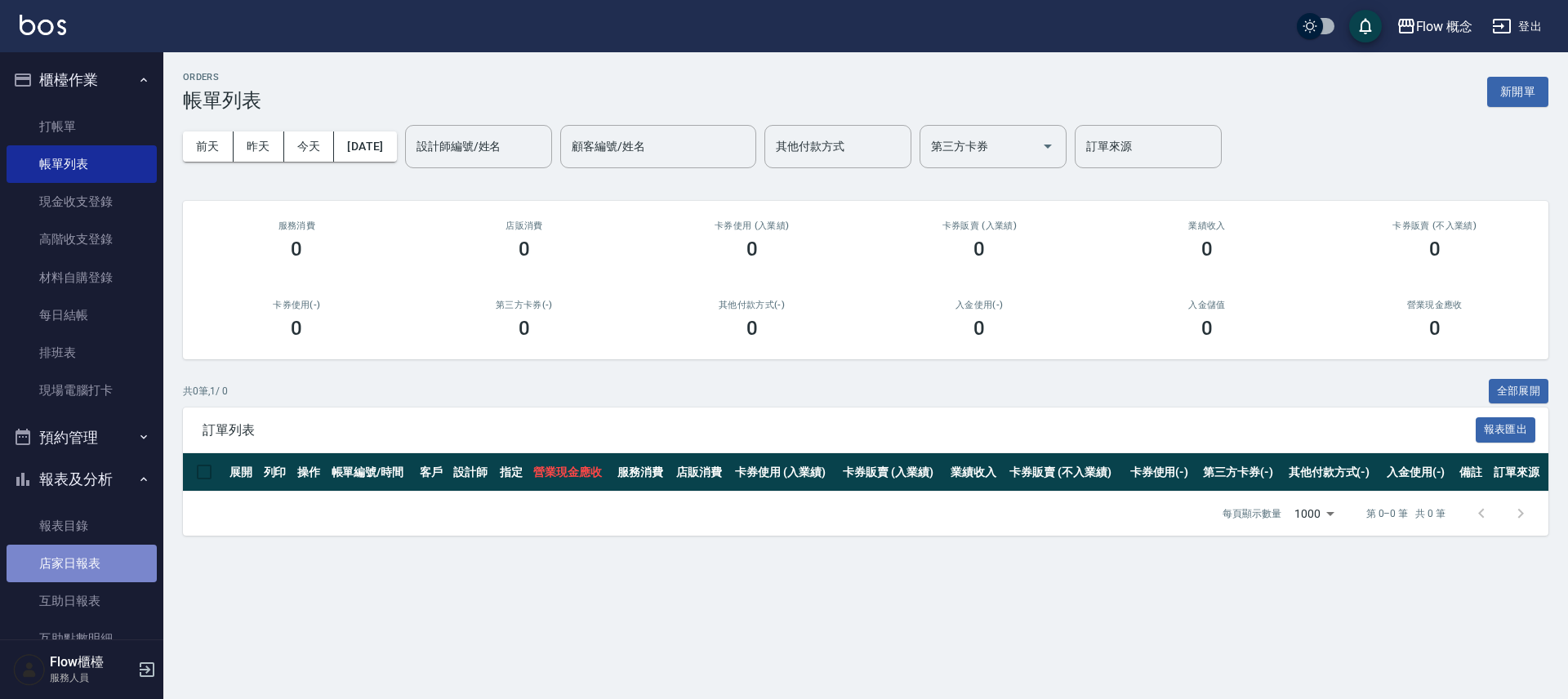
click at [107, 574] on link "店家日報表" at bounding box center [81, 564] width 150 height 38
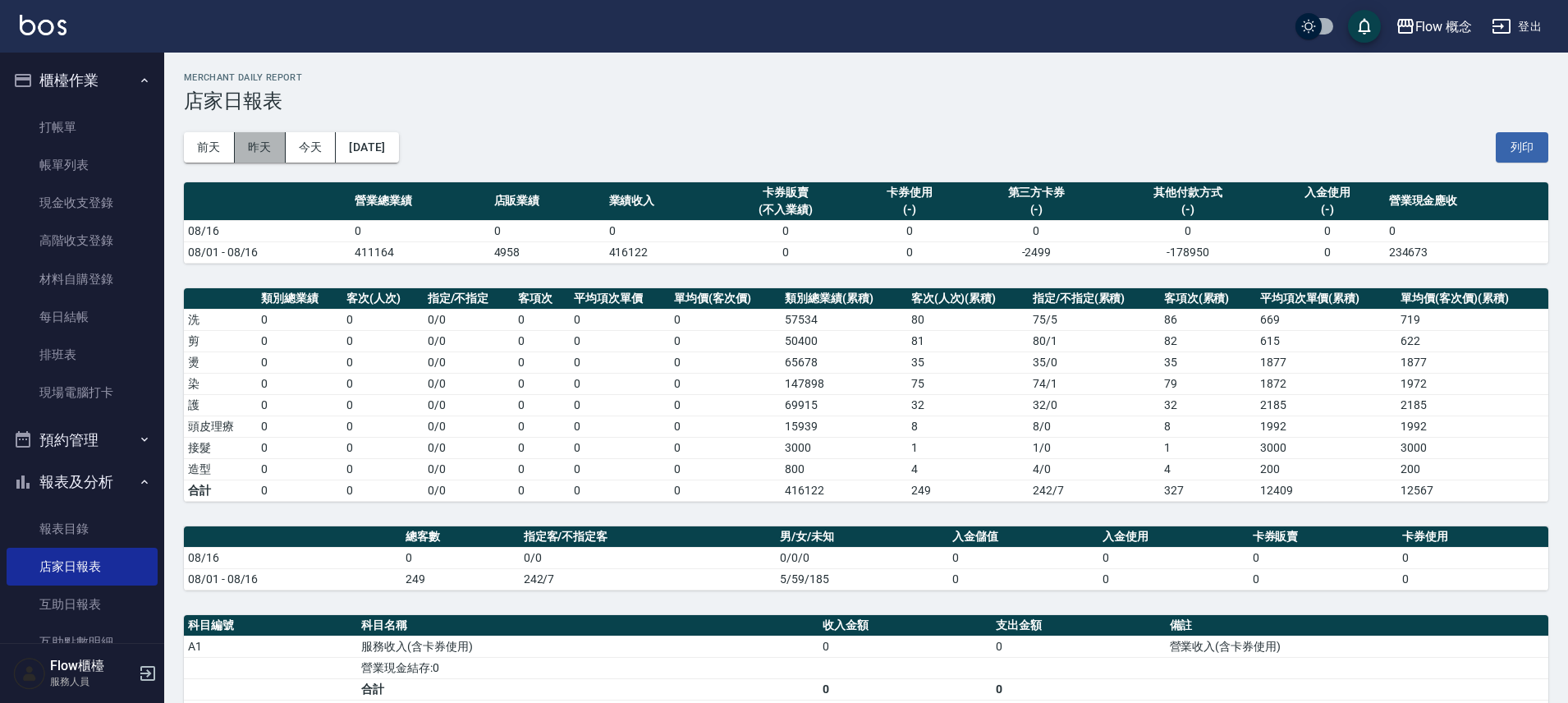
click at [247, 149] on button "昨天" at bounding box center [260, 147] width 51 height 30
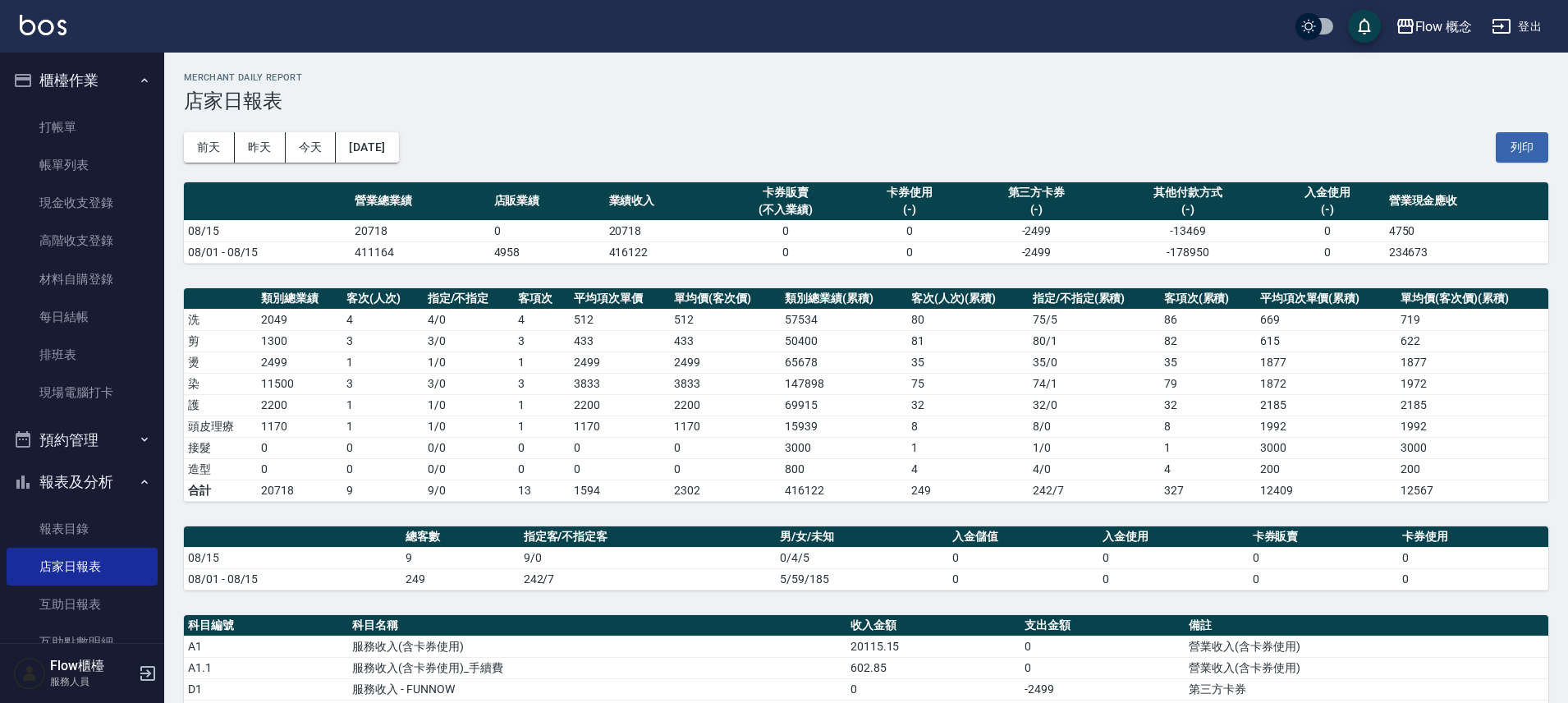
scroll to position [404, 0]
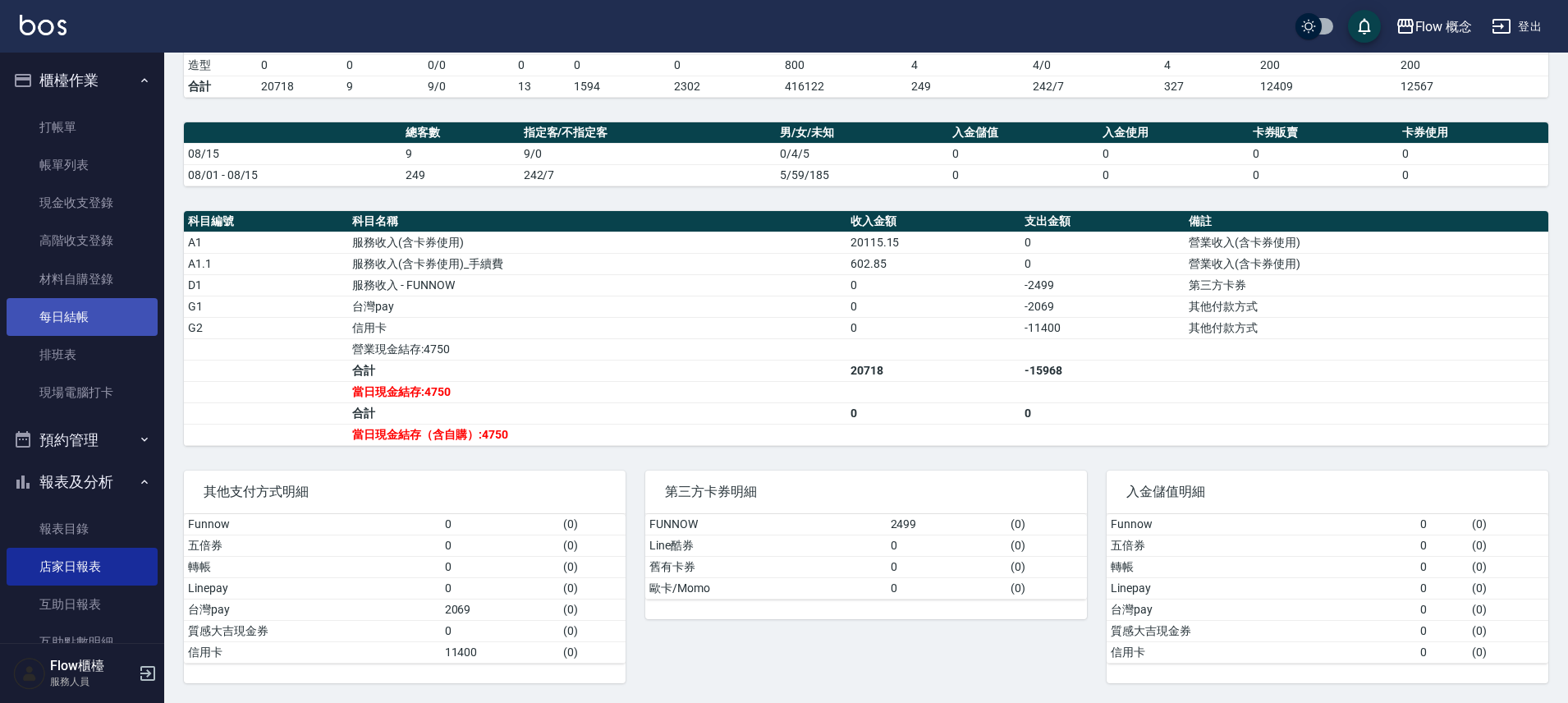
click at [85, 317] on link "每日結帳" at bounding box center [82, 317] width 151 height 38
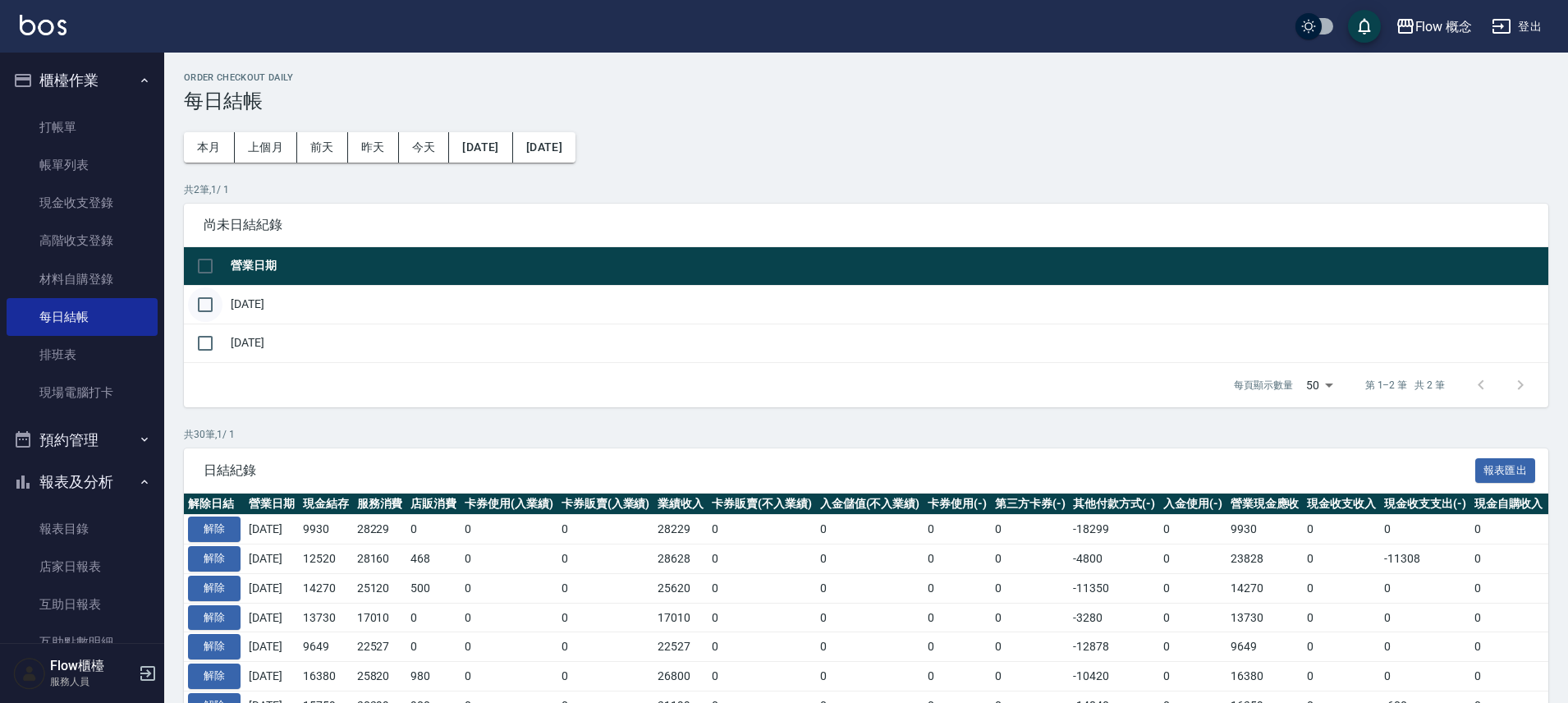
click at [209, 307] on input "checkbox" at bounding box center [205, 304] width 35 height 35
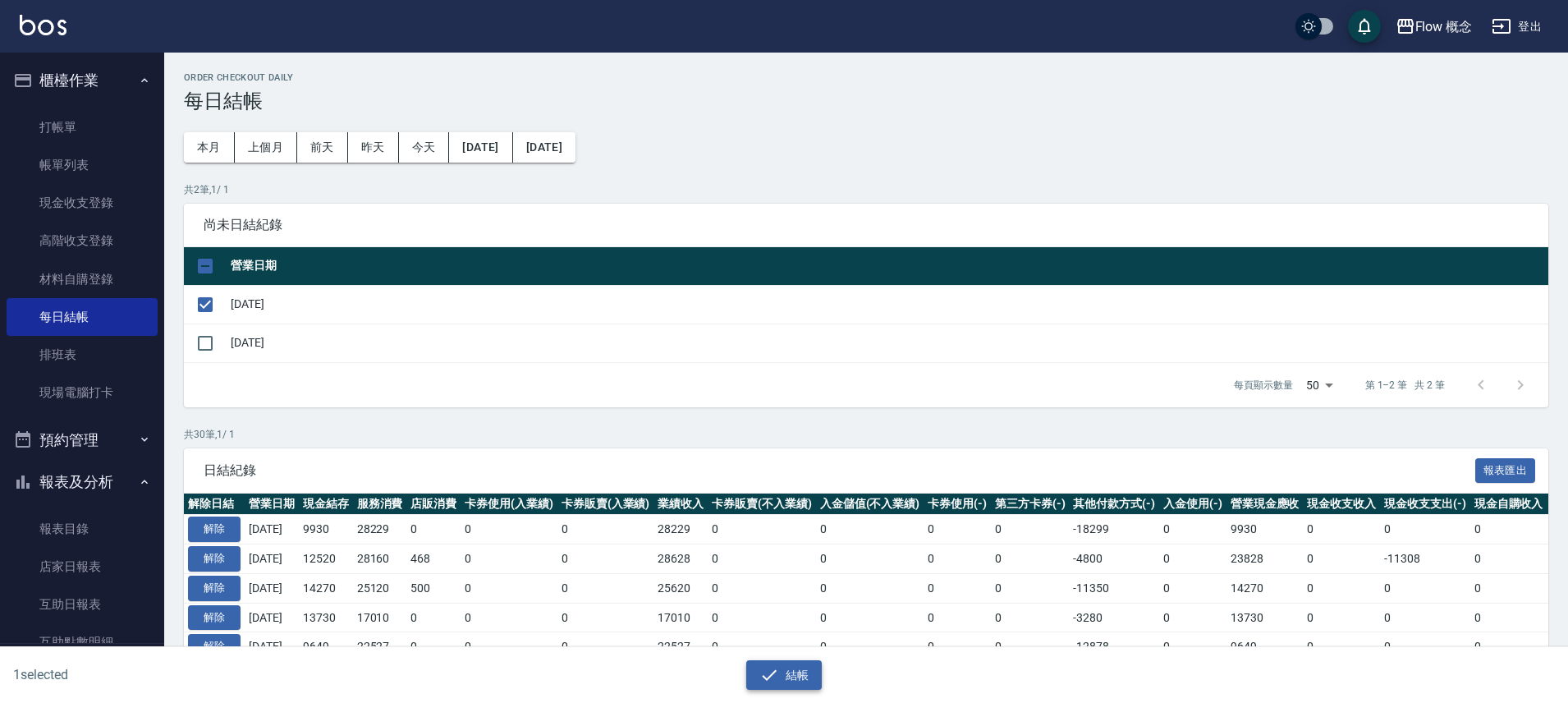
click at [800, 676] on button "結帳" at bounding box center [785, 675] width 76 height 30
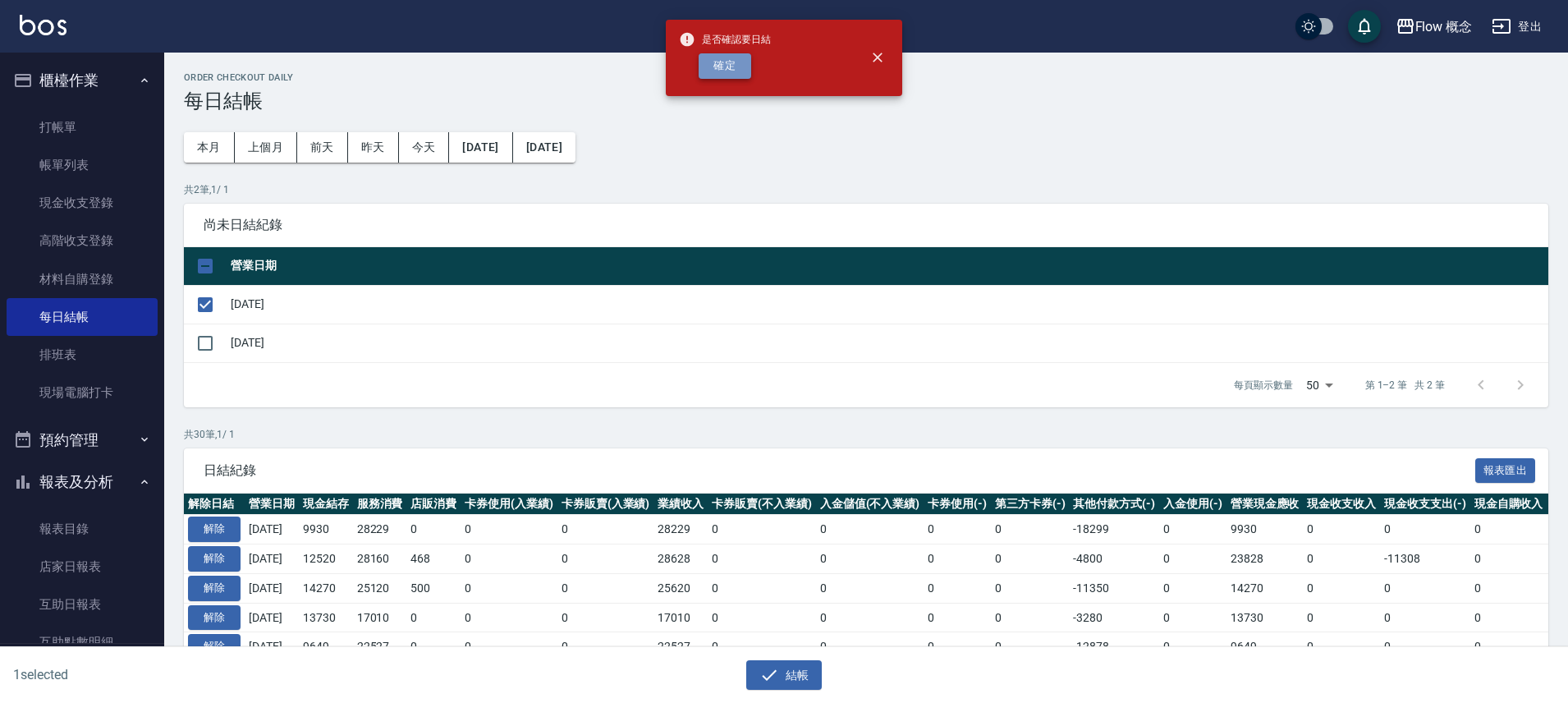
click at [729, 65] on button "確定" at bounding box center [725, 66] width 53 height 25
checkbox input "false"
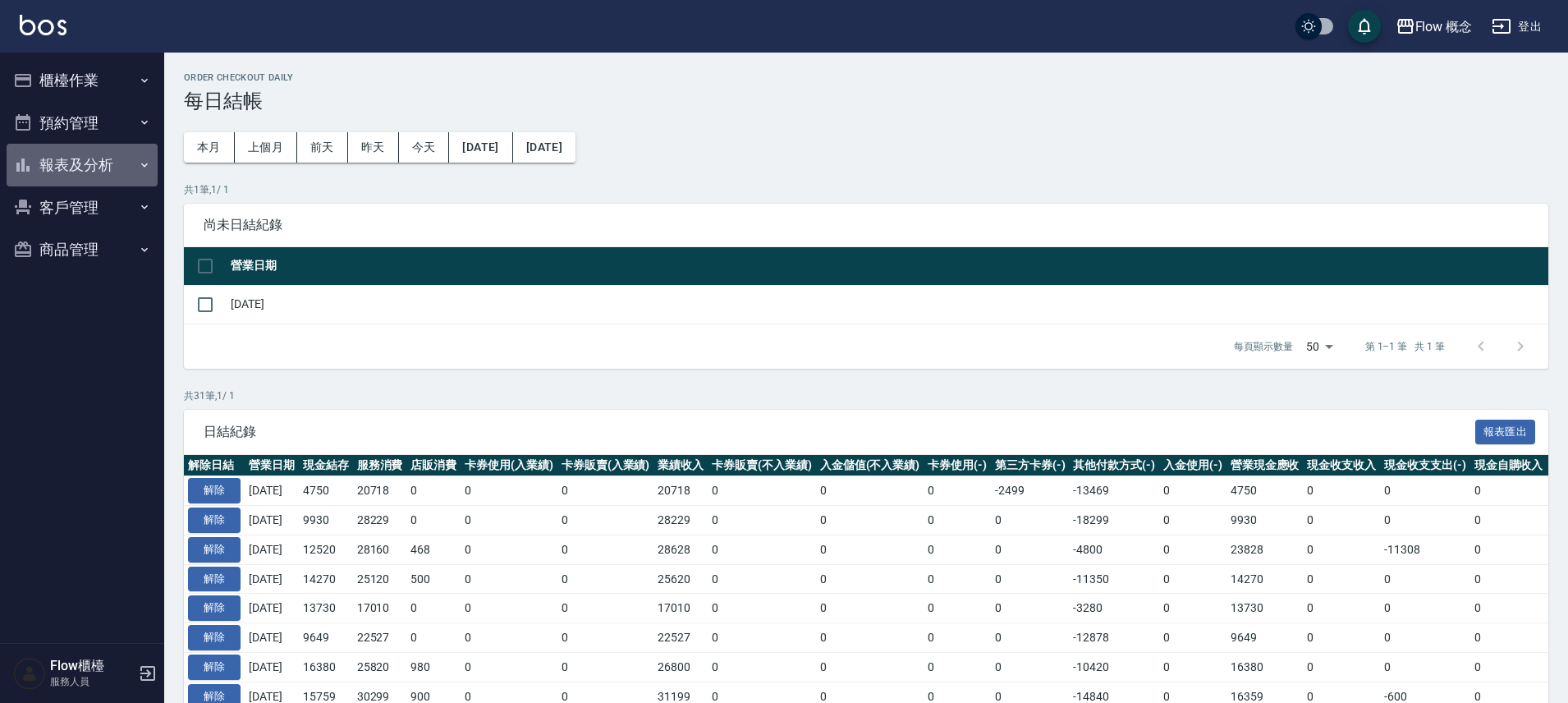
click at [97, 164] on button "報表及分析" at bounding box center [82, 164] width 151 height 43
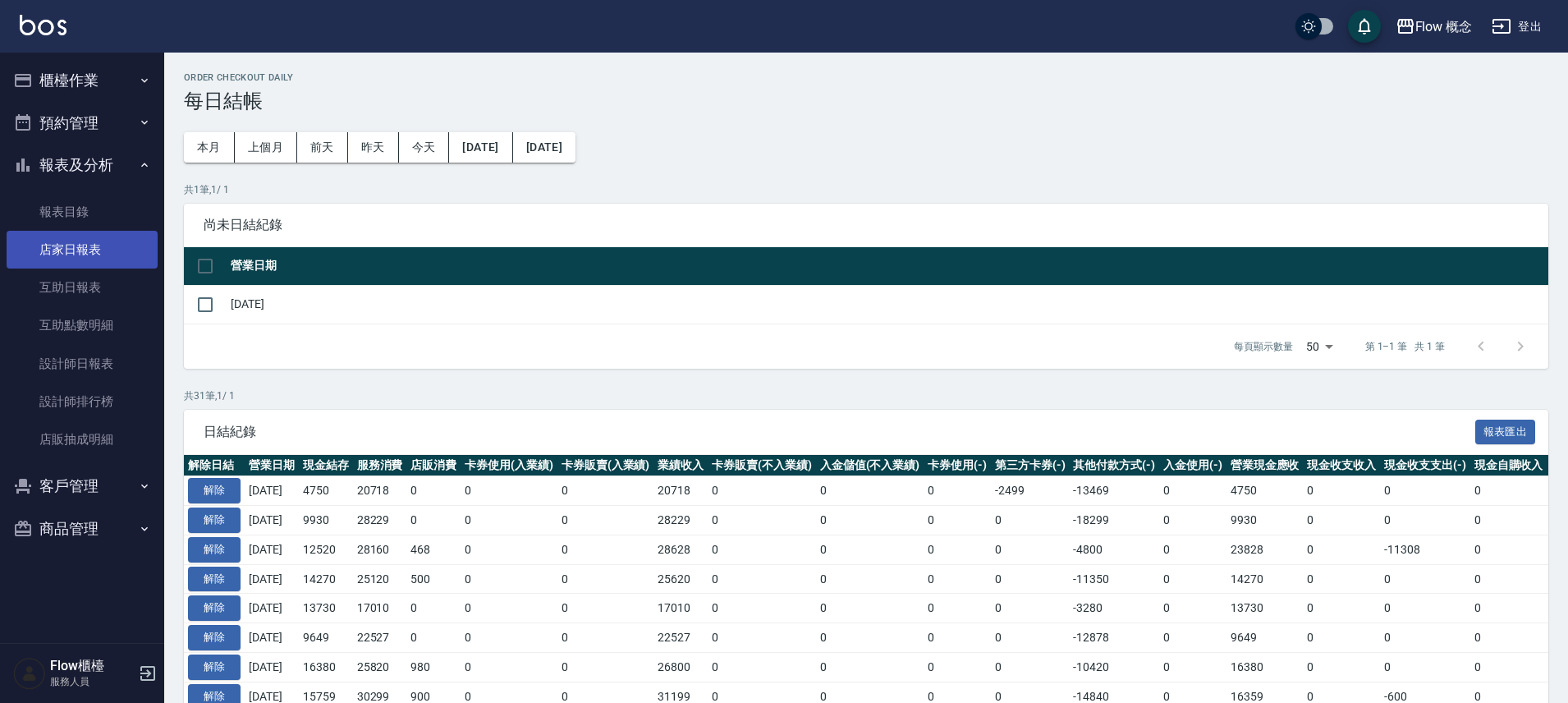
click at [68, 247] on link "店家日報表" at bounding box center [82, 250] width 151 height 38
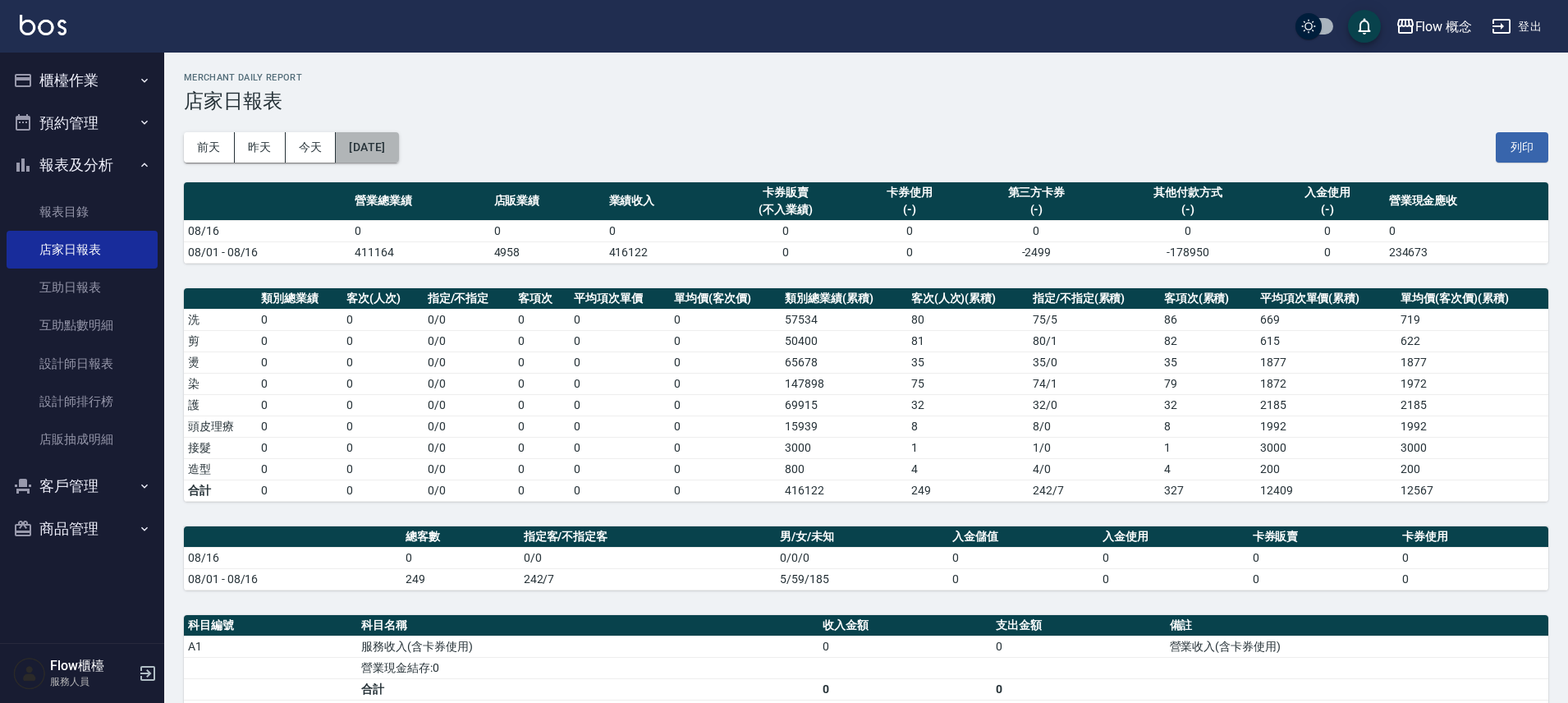
click at [345, 149] on button "[DATE]" at bounding box center [367, 147] width 63 height 30
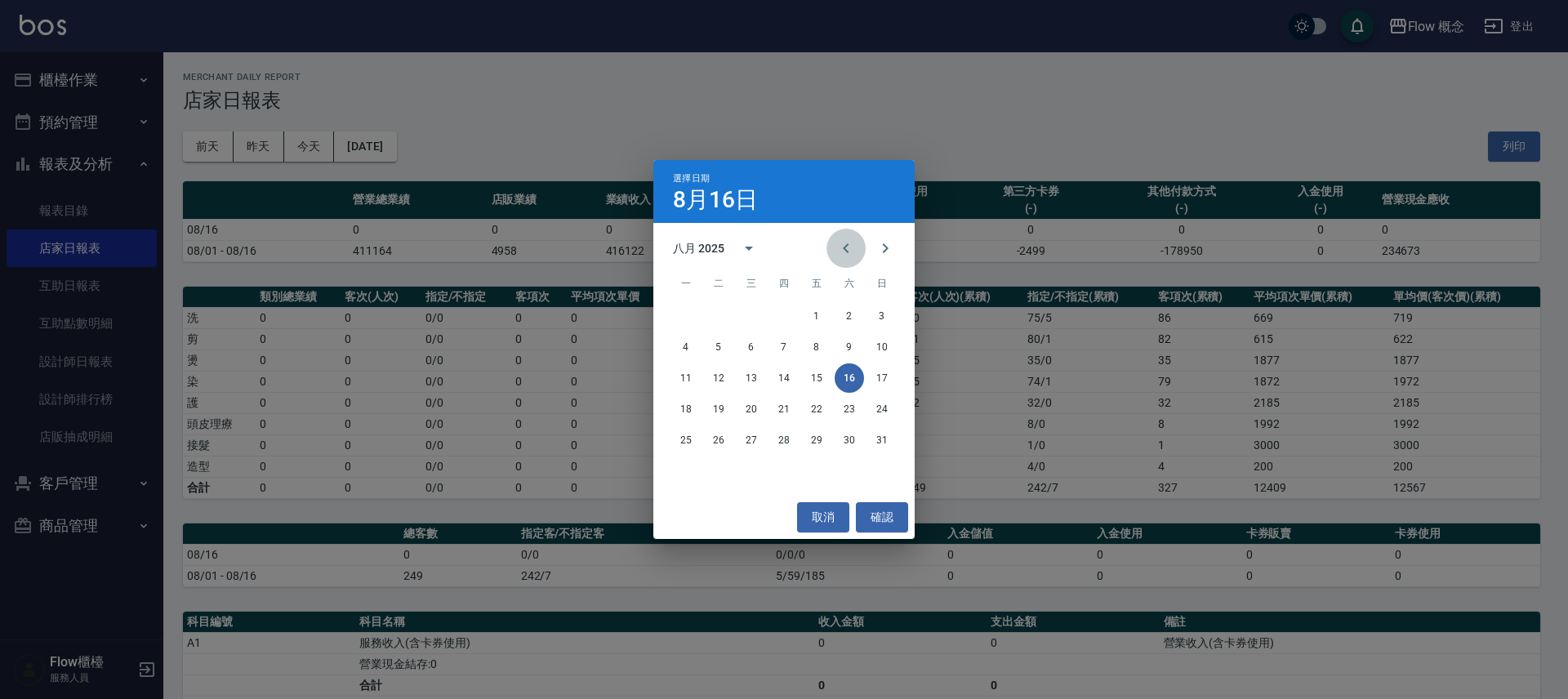
click at [858, 263] on button "Previous month" at bounding box center [846, 247] width 39 height 39
click at [744, 376] on button "16" at bounding box center [751, 377] width 30 height 30
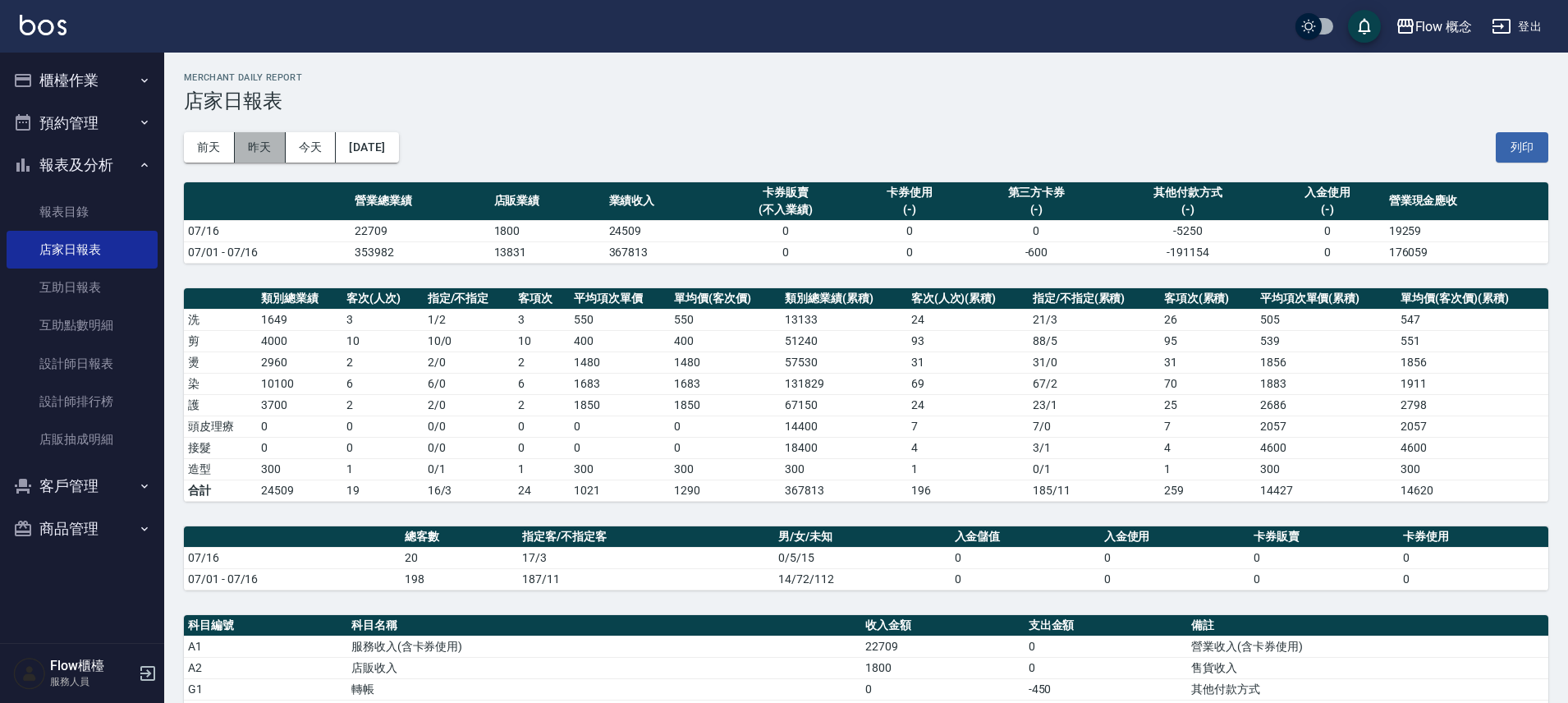
click at [254, 155] on button "昨天" at bounding box center [260, 147] width 51 height 30
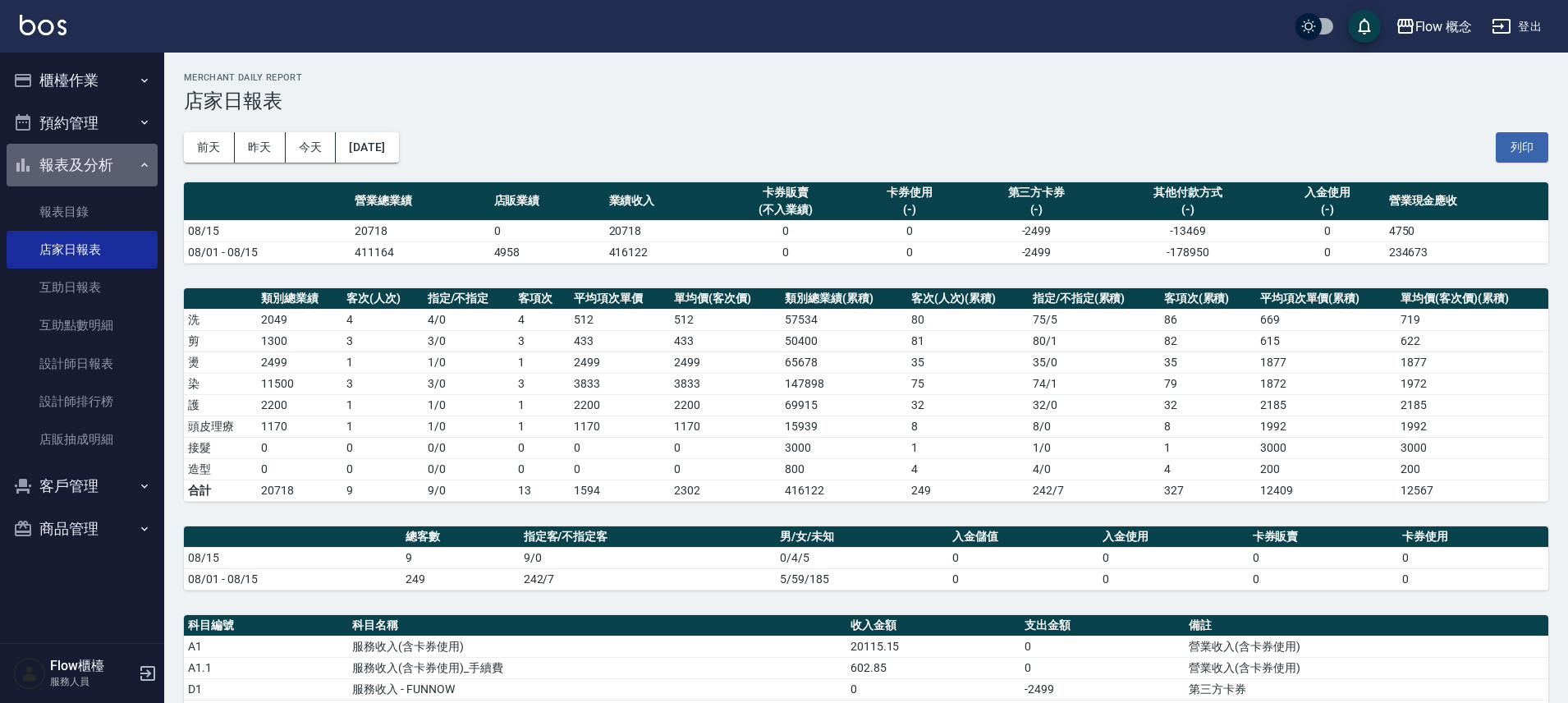
click at [85, 174] on button "報表及分析" at bounding box center [82, 164] width 151 height 43
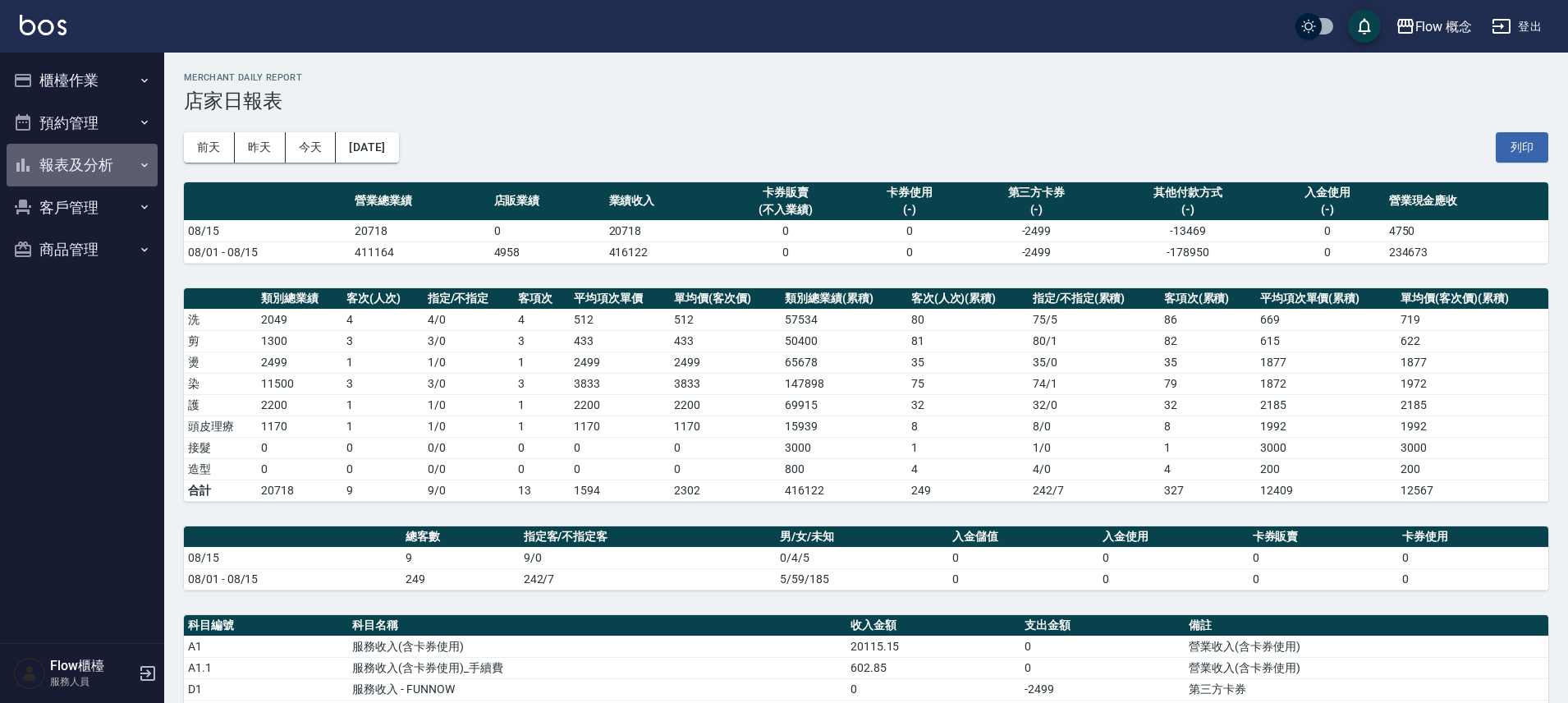
click at [85, 174] on button "報表及分析" at bounding box center [82, 164] width 151 height 43
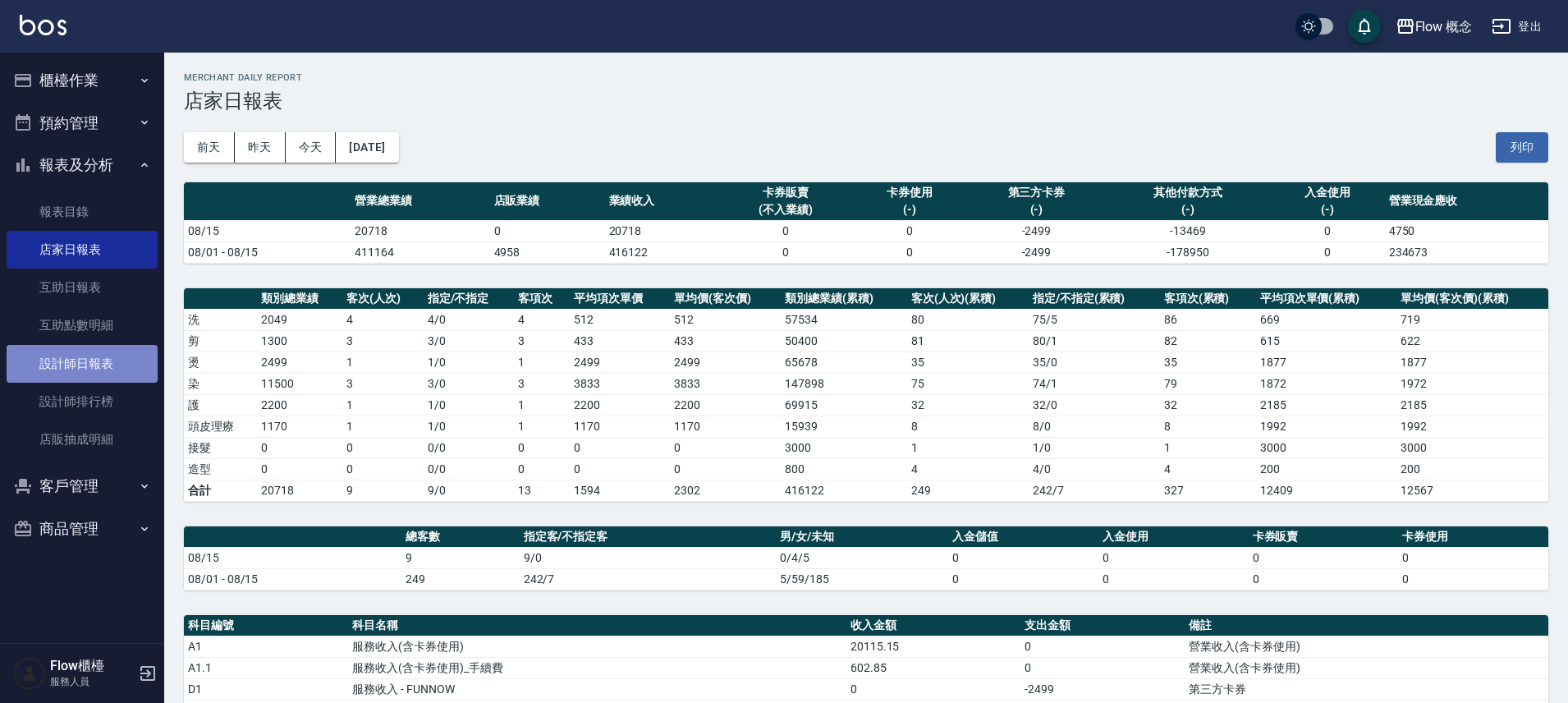
click at [73, 360] on link "設計師日報表" at bounding box center [82, 364] width 151 height 38
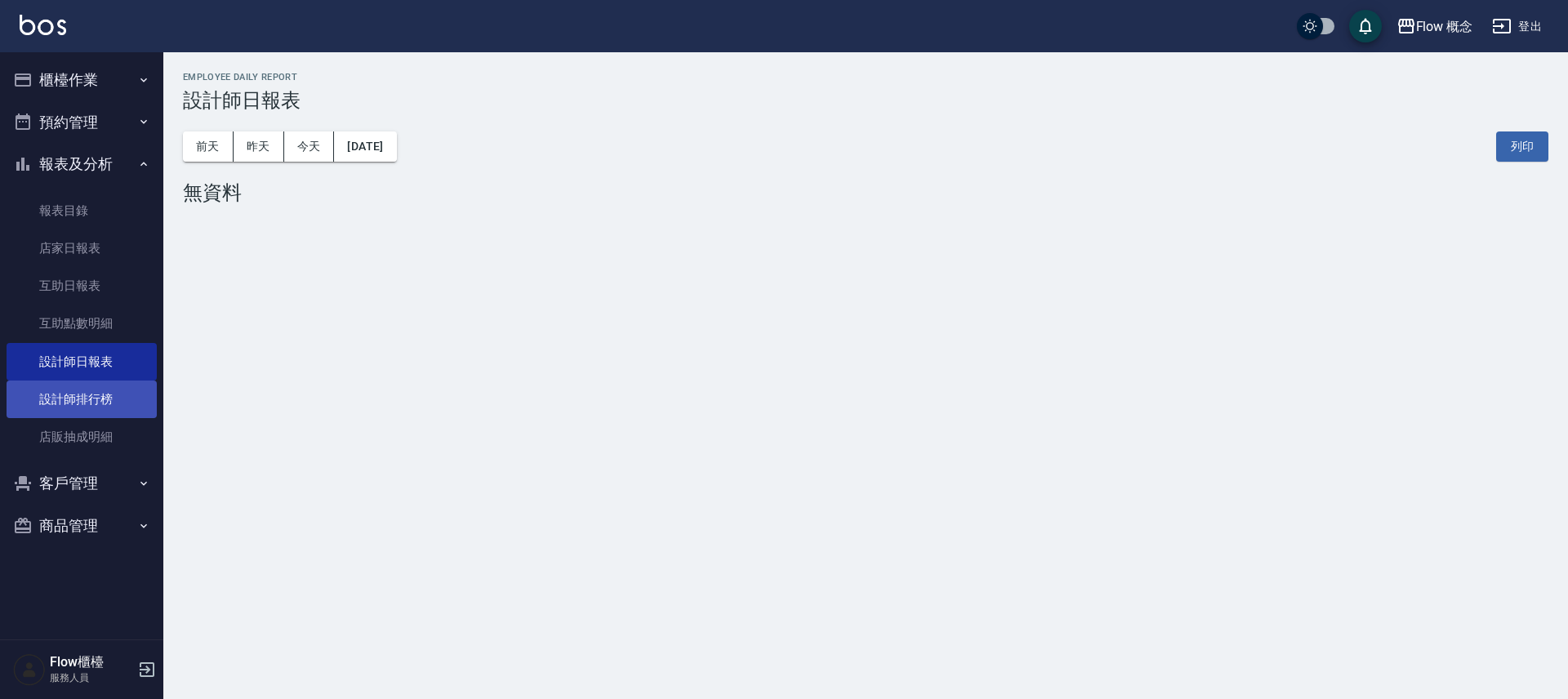
click at [118, 411] on link "設計師排行榜" at bounding box center [81, 399] width 150 height 38
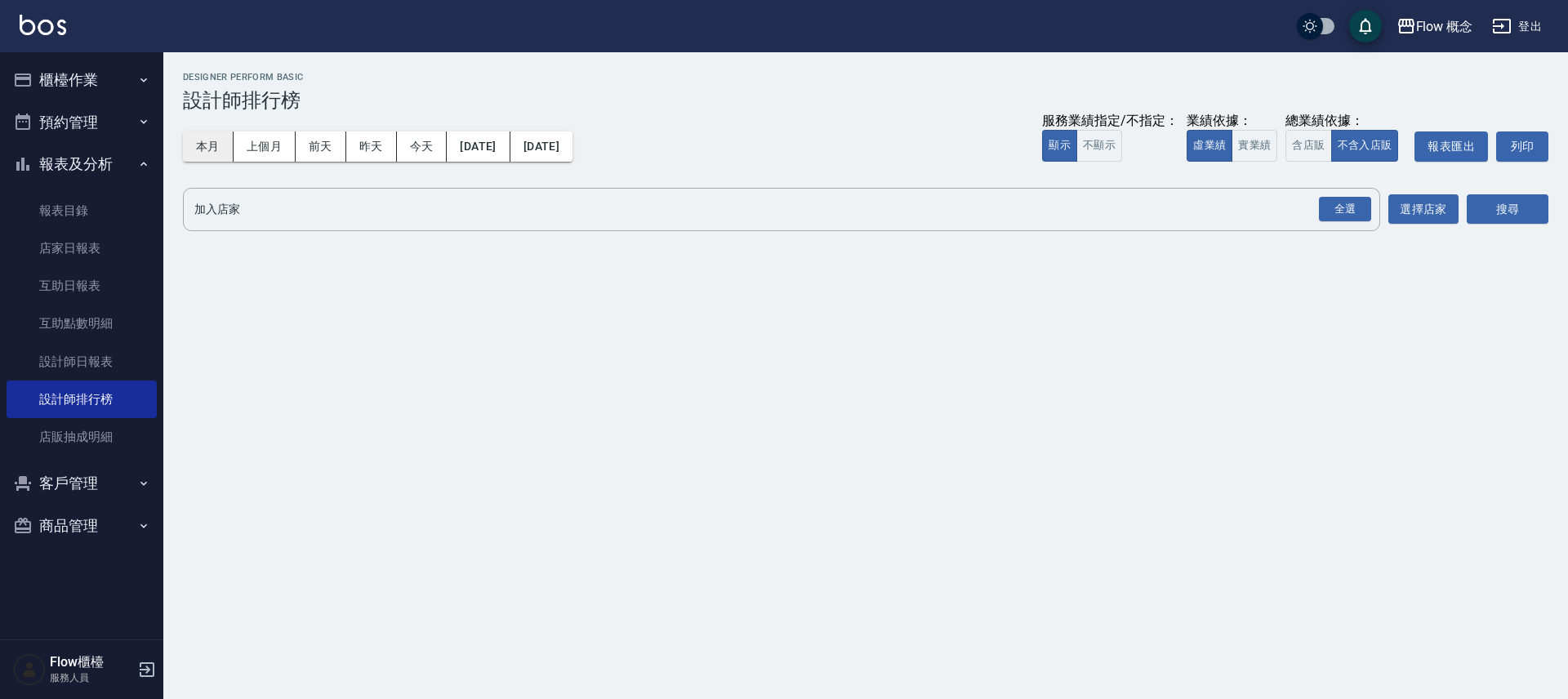
click at [215, 151] on button "本月" at bounding box center [208, 146] width 51 height 30
click at [1246, 140] on button "實業績" at bounding box center [1254, 145] width 46 height 32
click at [1347, 205] on div "全選" at bounding box center [1346, 210] width 52 height 25
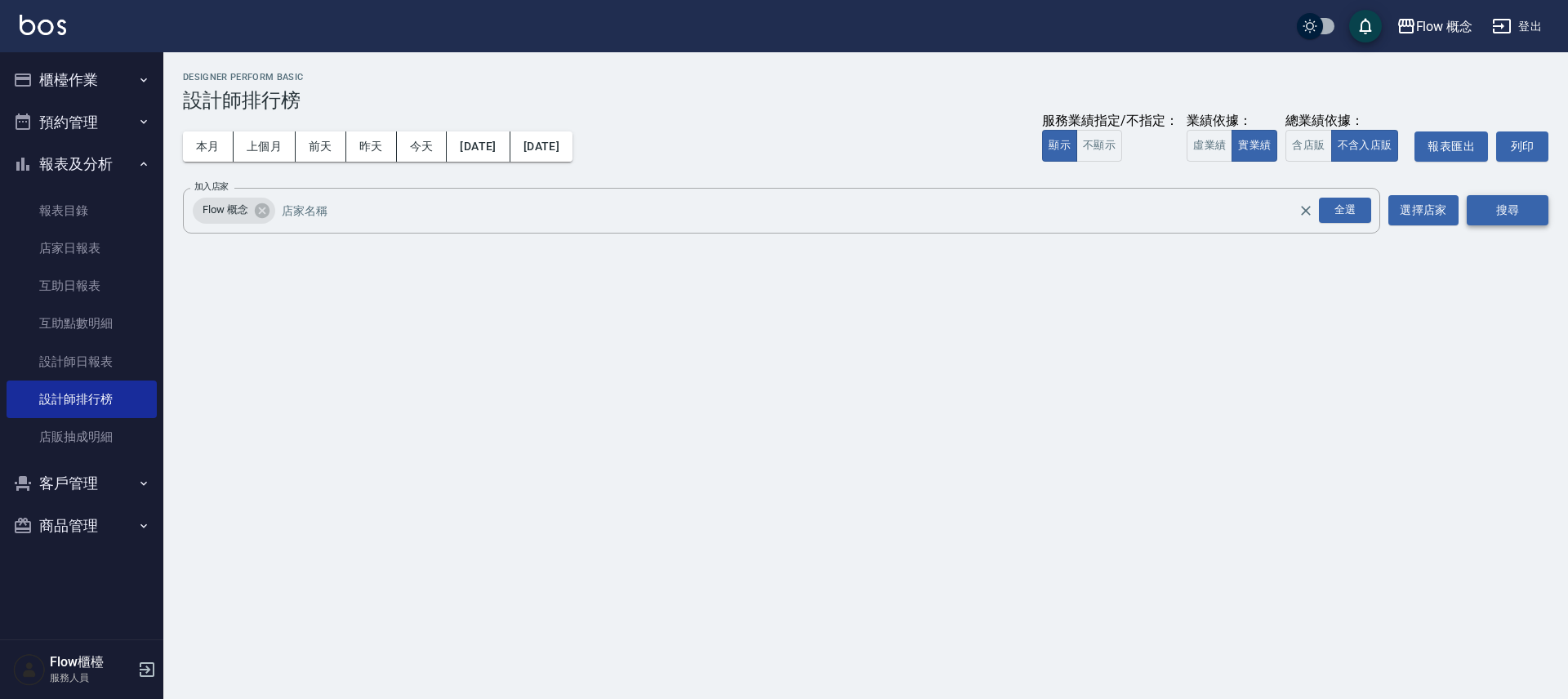
click at [1472, 213] on button "搜尋" at bounding box center [1507, 210] width 81 height 30
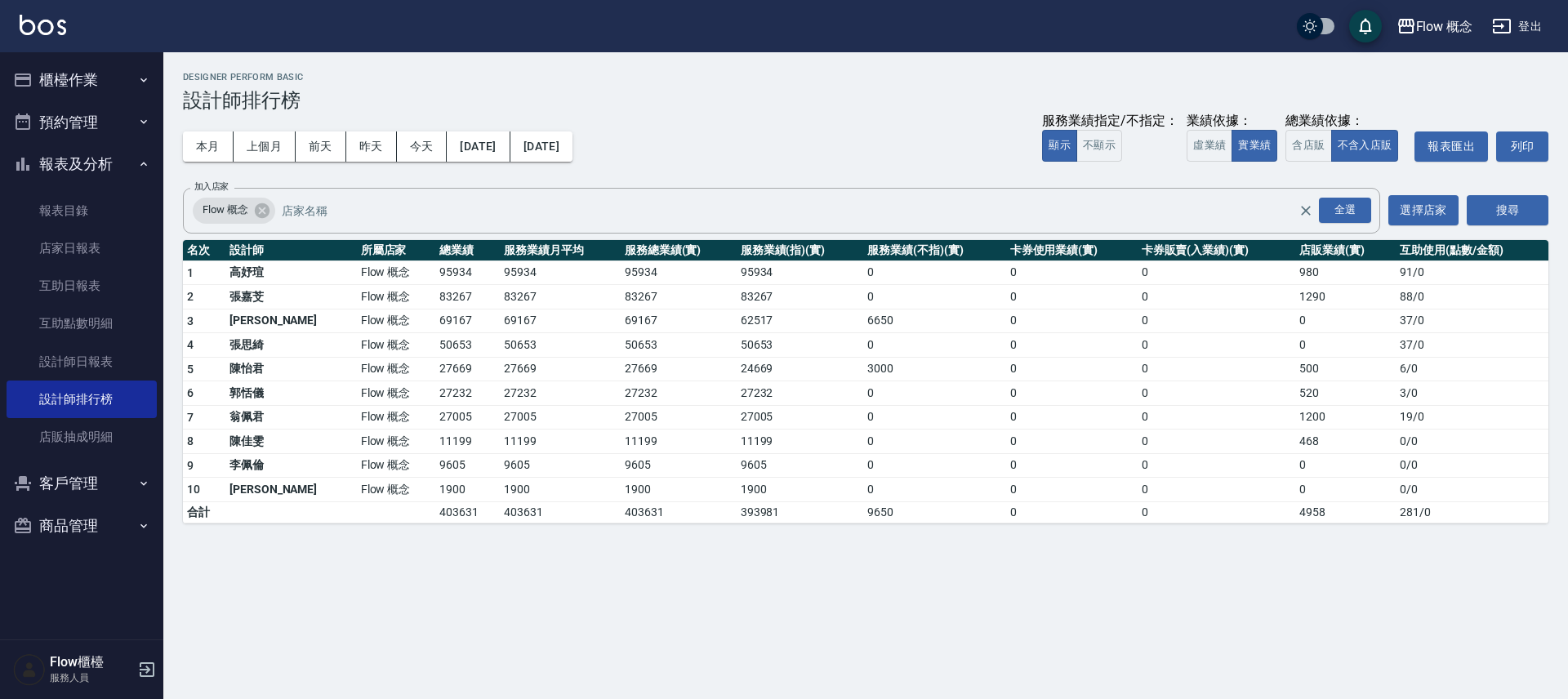
click at [68, 159] on button "報表及分析" at bounding box center [81, 163] width 150 height 42
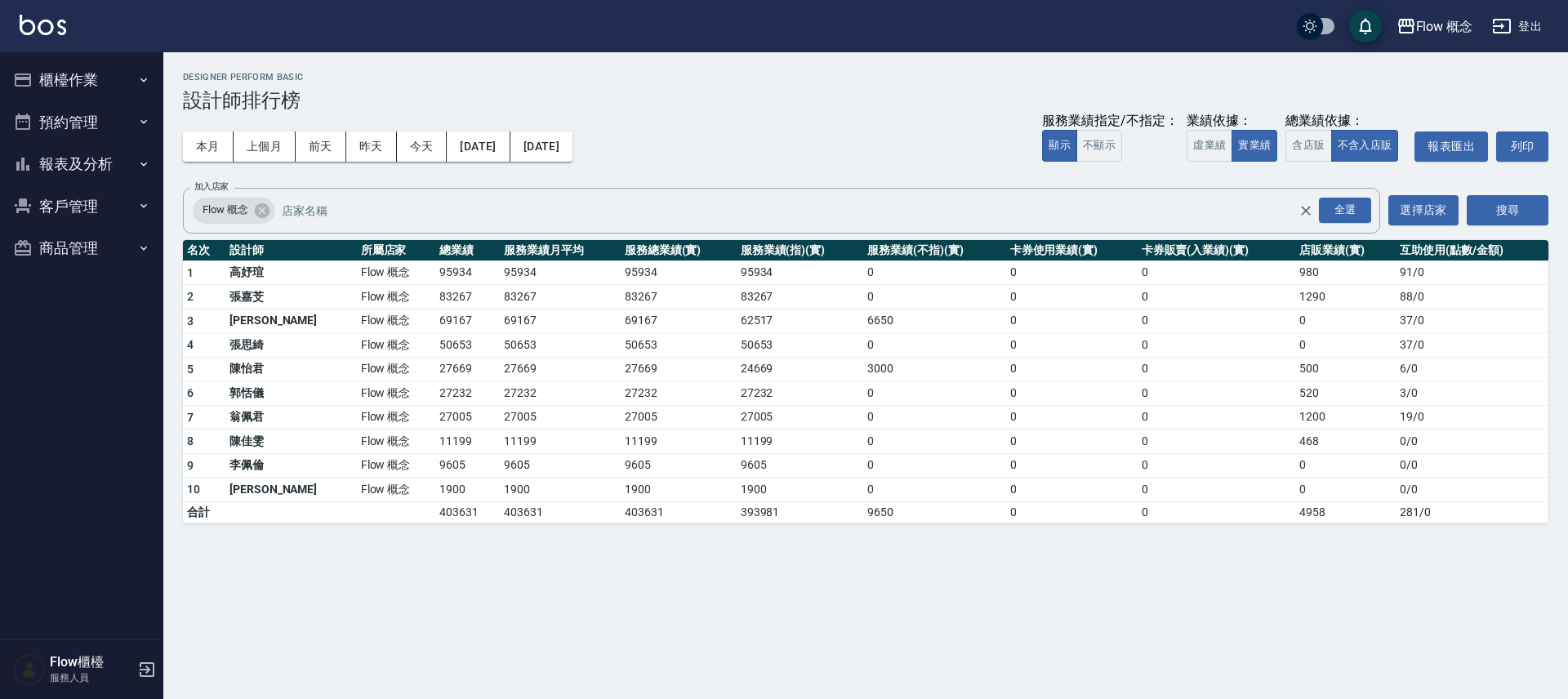
click at [79, 86] on button "櫃檯作業" at bounding box center [81, 79] width 150 height 42
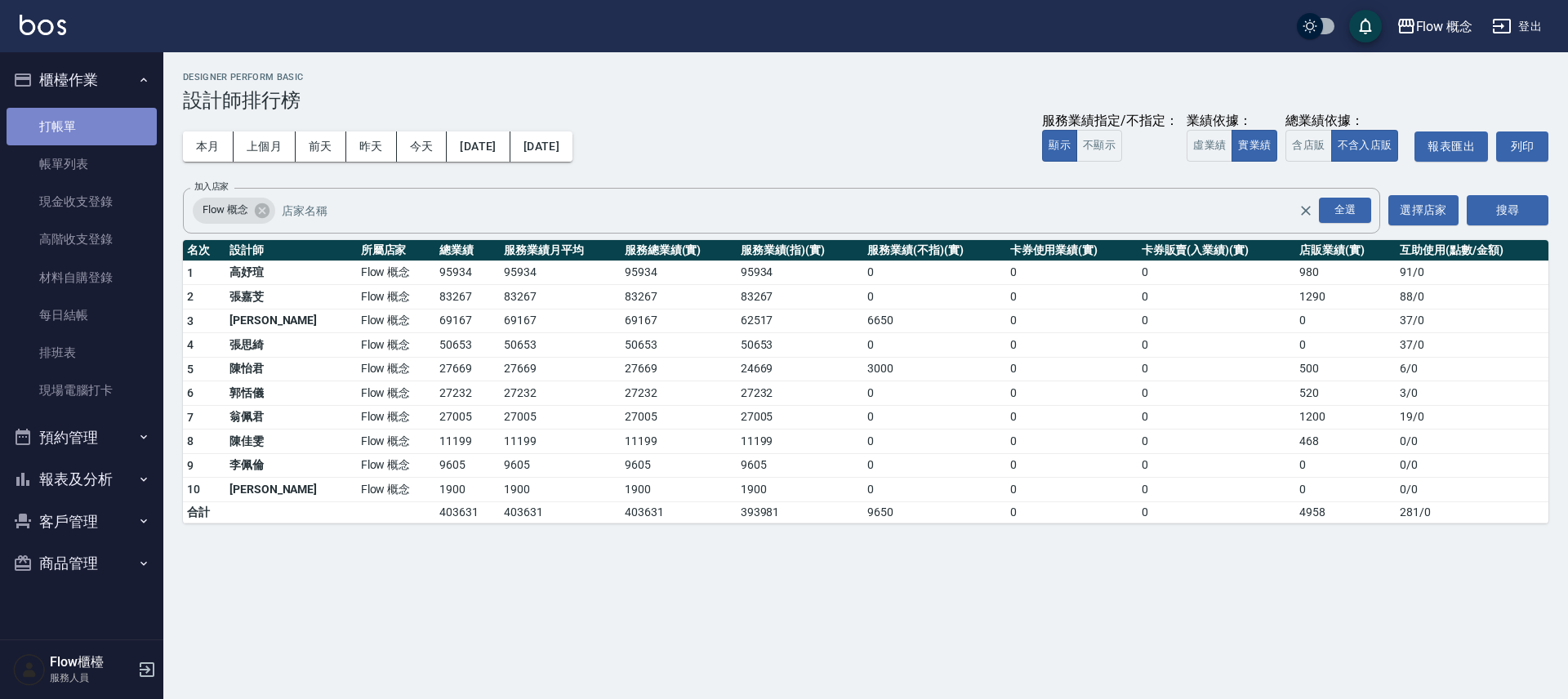
click at [74, 115] on link "打帳單" at bounding box center [81, 126] width 150 height 38
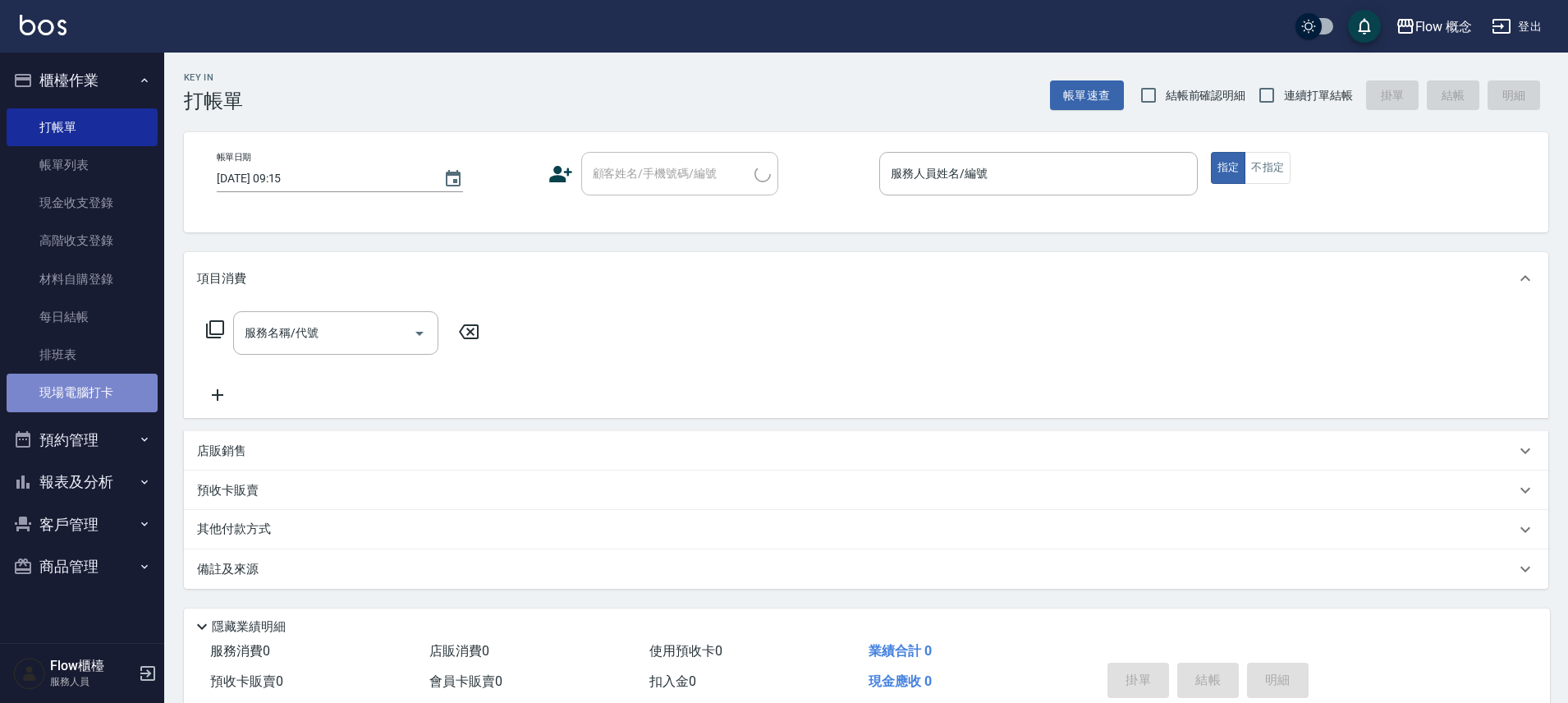
click at [95, 388] on link "現場電腦打卡" at bounding box center [82, 392] width 151 height 38
